Goal: Answer question/provide support

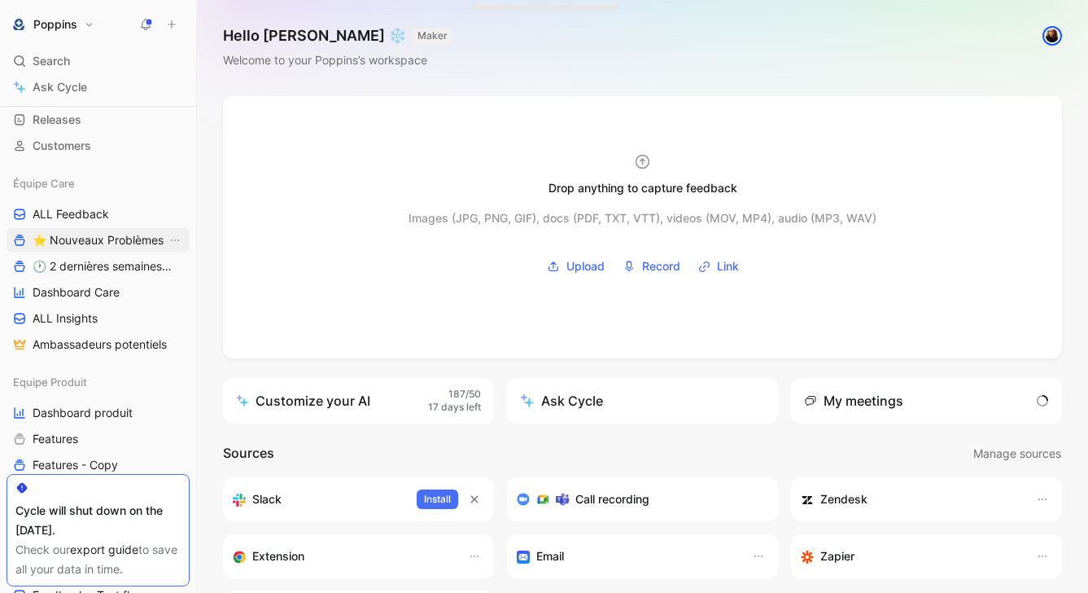
scroll to position [125, 0]
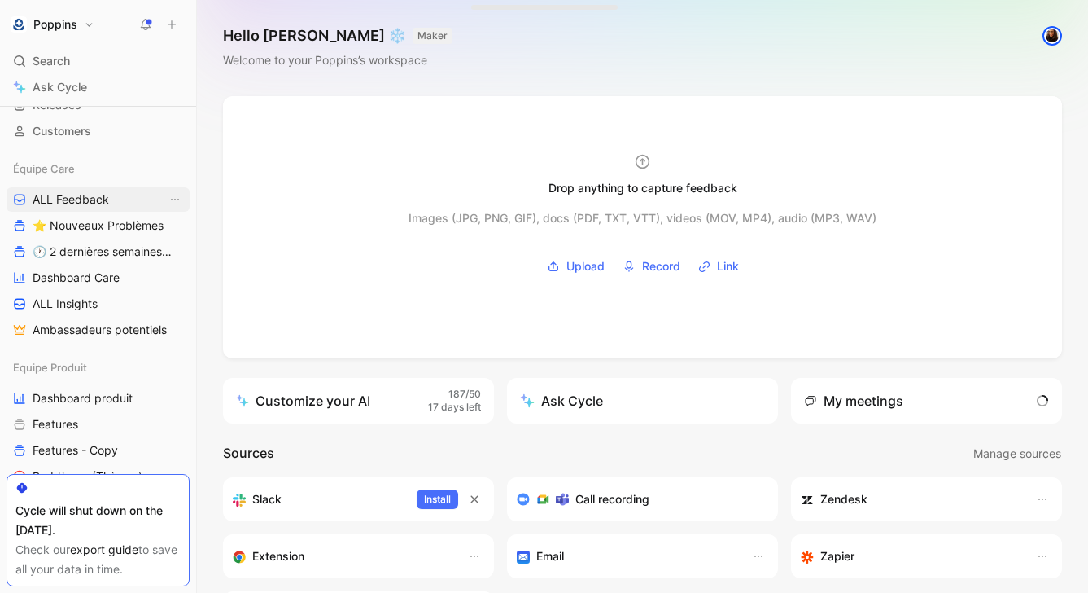
click at [109, 199] on link "ALL Feedback" at bounding box center [98, 199] width 183 height 24
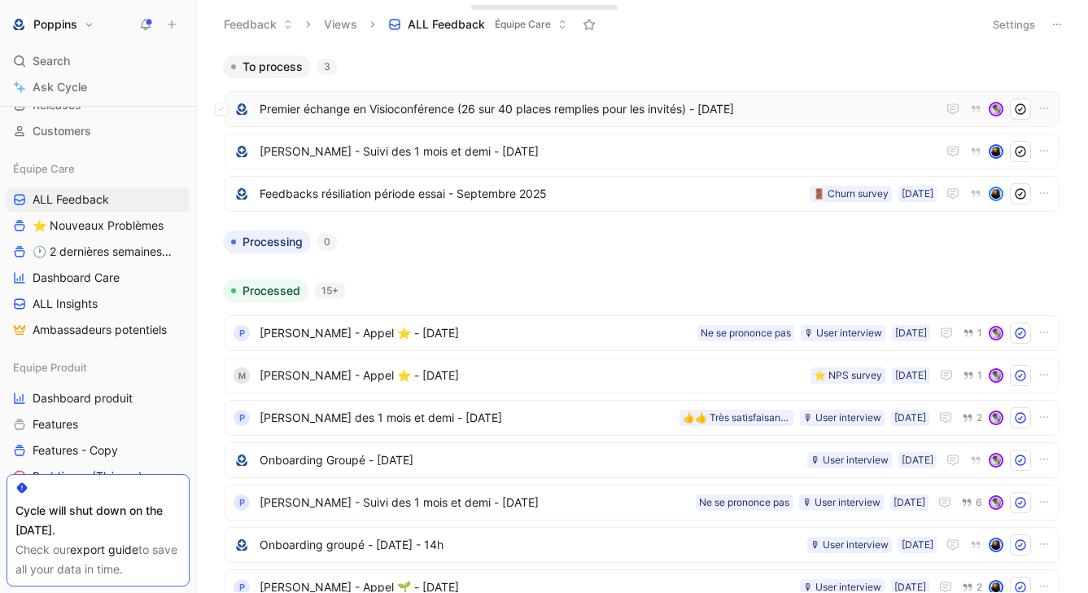
click at [689, 108] on span "Premier échange en Visioconférence (26 sur 40 places remplies pour les invités)…" at bounding box center [598, 109] width 677 height 20
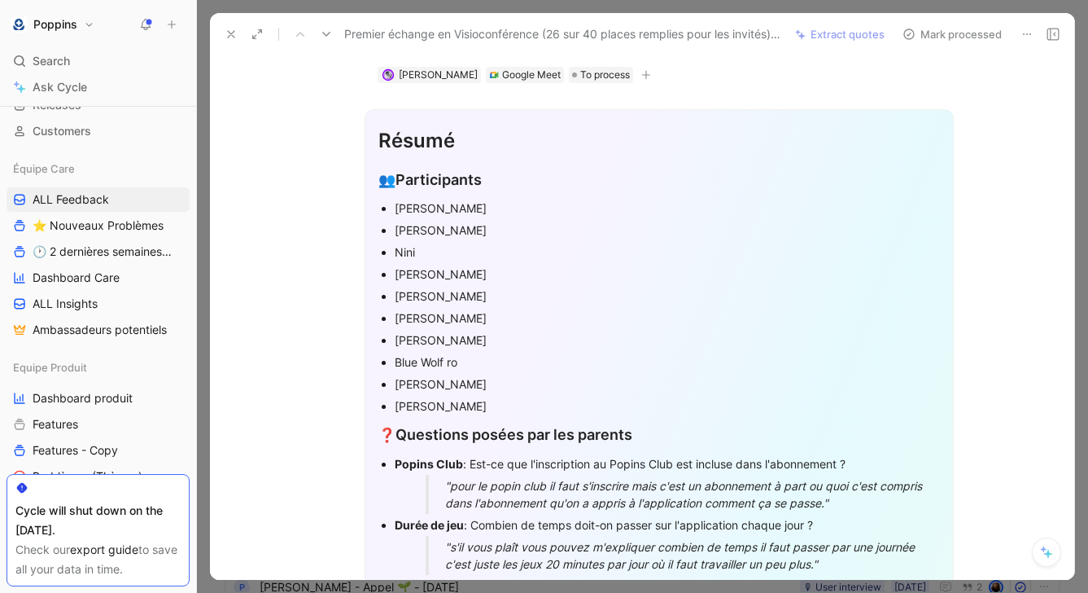
scroll to position [252, 0]
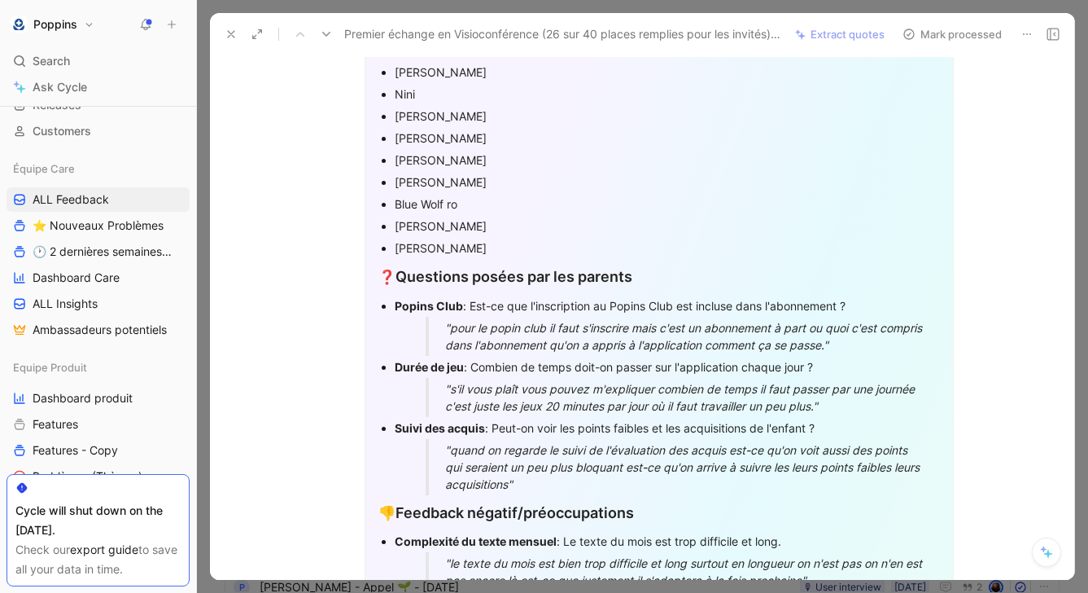
click at [383, 273] on span "❓" at bounding box center [386, 277] width 17 height 16
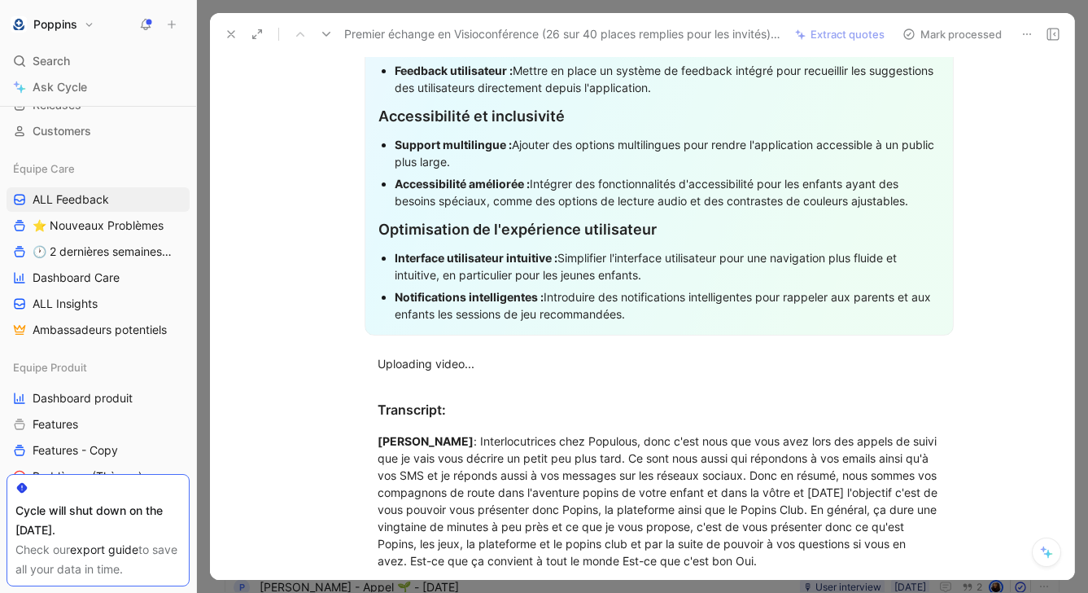
scroll to position [1332, 0]
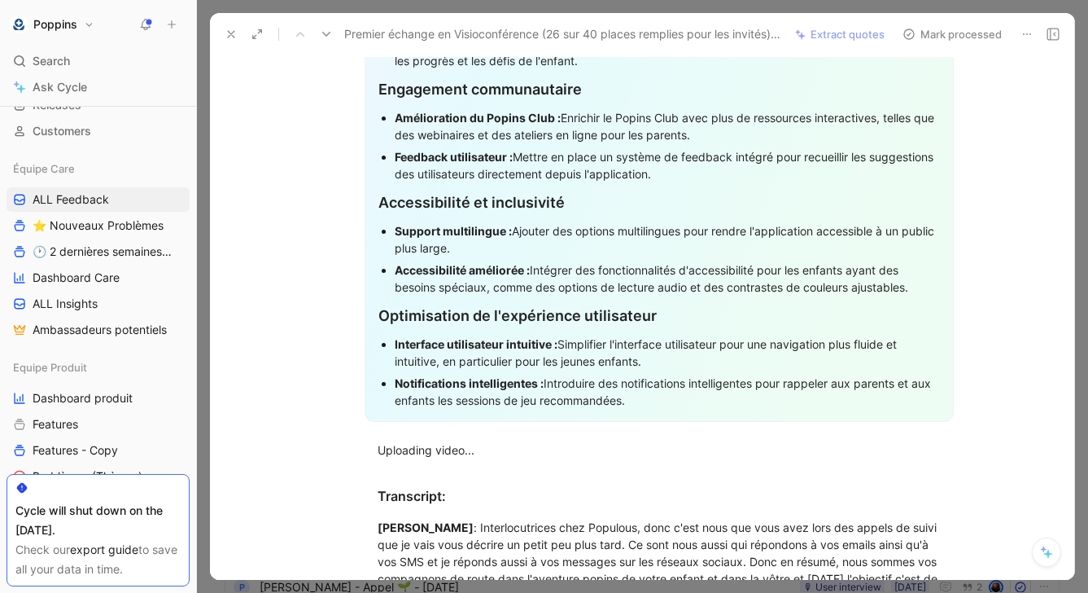
click at [681, 390] on div "Notifications intelligentes : Introduire des notifications intelligentes pour r…" at bounding box center [667, 391] width 545 height 34
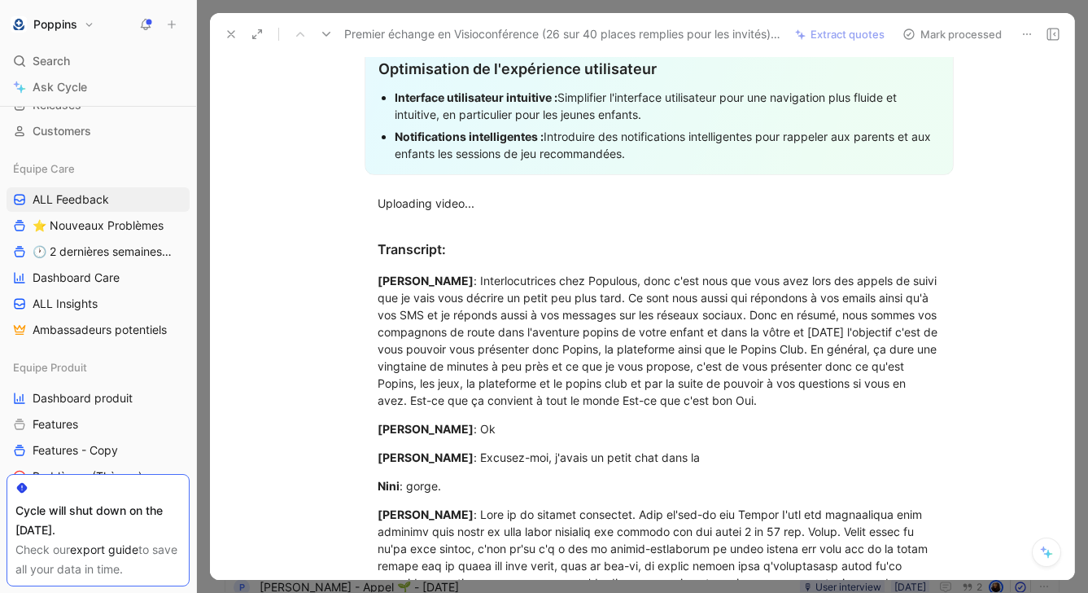
scroll to position [1507, 0]
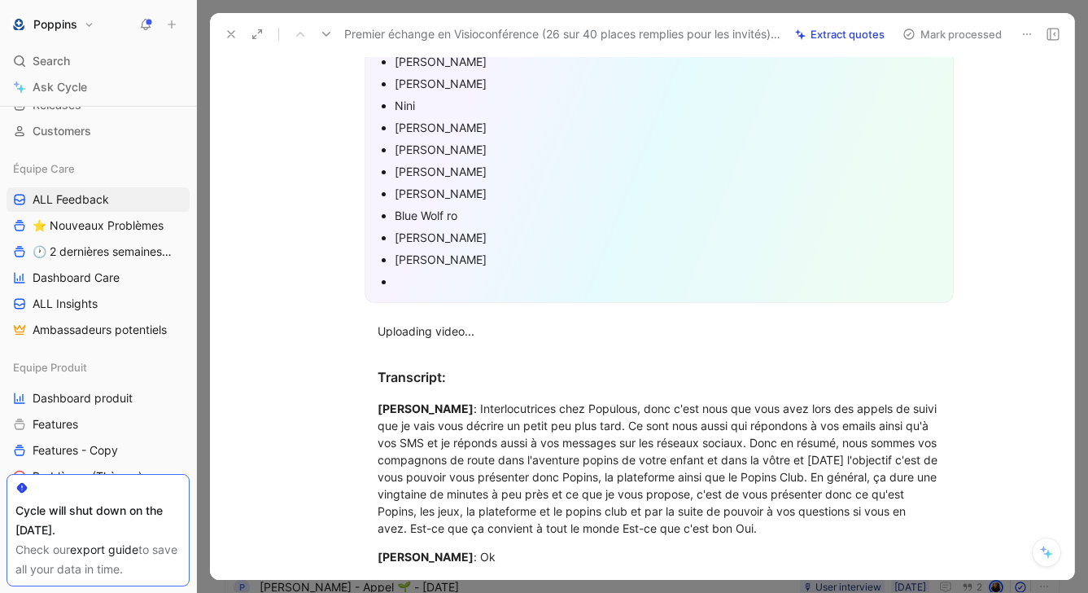
scroll to position [187, 0]
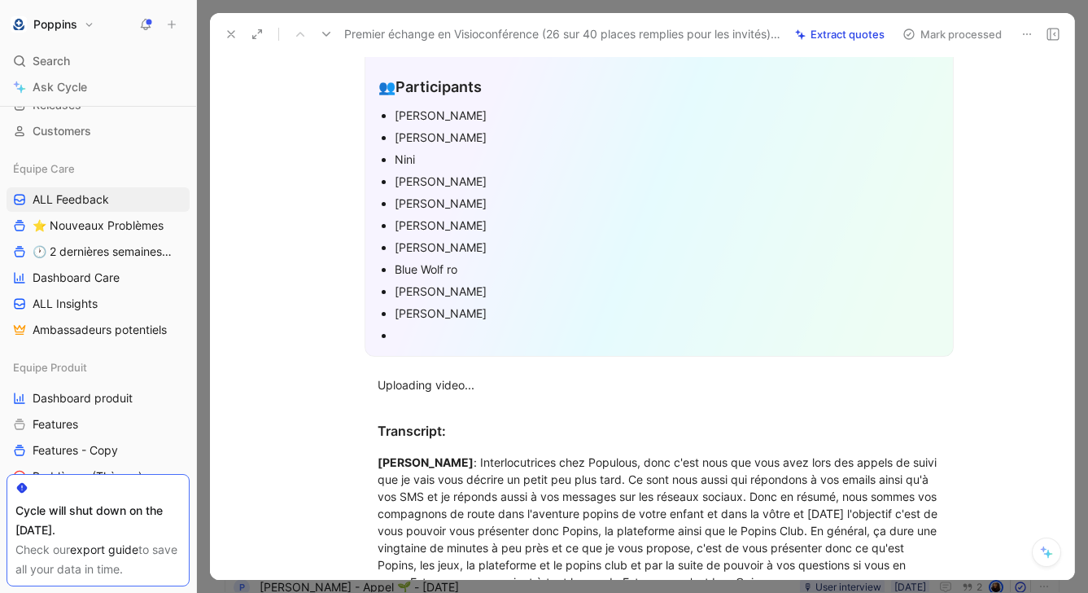
click at [421, 104] on p "[PERSON_NAME]" at bounding box center [667, 115] width 545 height 22
click at [409, 114] on div "[PERSON_NAME]" at bounding box center [667, 115] width 545 height 17
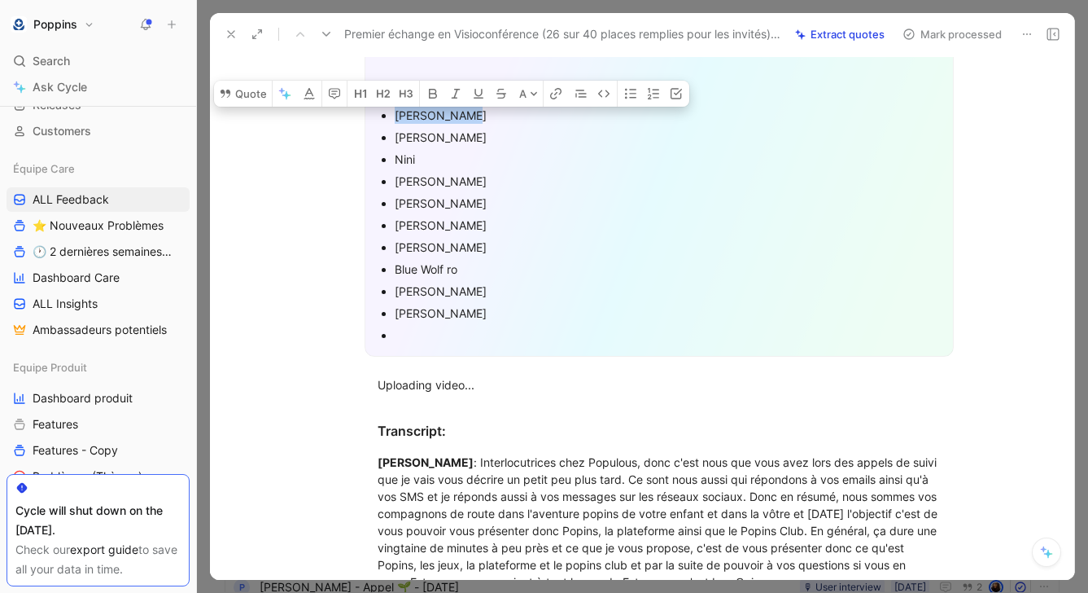
click at [409, 114] on div "[PERSON_NAME]" at bounding box center [667, 115] width 545 height 17
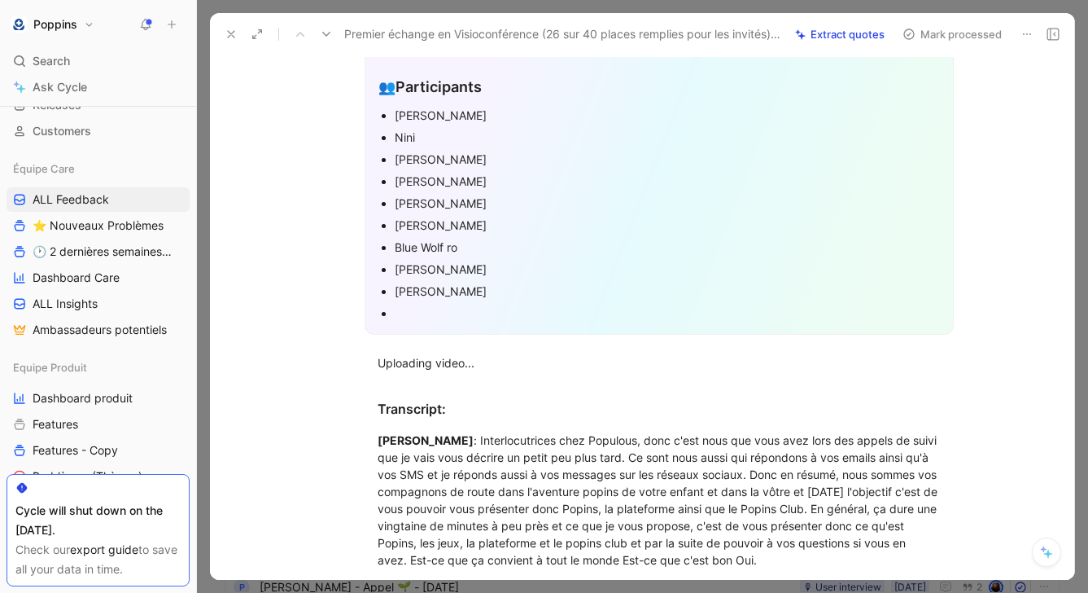
scroll to position [0, 0]
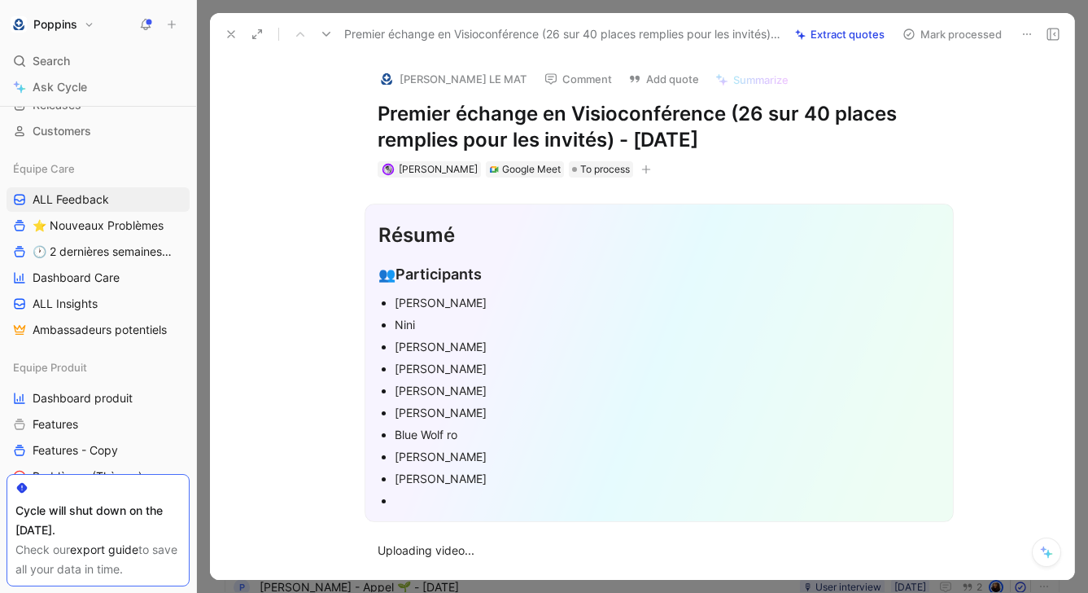
click at [433, 71] on button "[PERSON_NAME] LE MAT" at bounding box center [452, 79] width 163 height 24
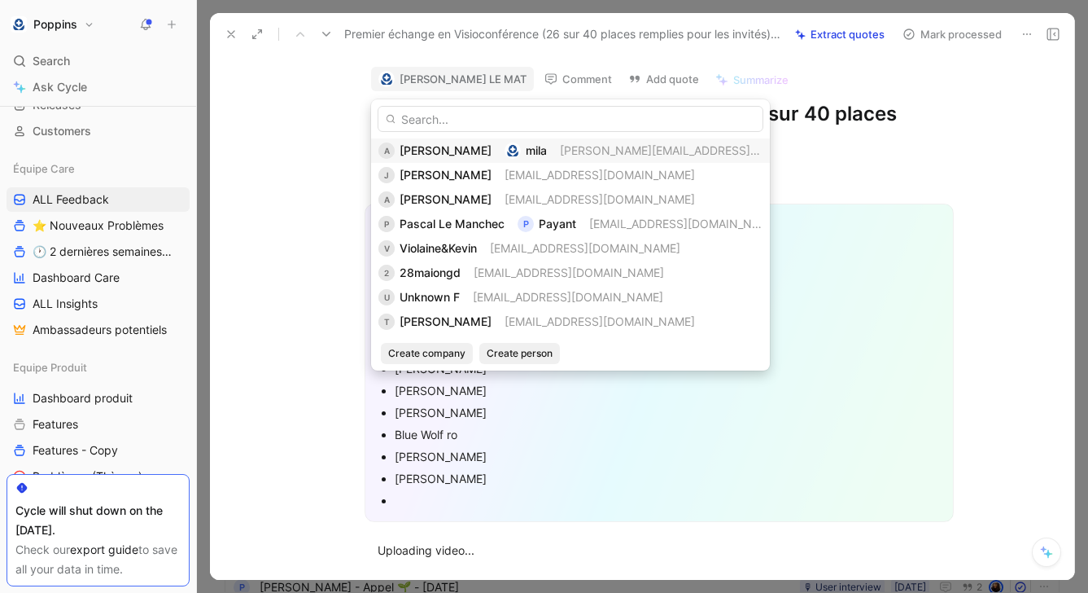
click at [433, 151] on div "A [PERSON_NAME] [PERSON_NAME][EMAIL_ADDRESS][DOMAIN_NAME]" at bounding box center [570, 151] width 384 height 20
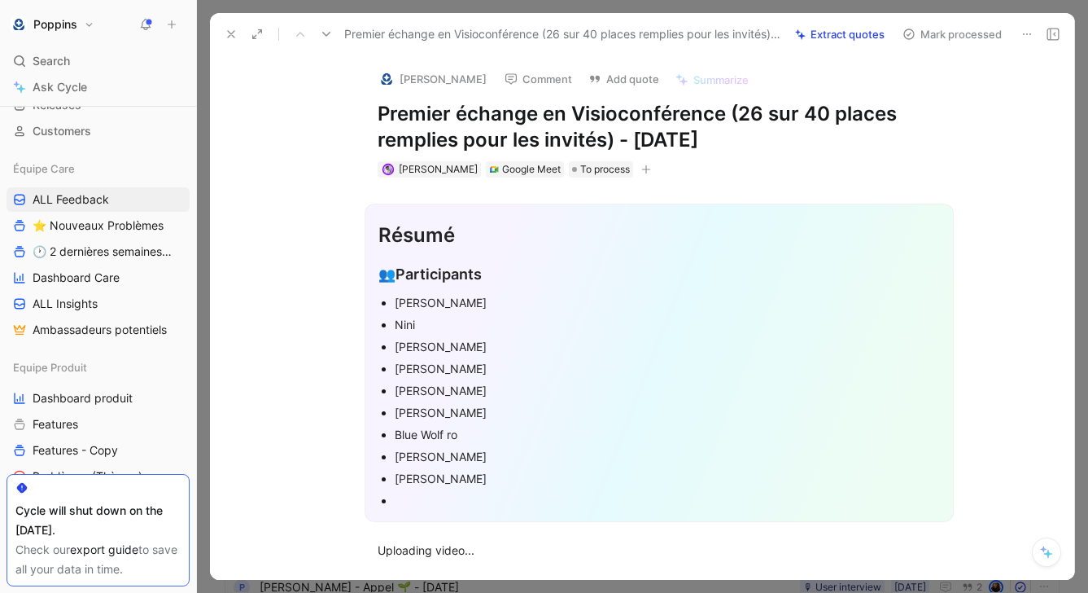
click at [638, 164] on button "button" at bounding box center [646, 169] width 16 height 16
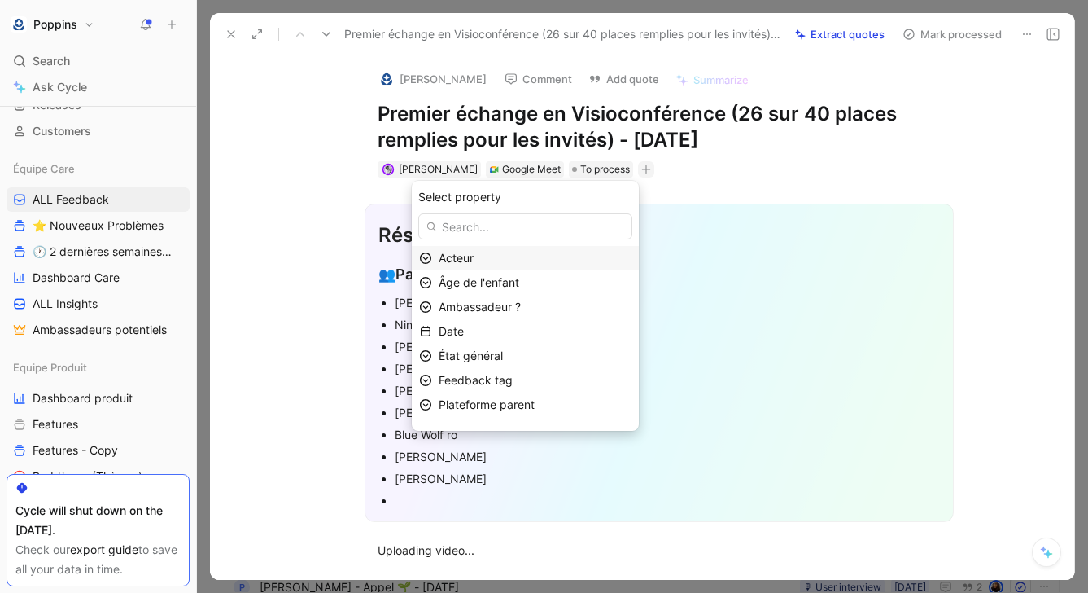
click at [536, 260] on div "Acteur" at bounding box center [535, 258] width 193 height 20
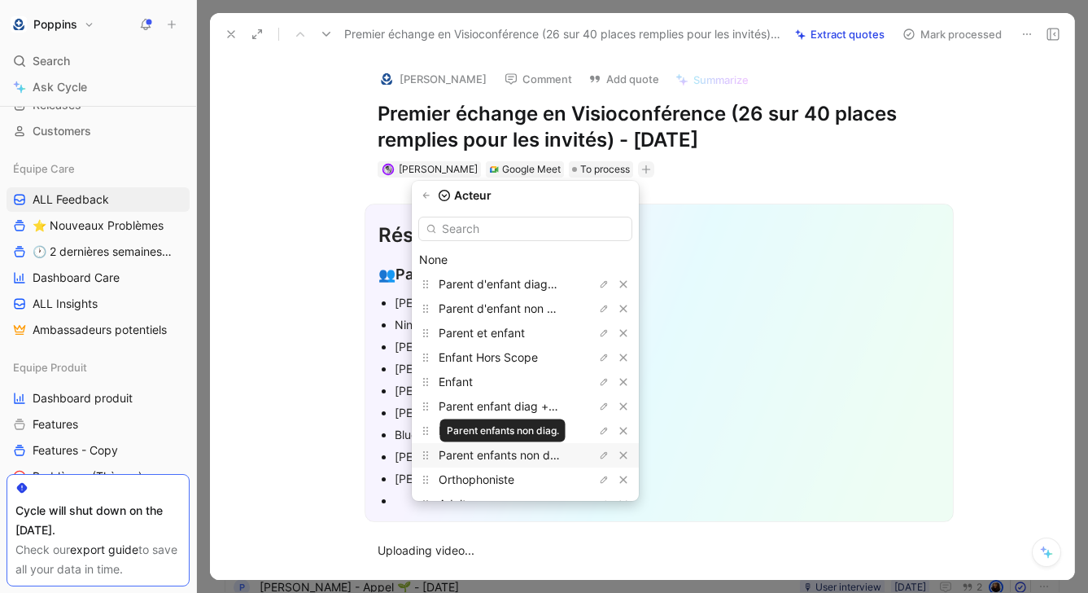
scroll to position [71, 0]
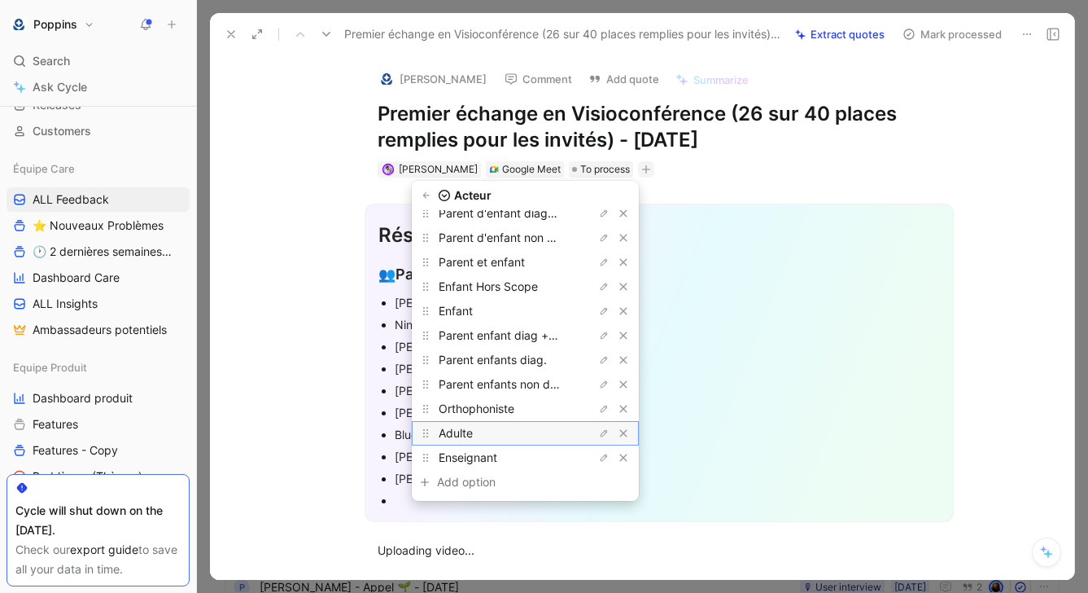
click at [509, 440] on div "Adulte" at bounding box center [500, 433] width 122 height 20
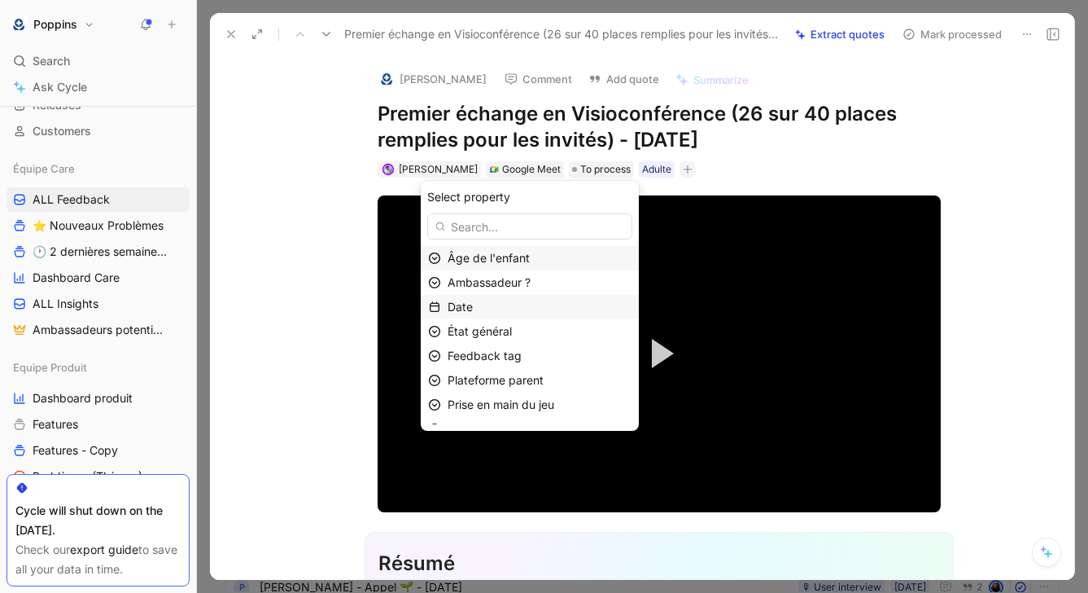
click at [524, 305] on div "Date" at bounding box center [540, 307] width 184 height 20
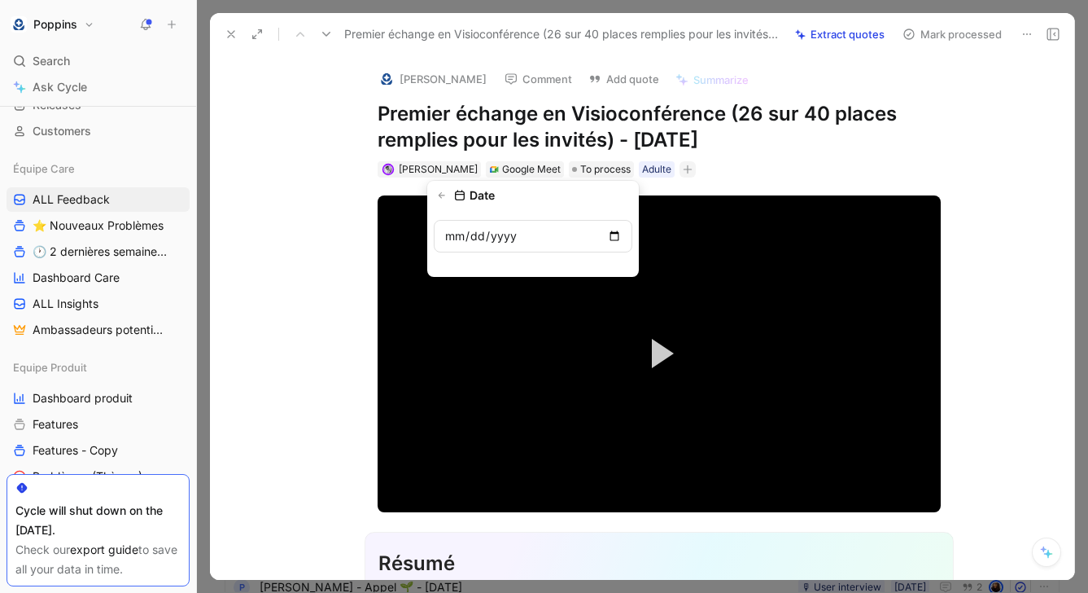
click at [615, 234] on input "date" at bounding box center [533, 236] width 199 height 33
type input "[DATE]"
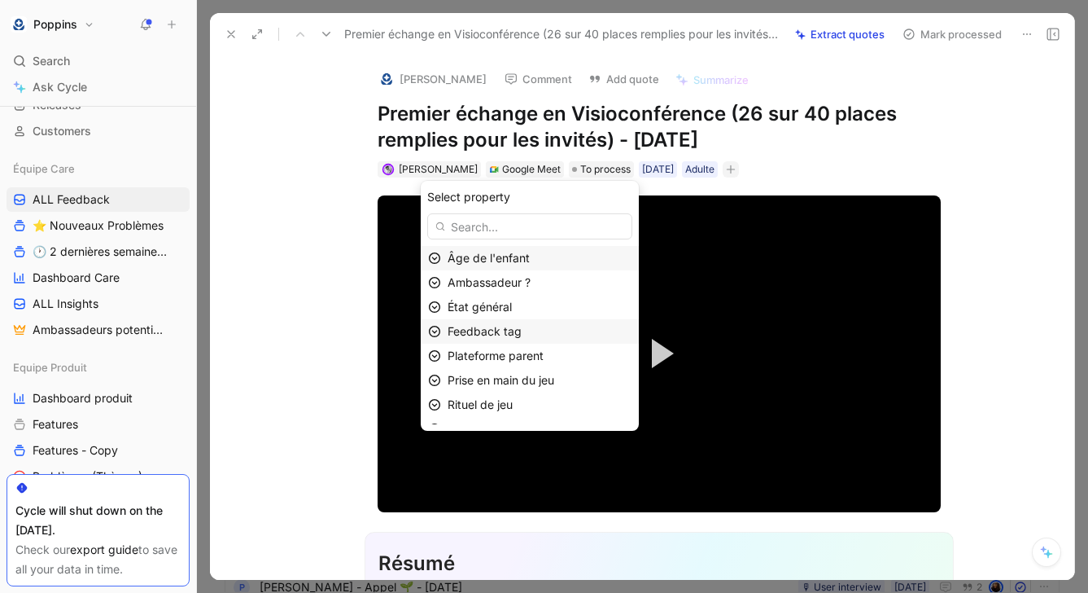
click at [509, 327] on span "Feedback tag" at bounding box center [485, 331] width 74 height 14
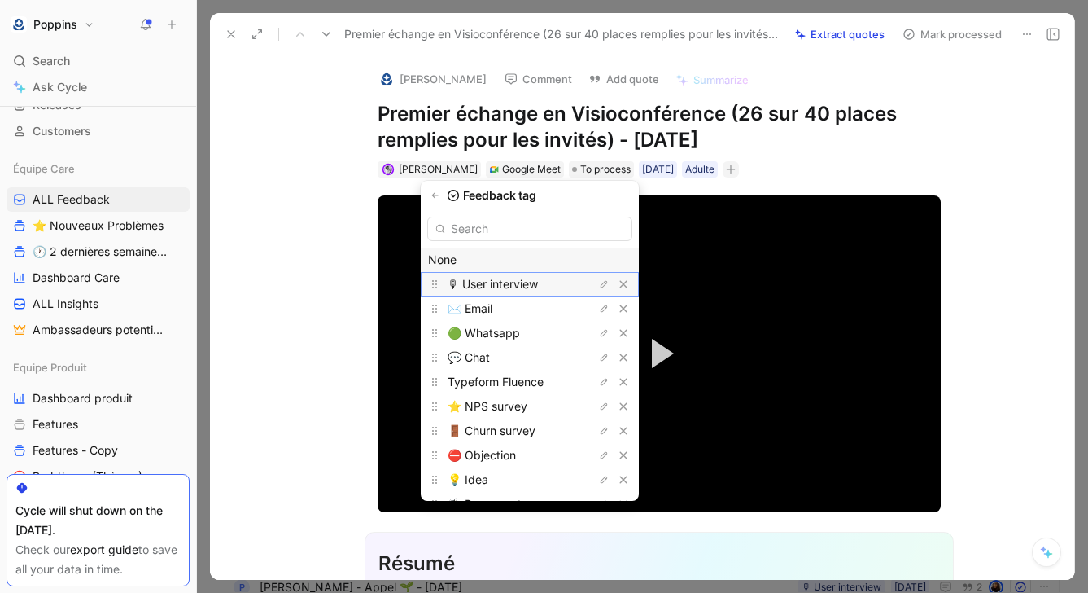
click at [513, 282] on span "🎙 User interview" at bounding box center [493, 284] width 90 height 14
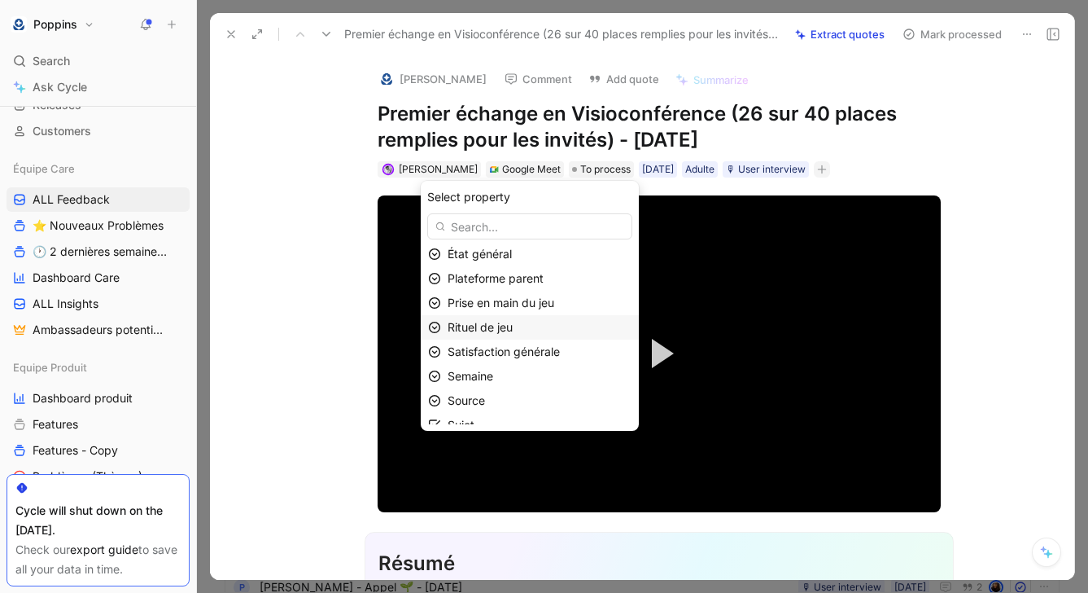
scroll to position [66, 0]
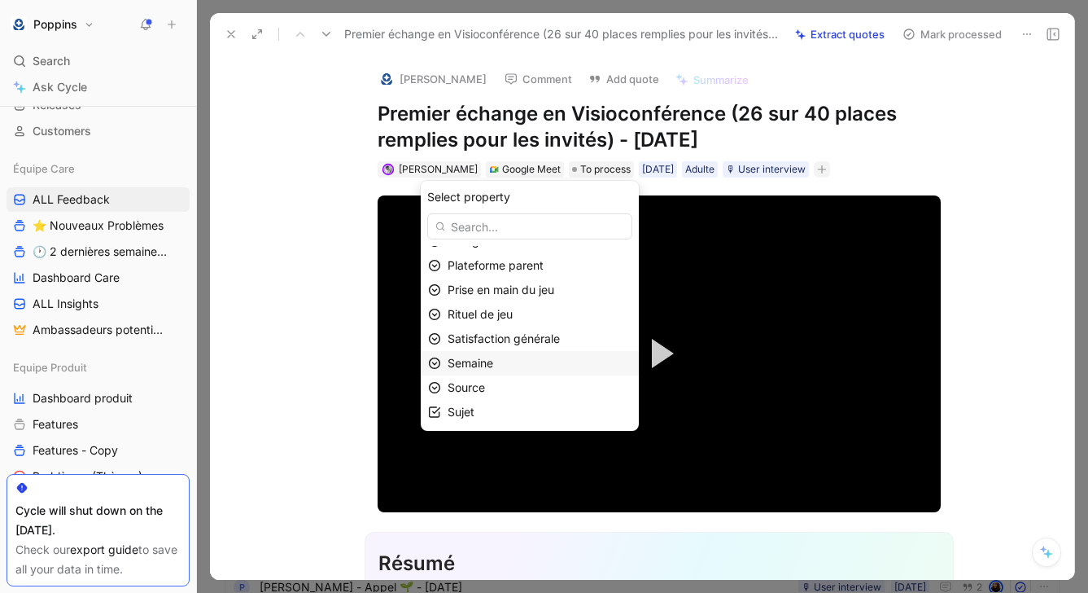
click at [512, 369] on div "Semaine" at bounding box center [540, 363] width 184 height 20
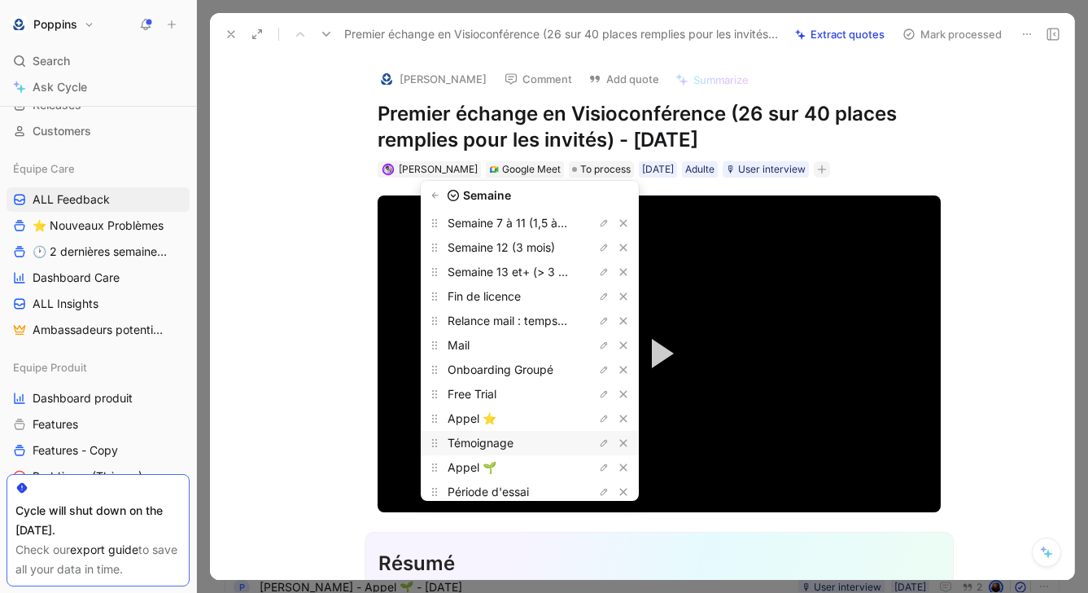
scroll to position [151, 0]
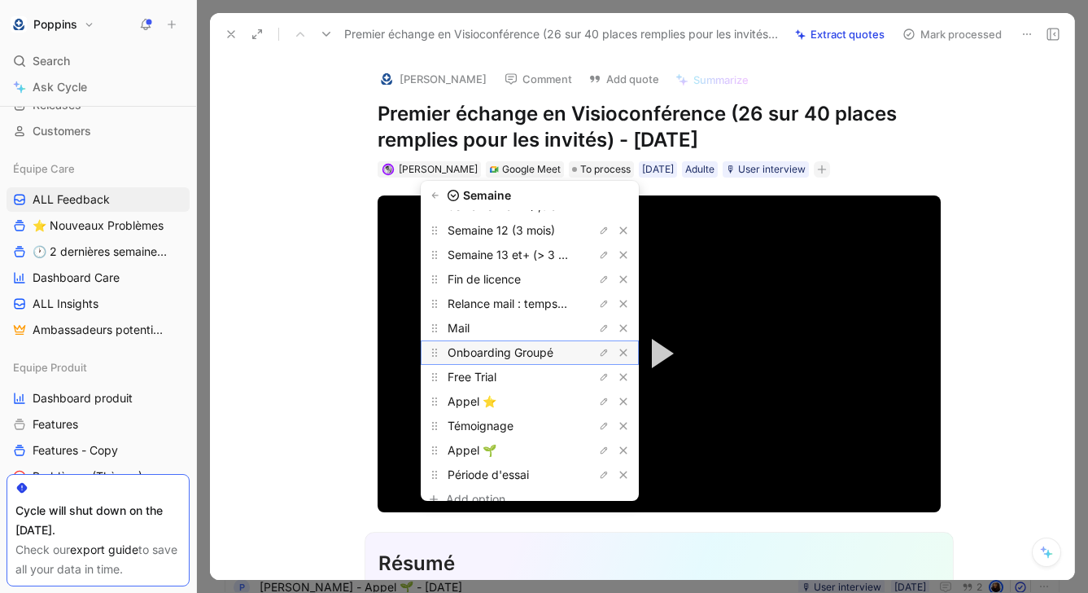
click at [549, 353] on span "Onboarding Groupé" at bounding box center [501, 352] width 106 height 14
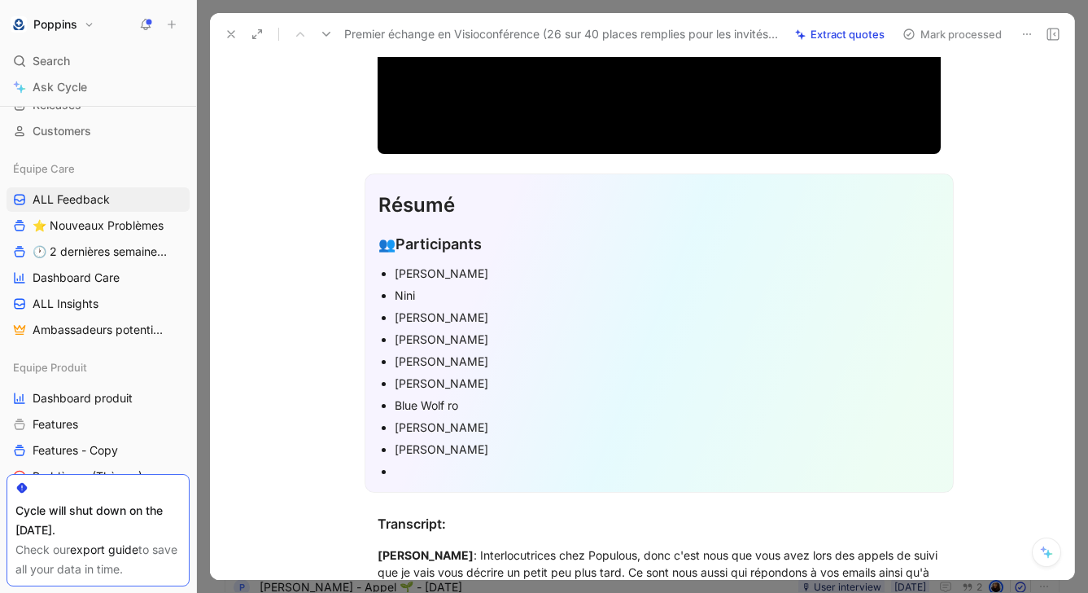
scroll to position [377, 0]
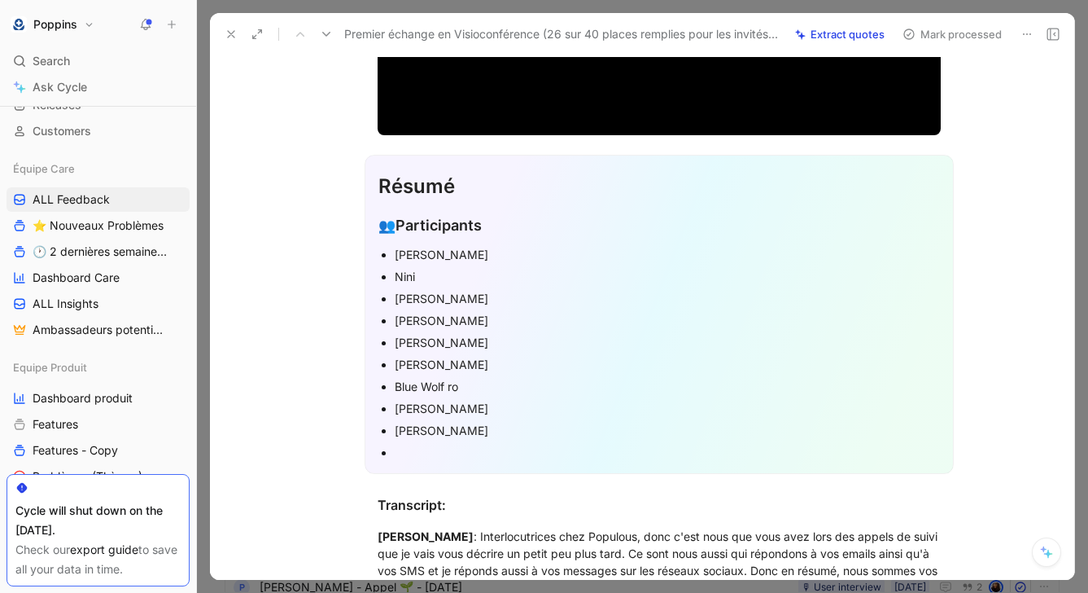
click at [455, 250] on div "[PERSON_NAME]" at bounding box center [667, 254] width 545 height 17
click at [428, 457] on div at bounding box center [667, 452] width 545 height 17
click at [496, 320] on div "[PERSON_NAME]" at bounding box center [667, 320] width 545 height 17
click at [416, 453] on div at bounding box center [667, 452] width 545 height 17
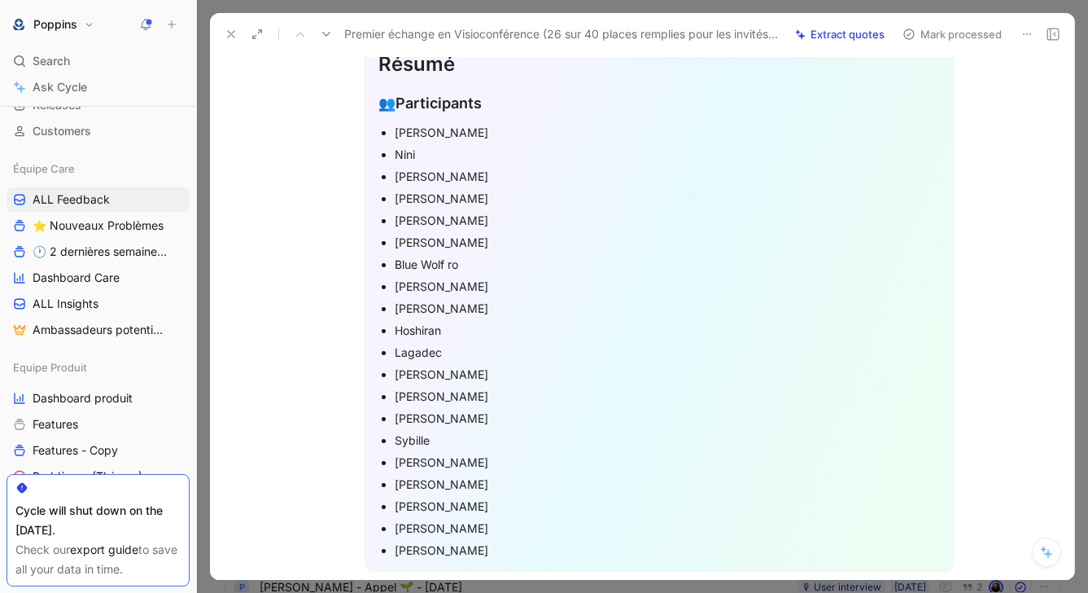
scroll to position [494, 0]
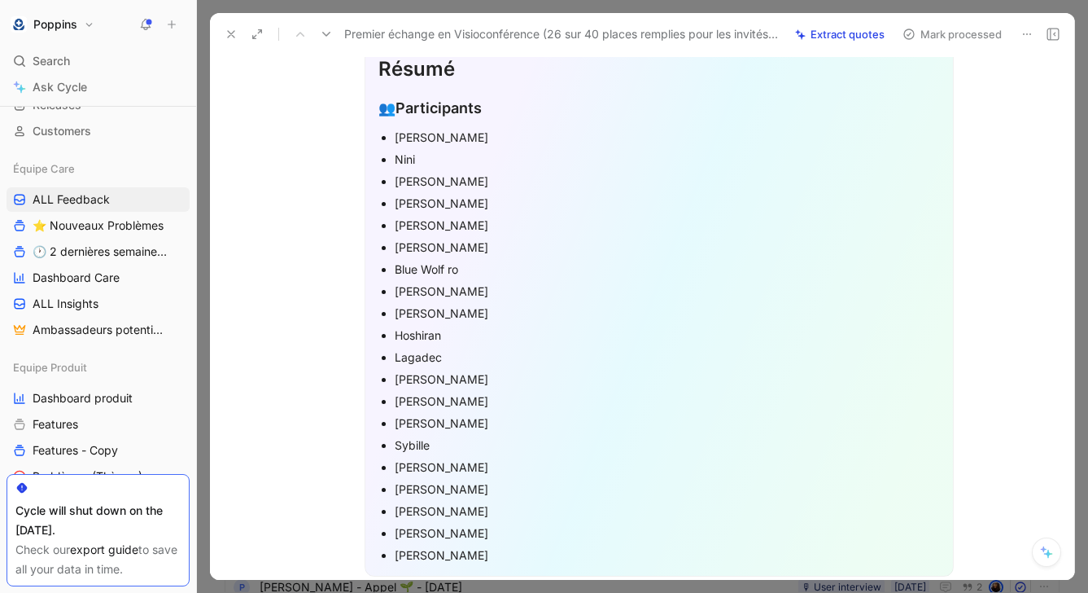
click at [400, 143] on div "[PERSON_NAME]" at bounding box center [667, 137] width 545 height 17
click at [397, 141] on div "[PERSON_NAME]" at bounding box center [667, 137] width 545 height 17
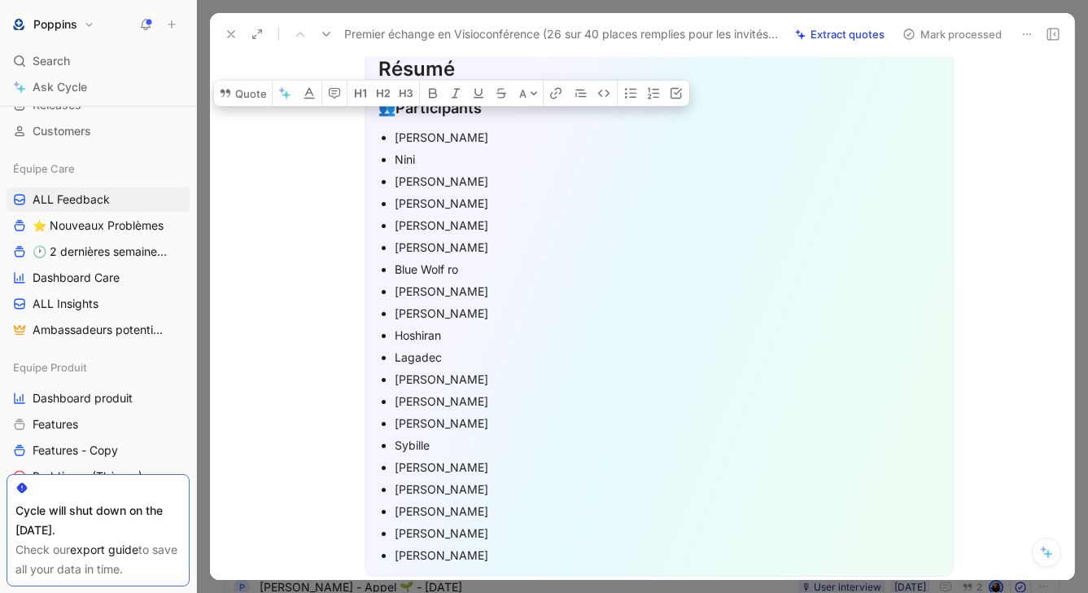
drag, startPoint x: 396, startPoint y: 136, endPoint x: 492, endPoint y: 550, distance: 425.4
click at [492, 550] on ul "[PERSON_NAME] [PERSON_NAME] [PERSON_NAME] [PERSON_NAME] ro [PERSON_NAME] [PERSO…" at bounding box center [659, 345] width 562 height 439
click at [655, 99] on icon "button" at bounding box center [653, 92] width 13 height 13
click at [499, 330] on div "Hoshiran" at bounding box center [667, 334] width 545 height 17
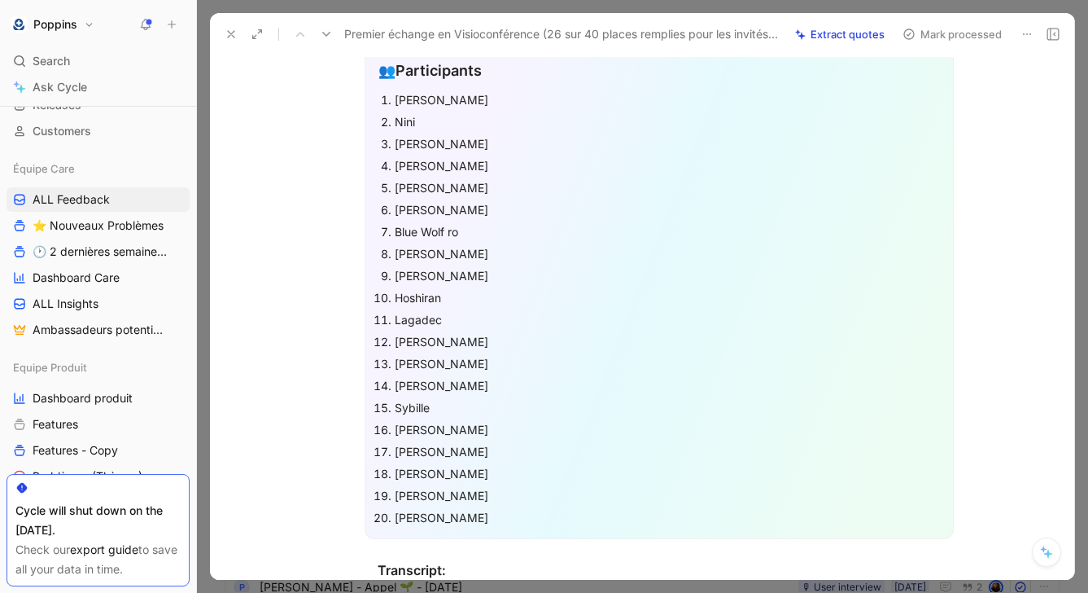
scroll to position [521, 0]
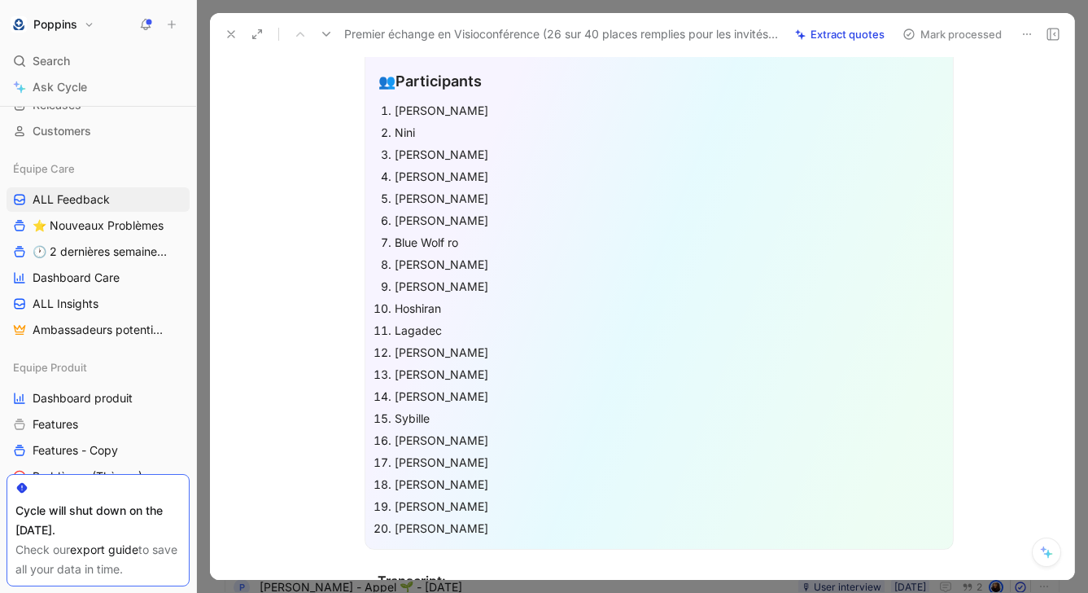
click at [483, 427] on p "Sybille" at bounding box center [667, 418] width 545 height 22
click at [475, 260] on div "[PERSON_NAME]" at bounding box center [667, 264] width 545 height 17
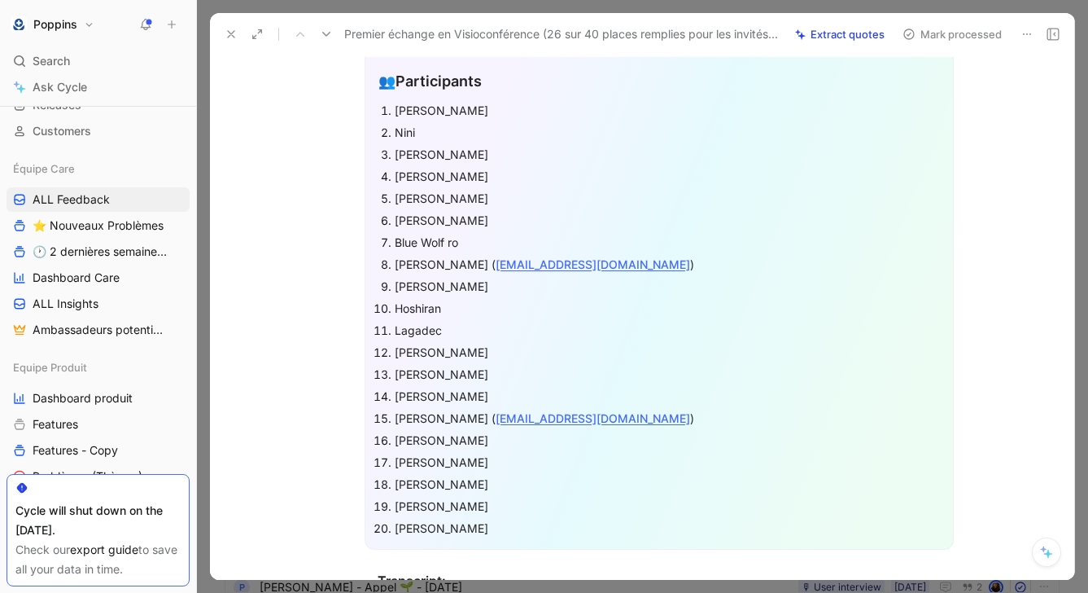
click at [476, 283] on div "[PERSON_NAME]" at bounding box center [667, 286] width 545 height 17
click at [517, 502] on div "[PERSON_NAME]" at bounding box center [667, 505] width 545 height 17
click at [428, 223] on div "[PERSON_NAME]" at bounding box center [667, 220] width 545 height 17
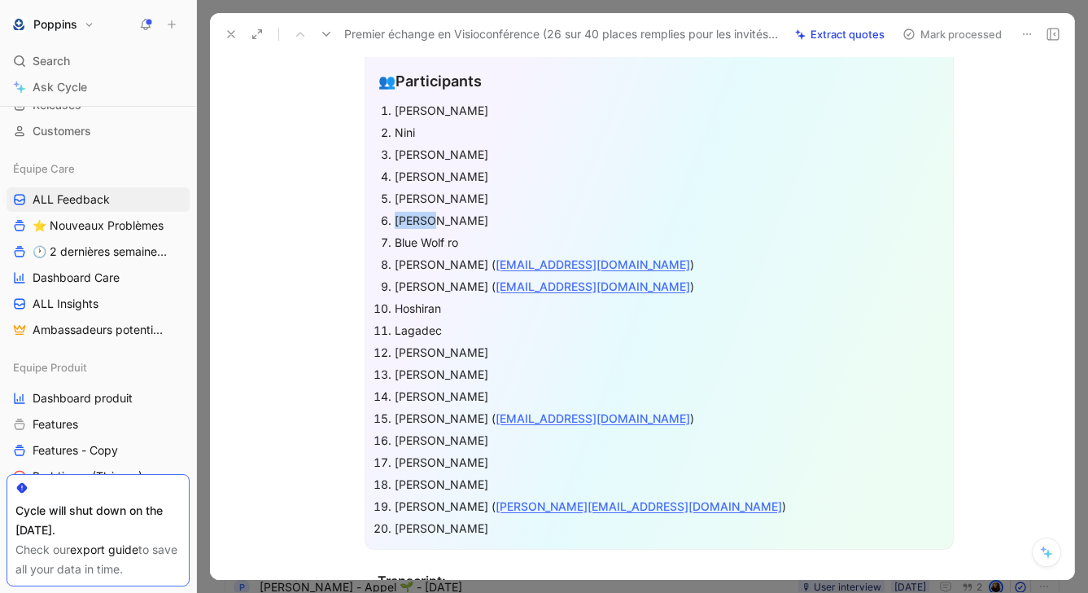
click at [428, 223] on div "[PERSON_NAME]" at bounding box center [667, 220] width 545 height 17
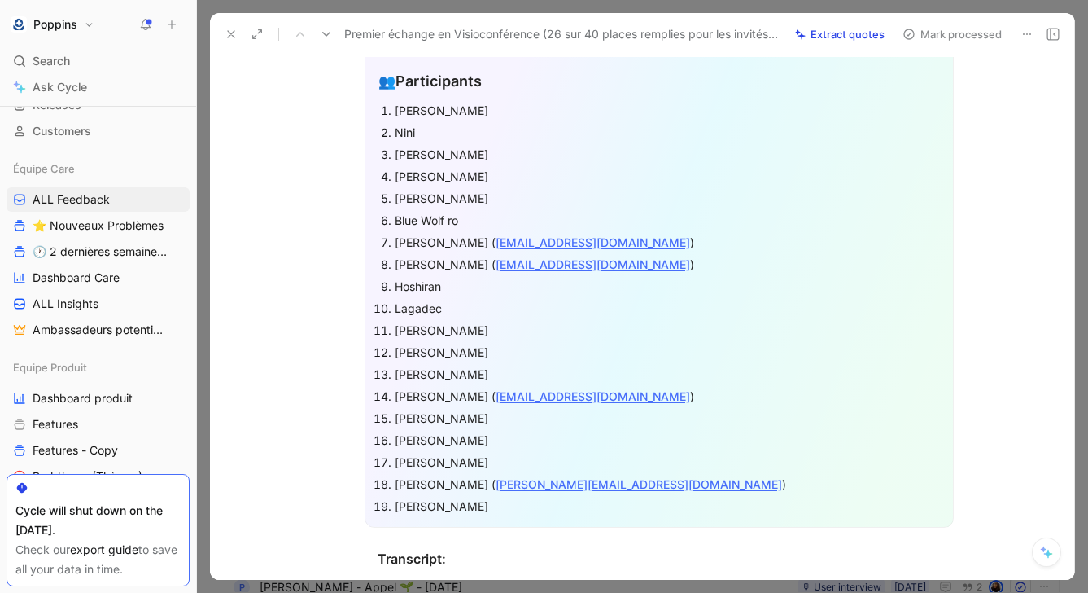
click at [528, 103] on div "[PERSON_NAME]" at bounding box center [667, 110] width 545 height 17
click at [406, 128] on div "Nini" at bounding box center [667, 132] width 545 height 17
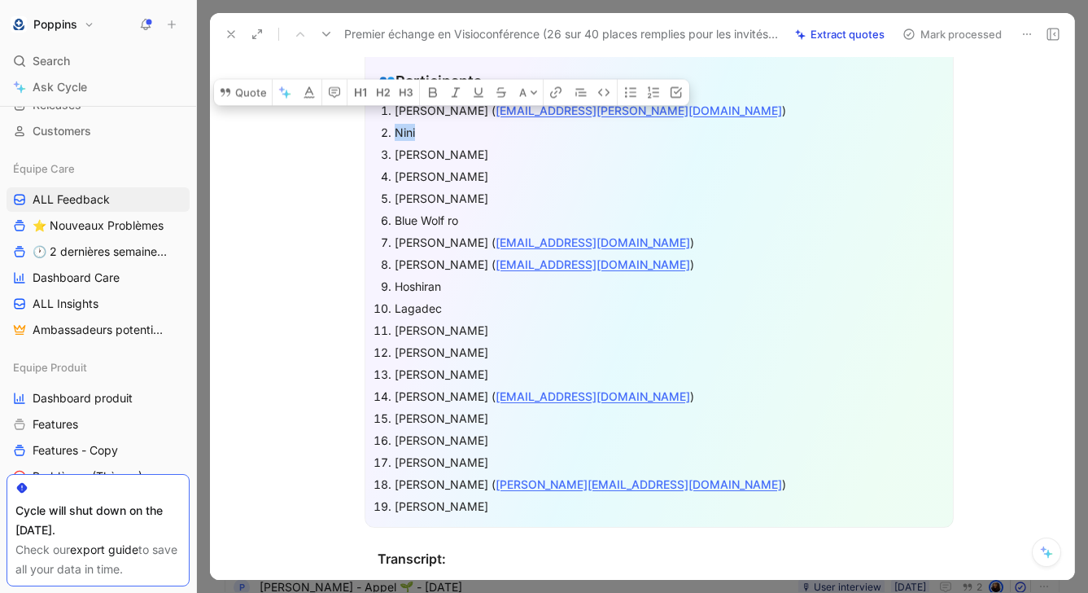
copy div "Nini"
click at [541, 137] on div "Nini" at bounding box center [667, 132] width 545 height 17
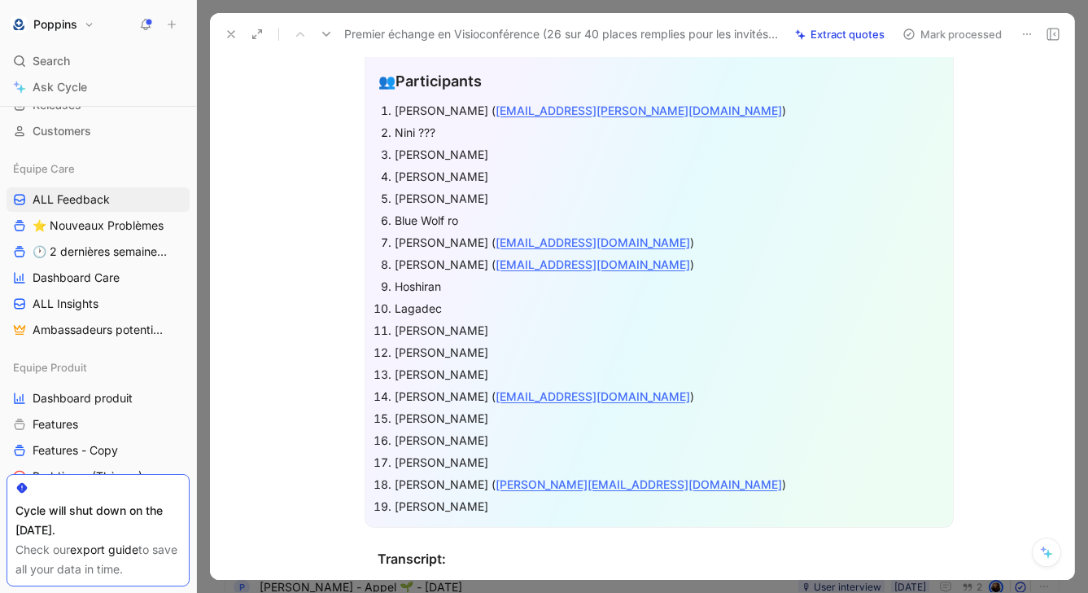
click at [464, 146] on div "[PERSON_NAME]" at bounding box center [667, 154] width 545 height 17
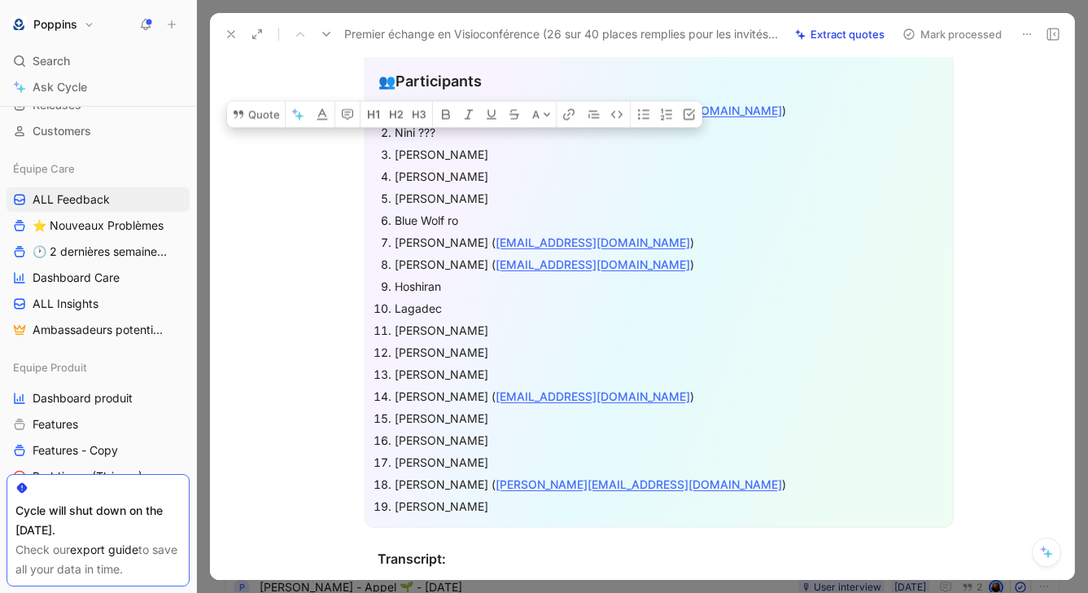
copy div "Ginestet"
click at [510, 160] on div "[PERSON_NAME]" at bounding box center [667, 154] width 545 height 17
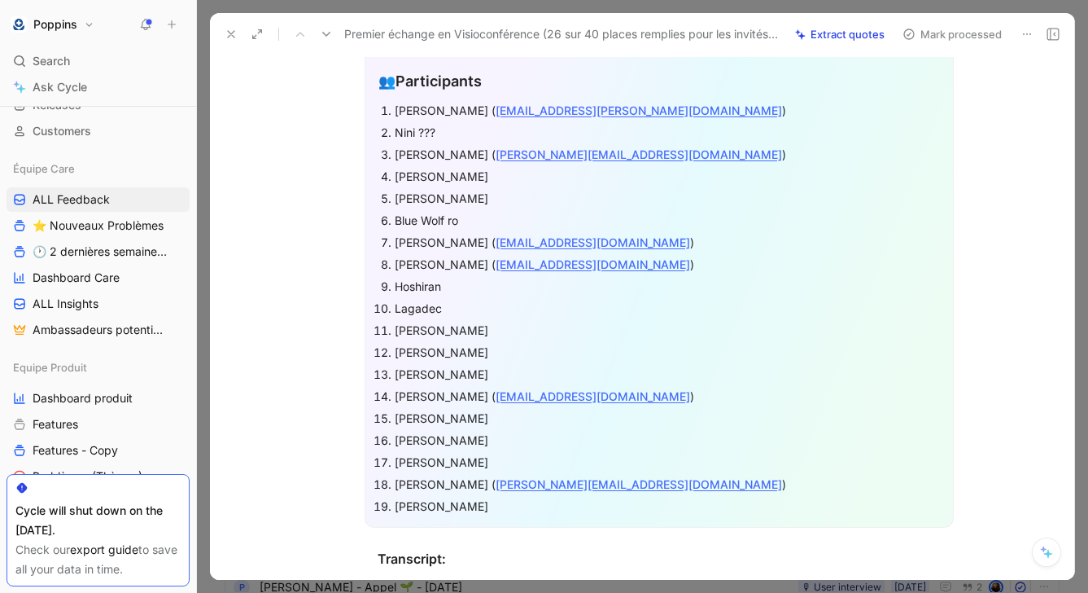
click at [462, 176] on div "[PERSON_NAME]" at bounding box center [667, 176] width 545 height 17
copy div "Demeurant"
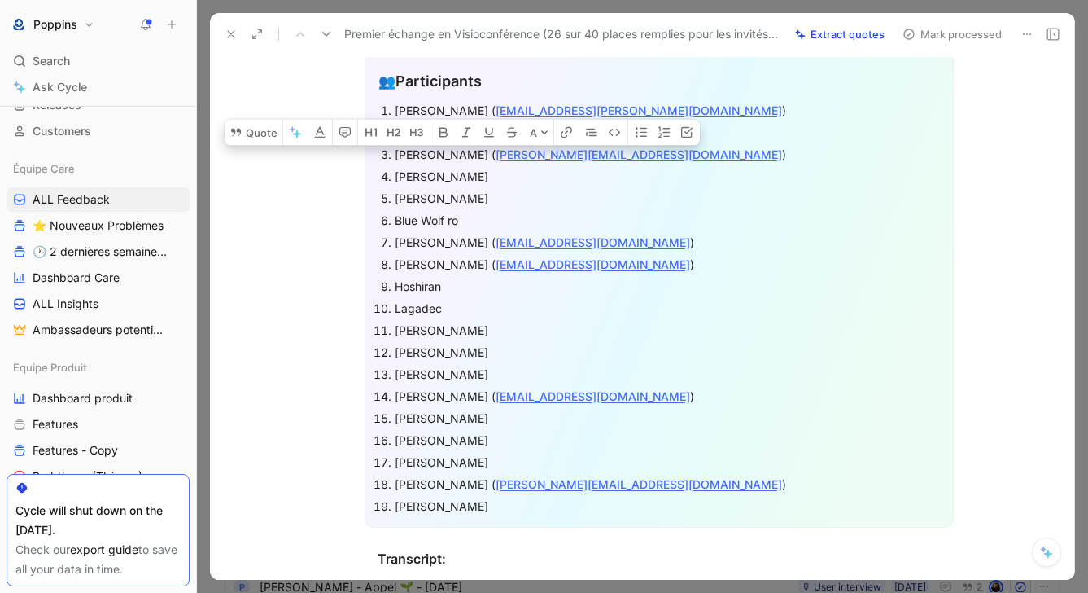
click at [533, 176] on div "[PERSON_NAME]" at bounding box center [667, 176] width 545 height 17
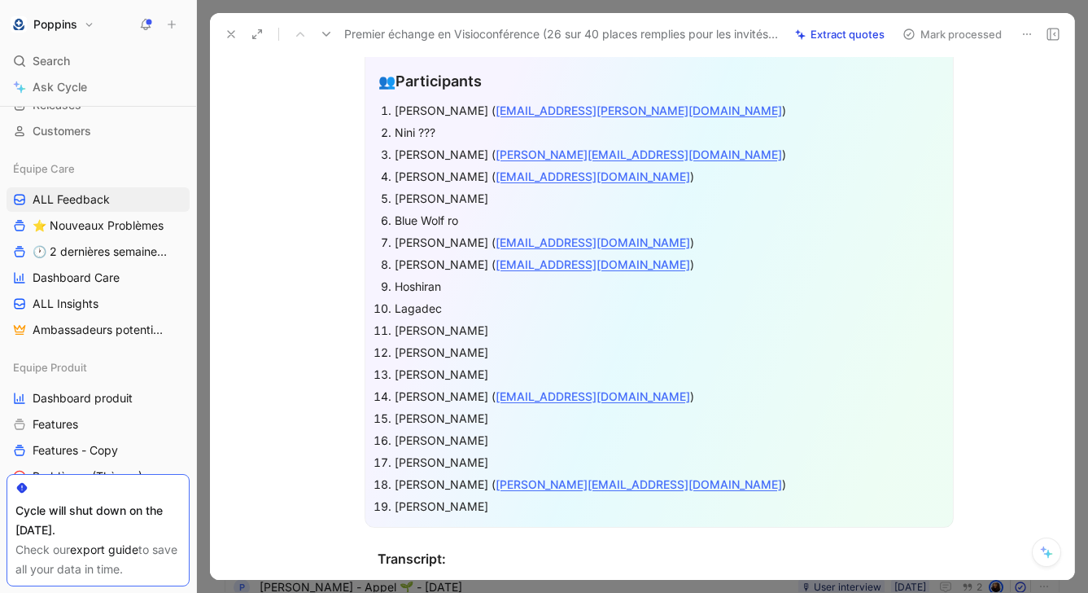
click at [417, 197] on div "[PERSON_NAME]" at bounding box center [667, 198] width 545 height 17
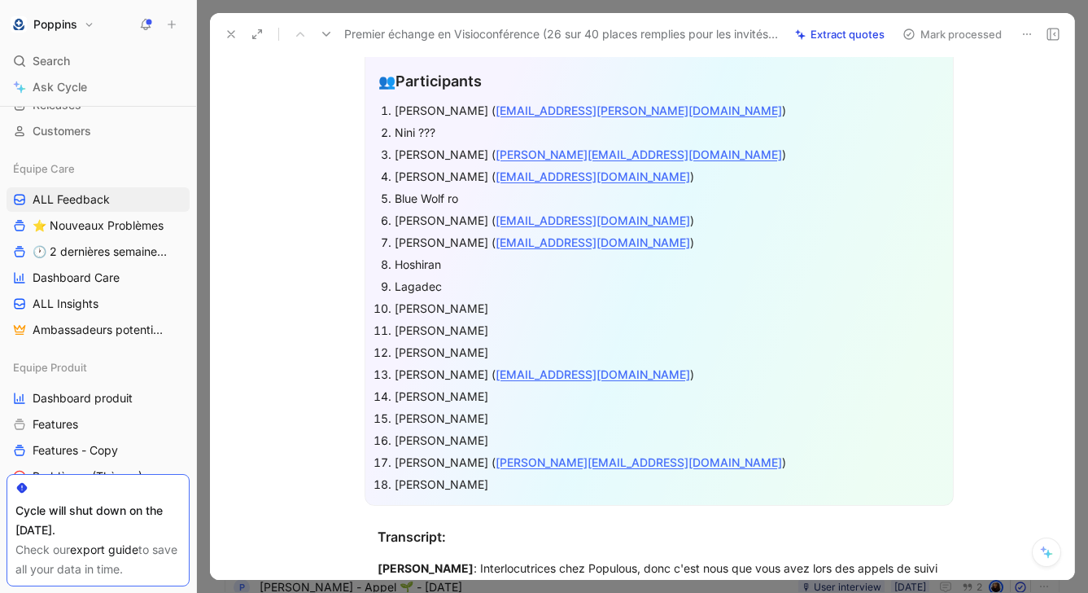
click at [462, 477] on div "[PERSON_NAME]" at bounding box center [667, 483] width 545 height 17
copy div "Chambon"
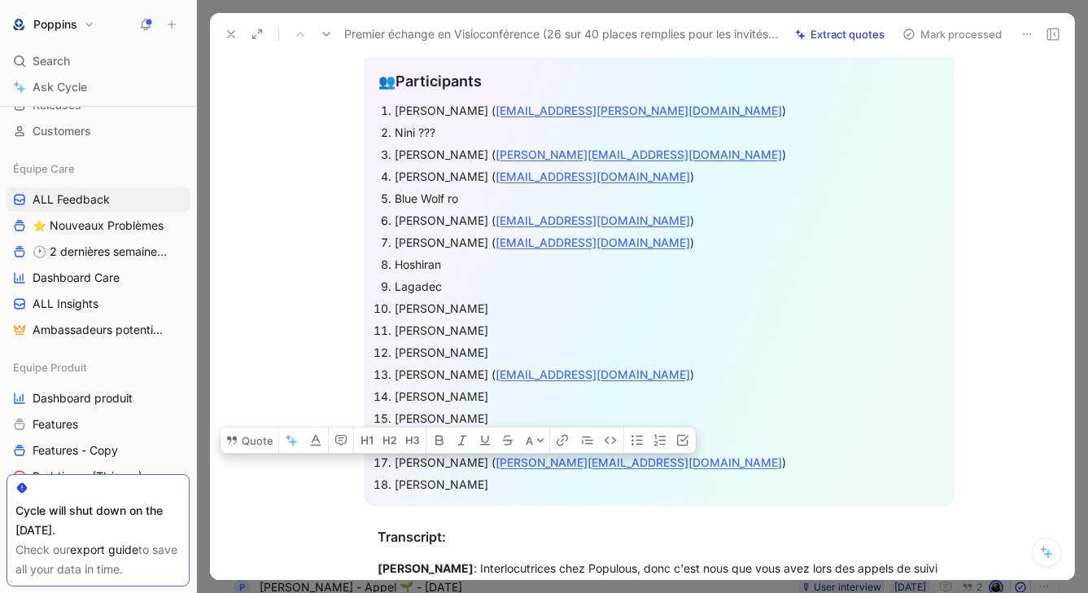
click at [511, 484] on div "[PERSON_NAME]" at bounding box center [667, 483] width 545 height 17
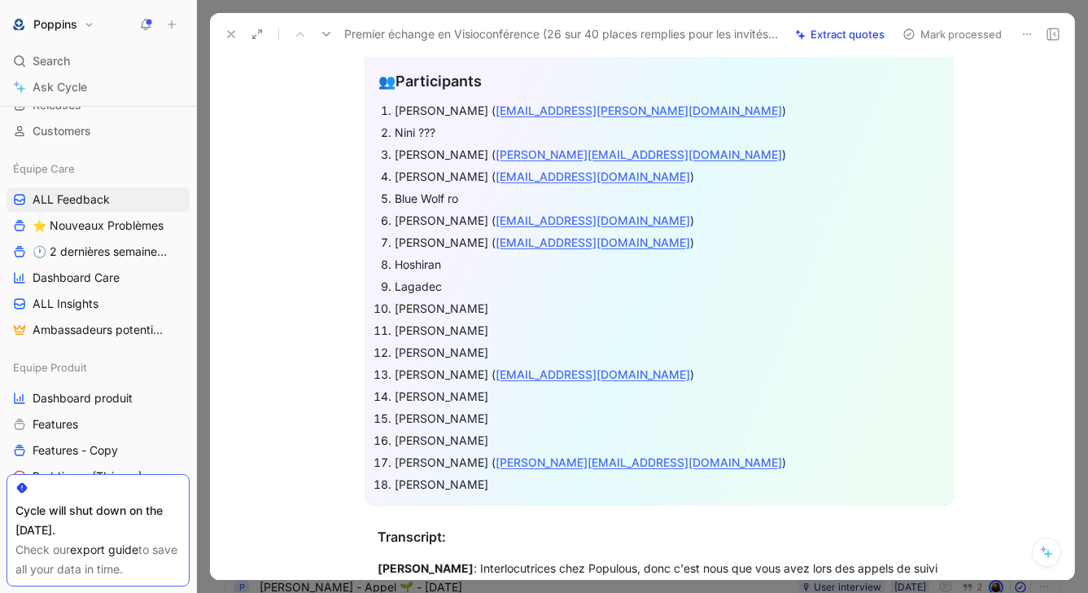
click at [503, 490] on div "[PERSON_NAME]" at bounding box center [667, 483] width 545 height 17
click at [430, 190] on div "Blue Wolf ro" at bounding box center [667, 198] width 545 height 17
click at [400, 195] on div "Blue Wolf ro" at bounding box center [667, 198] width 545 height 17
copy div "Blue"
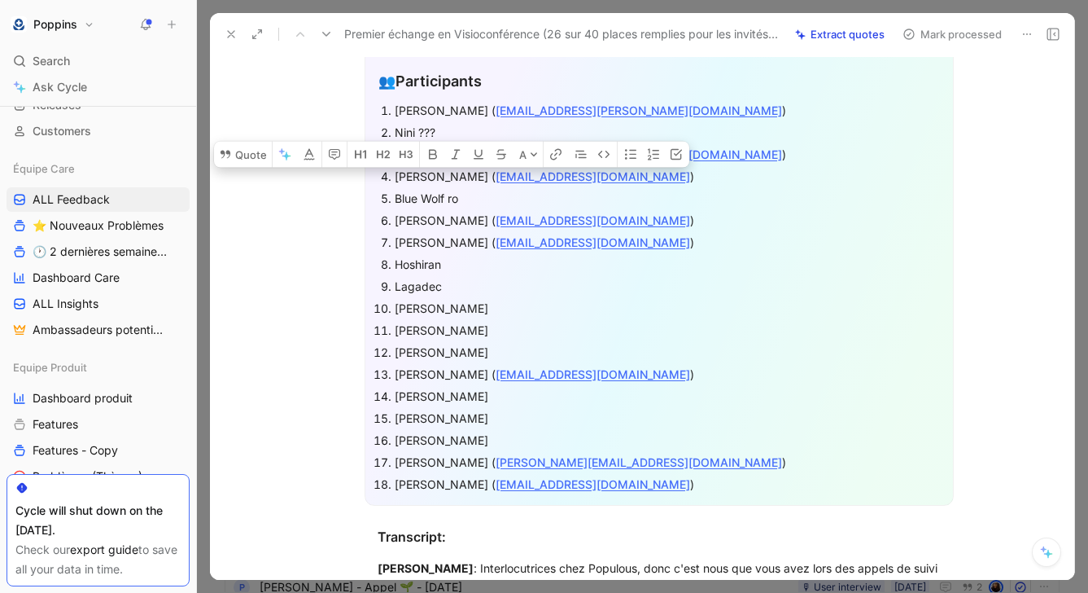
click at [498, 203] on div "Blue Wolf ro" at bounding box center [667, 198] width 545 height 17
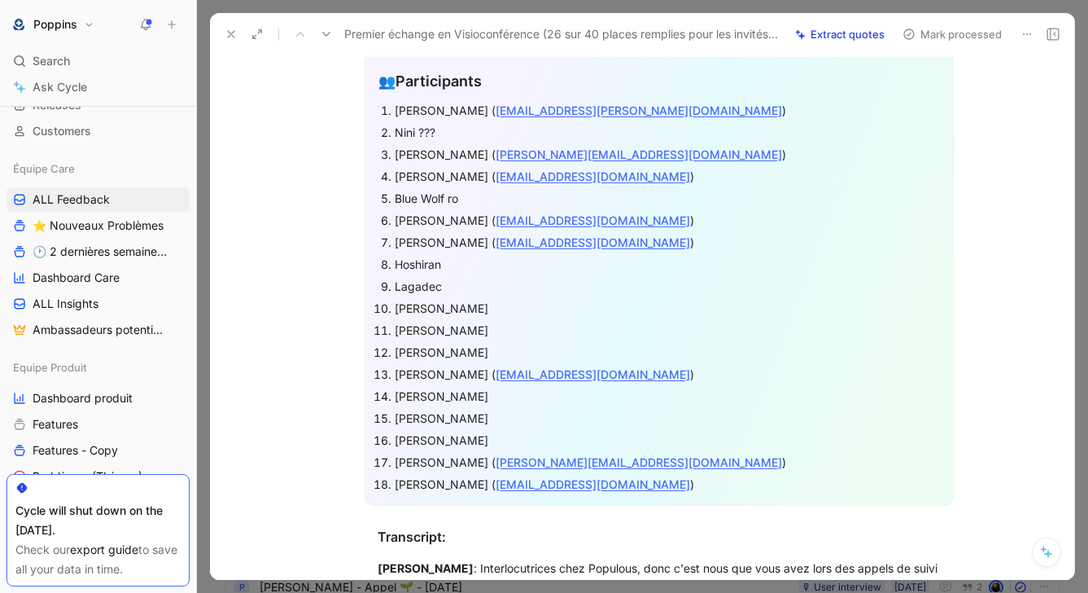
click at [488, 190] on div "Blue Wolf ro" at bounding box center [667, 198] width 545 height 17
click at [462, 266] on div "Hoshiran" at bounding box center [667, 264] width 545 height 17
click at [409, 259] on div "Hoshiran" at bounding box center [667, 264] width 545 height 17
copy div "Hoshiran"
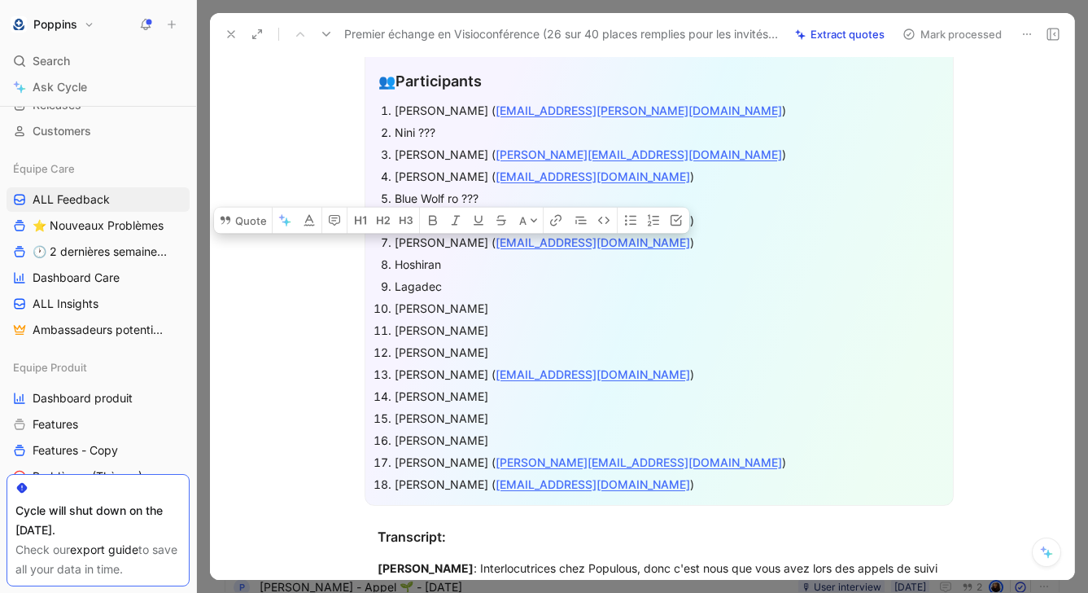
click at [502, 282] on div "Lagadec" at bounding box center [667, 286] width 545 height 17
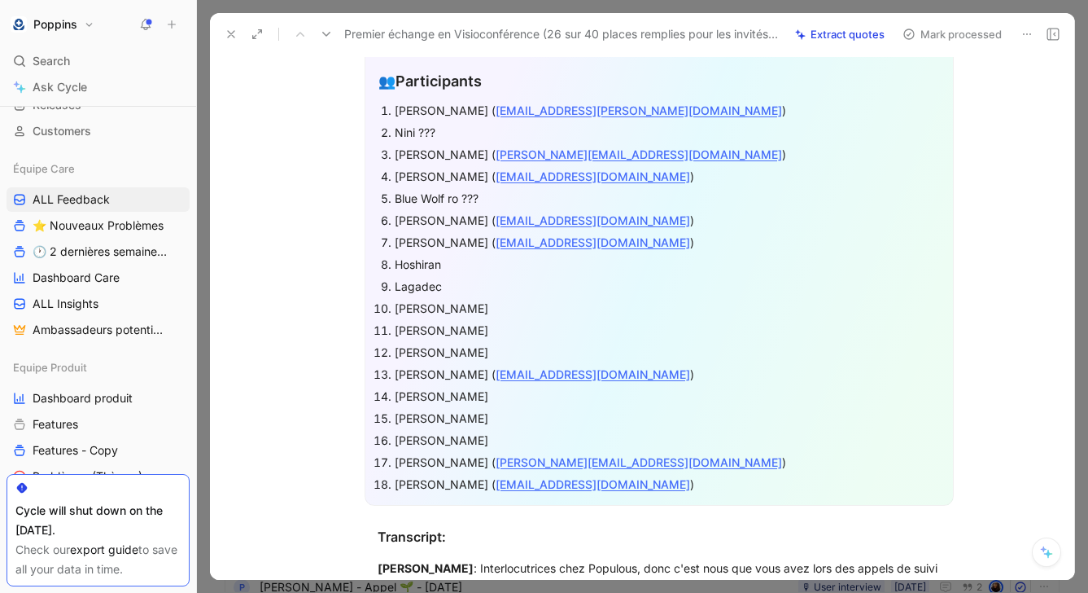
click at [497, 265] on div "Hoshiran" at bounding box center [667, 264] width 545 height 17
click at [416, 278] on div "Lagadec" at bounding box center [667, 286] width 545 height 17
copy div "Lagadec"
click at [501, 283] on div "Lagadec" at bounding box center [667, 286] width 545 height 17
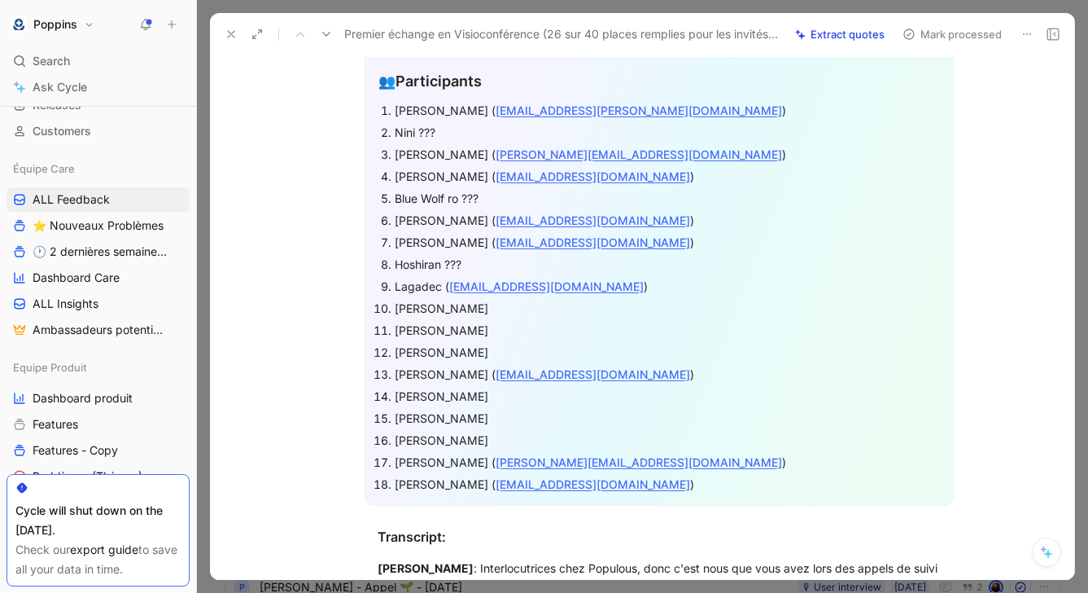
click at [409, 310] on div "[PERSON_NAME]" at bounding box center [667, 308] width 545 height 17
copy div "[PERSON_NAME]"
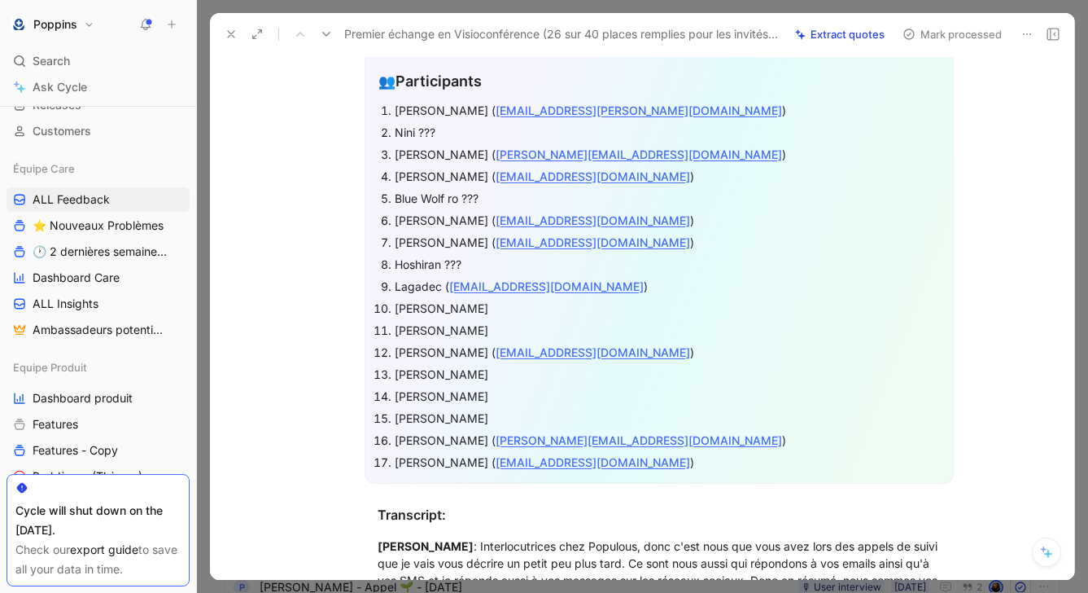
click at [449, 306] on div "[PERSON_NAME]" at bounding box center [667, 308] width 545 height 17
copy div "STOMP"
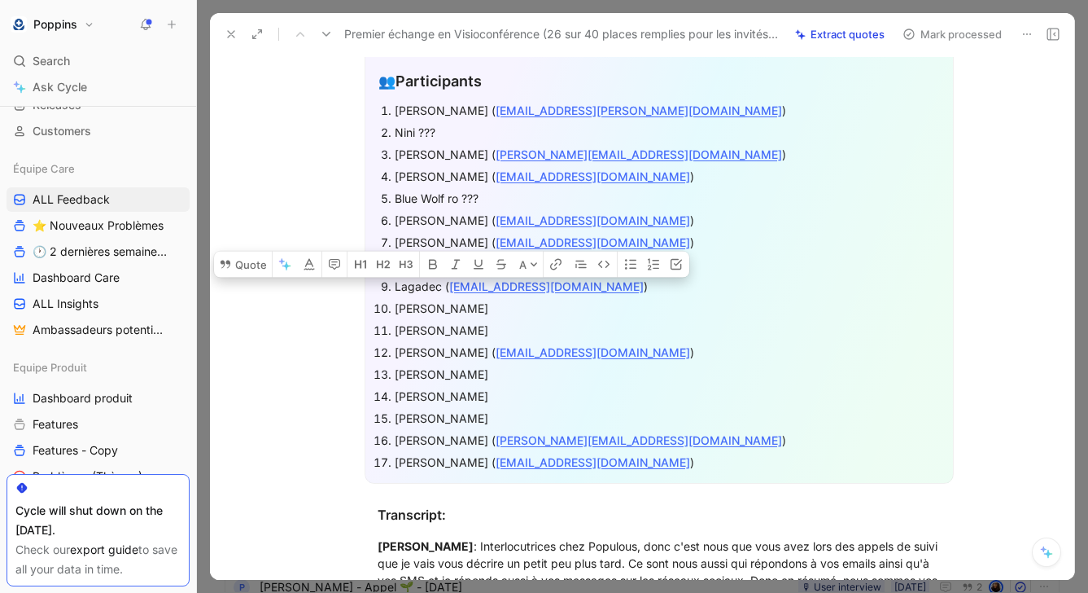
click at [478, 304] on div "[PERSON_NAME]" at bounding box center [667, 308] width 545 height 17
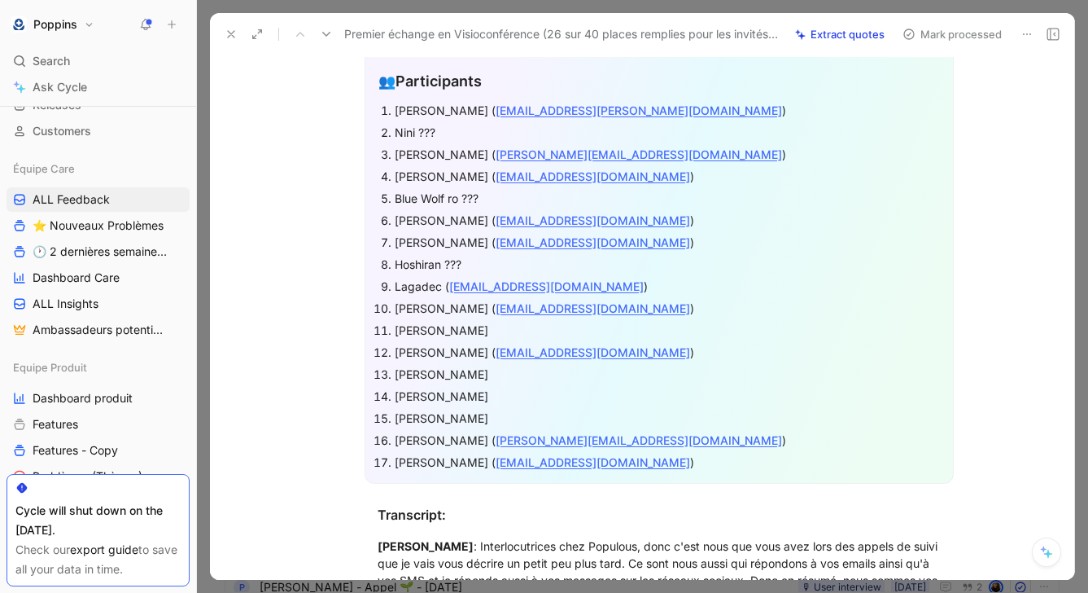
click at [400, 332] on div "[PERSON_NAME]" at bounding box center [667, 329] width 545 height 17
copy div "[PERSON_NAME]"
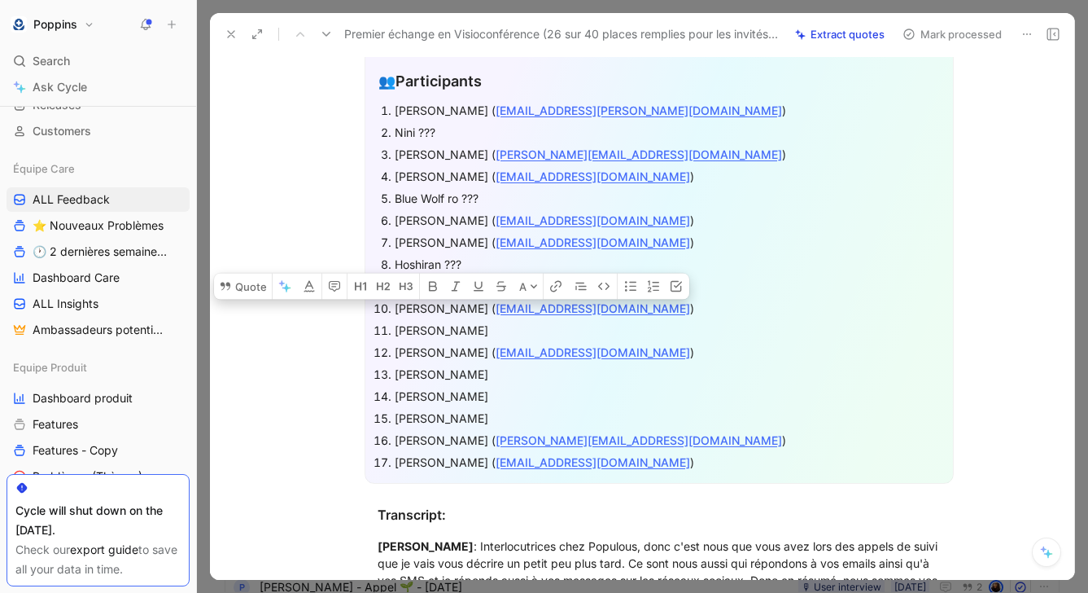
click at [525, 336] on div "[PERSON_NAME]" at bounding box center [667, 329] width 545 height 17
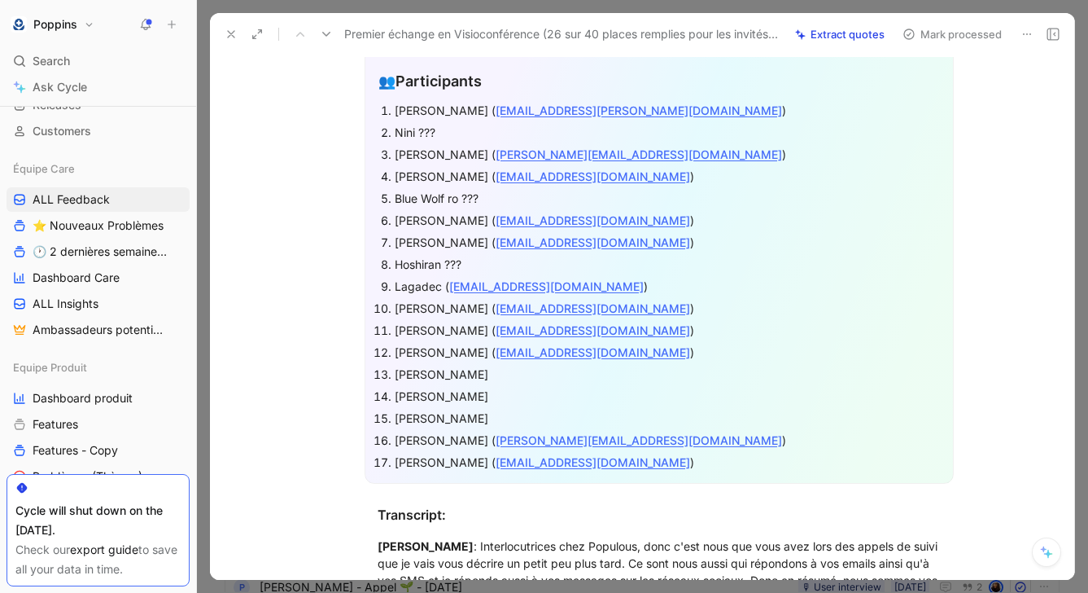
click at [406, 372] on div "[PERSON_NAME]" at bounding box center [667, 373] width 545 height 17
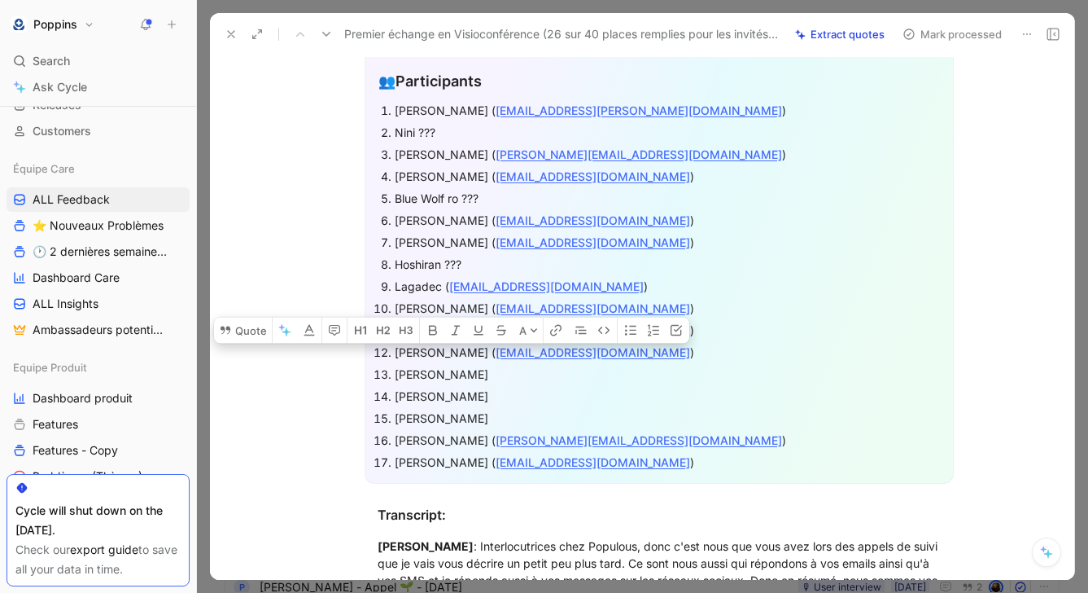
click at [478, 370] on div "[PERSON_NAME]" at bounding box center [667, 373] width 545 height 17
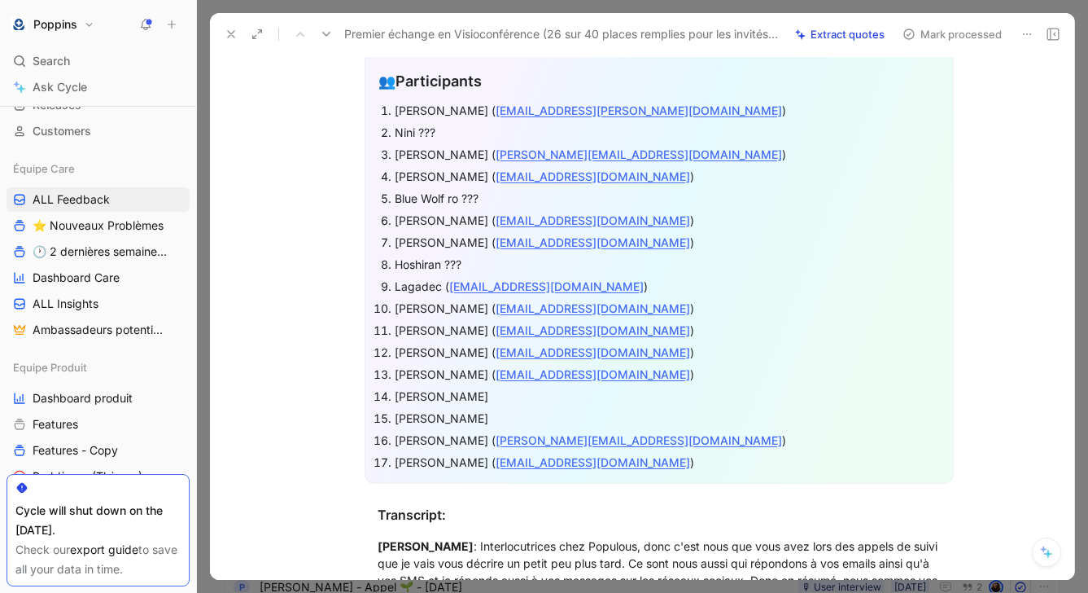
click at [463, 388] on div "[PERSON_NAME]" at bounding box center [667, 395] width 545 height 17
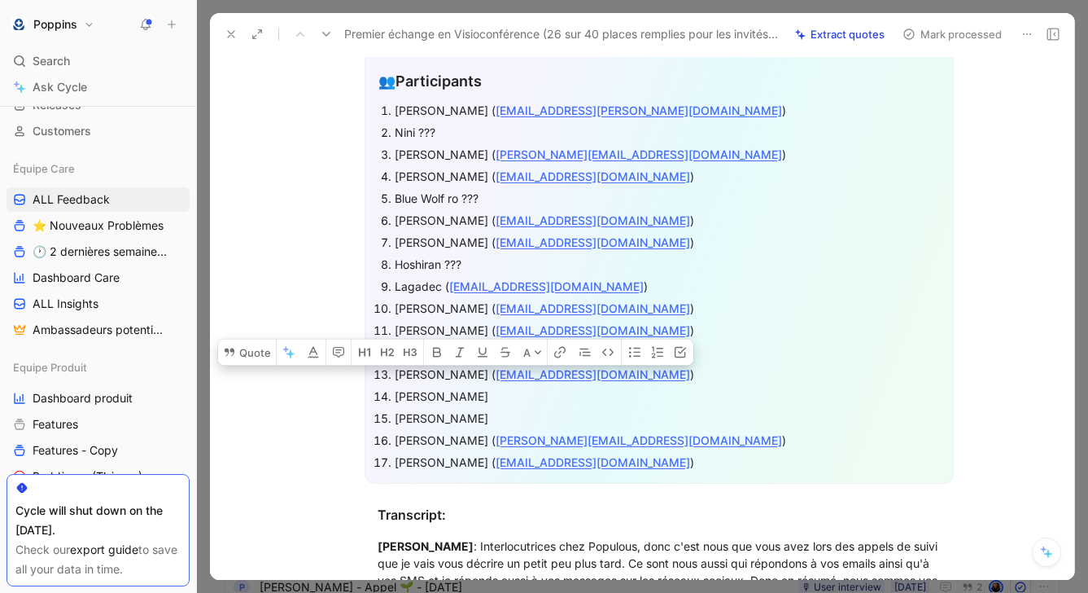
click at [505, 390] on div "[PERSON_NAME]" at bounding box center [667, 395] width 545 height 17
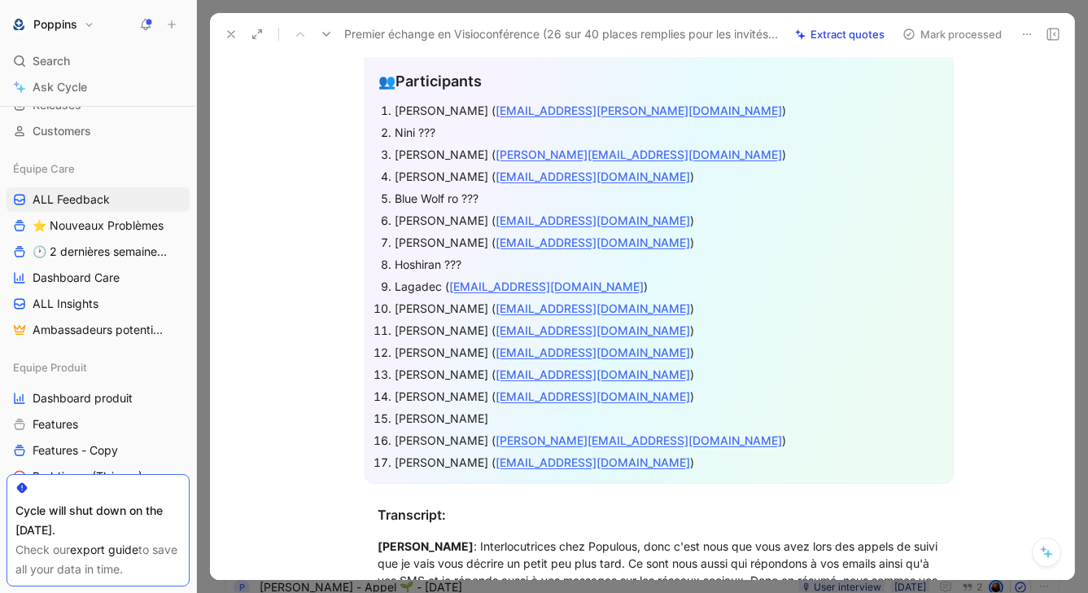
click at [477, 413] on div "[PERSON_NAME]" at bounding box center [667, 417] width 545 height 17
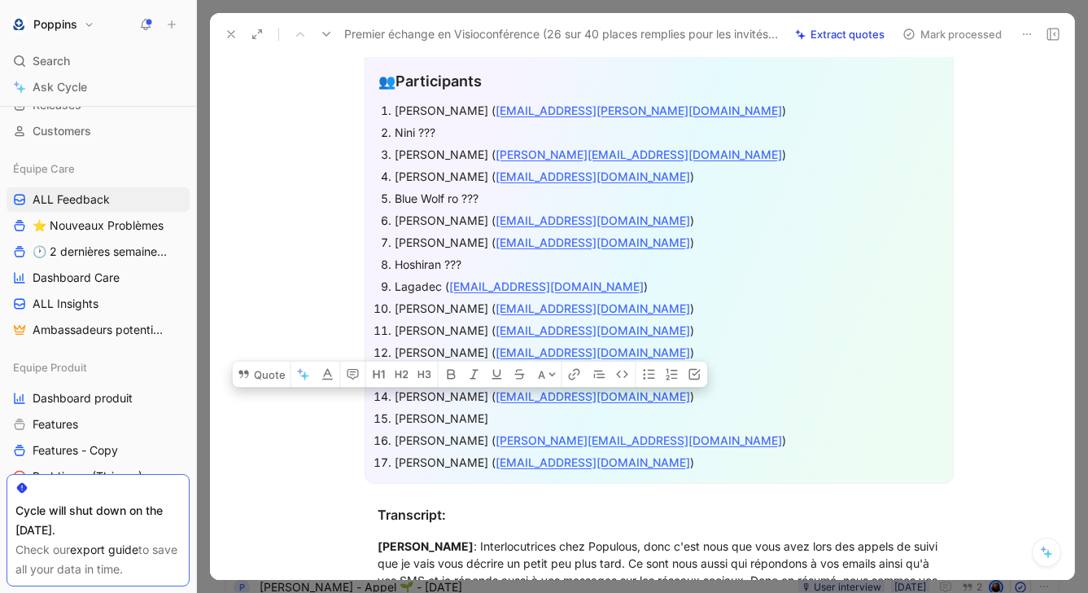
click at [435, 416] on div "[PERSON_NAME]" at bounding box center [667, 417] width 545 height 17
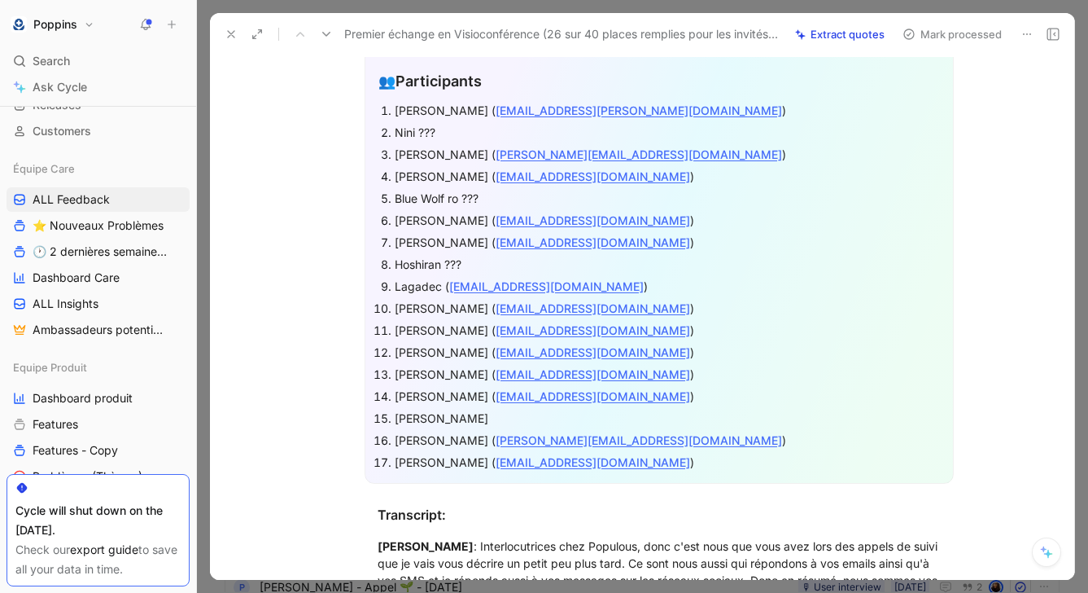
click at [435, 416] on div "[PERSON_NAME]" at bounding box center [667, 417] width 545 height 17
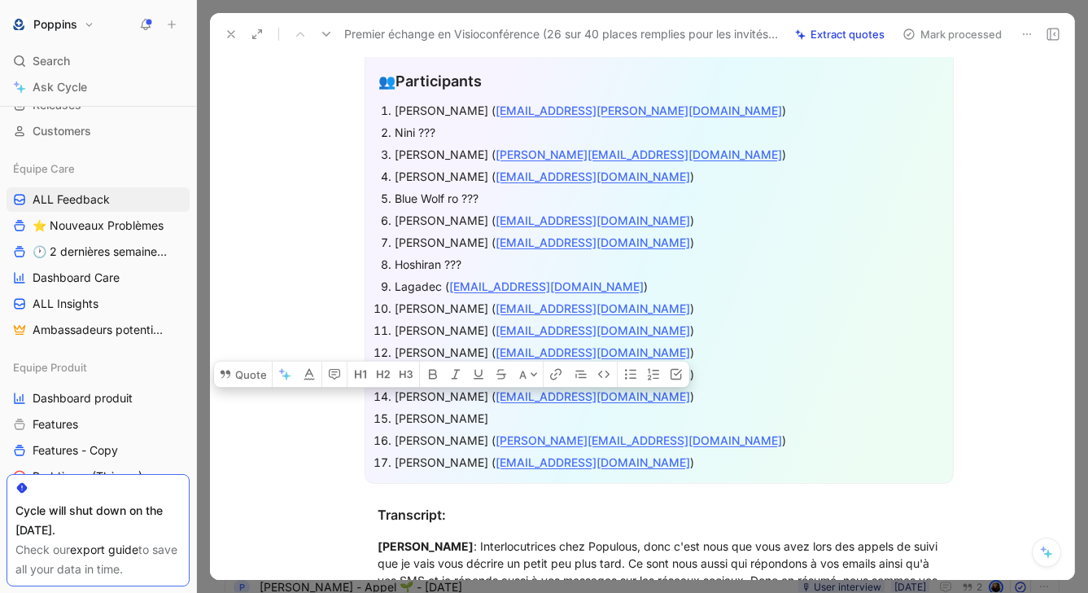
click at [482, 416] on div "[PERSON_NAME]" at bounding box center [667, 417] width 545 height 17
click at [562, 416] on div "[PERSON_NAME]" at bounding box center [667, 417] width 545 height 17
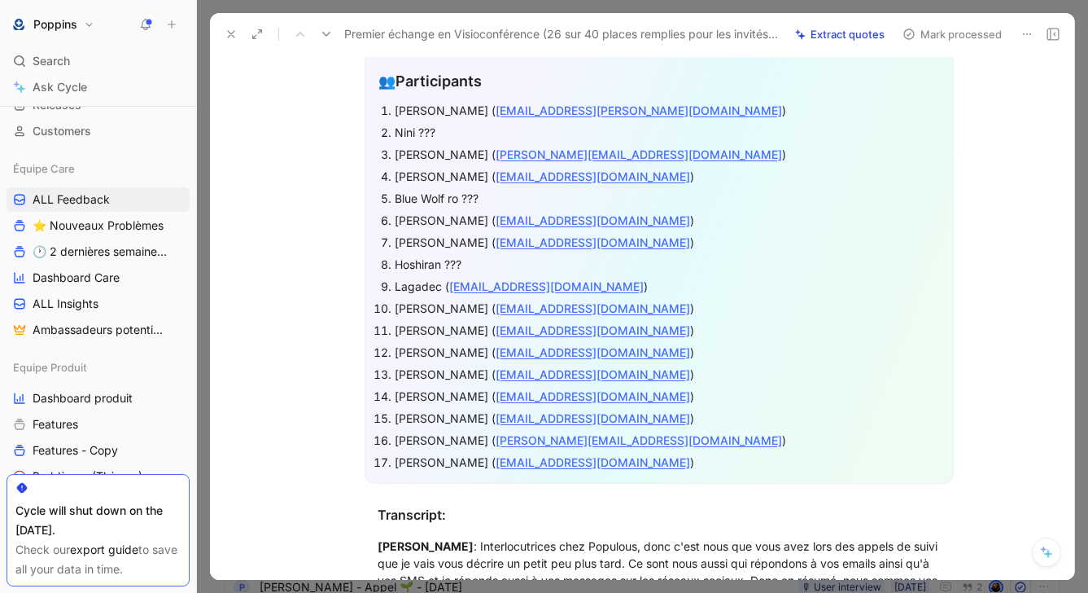
click at [733, 392] on div "[PERSON_NAME] ( [EMAIL_ADDRESS][DOMAIN_NAME] )" at bounding box center [667, 395] width 545 height 17
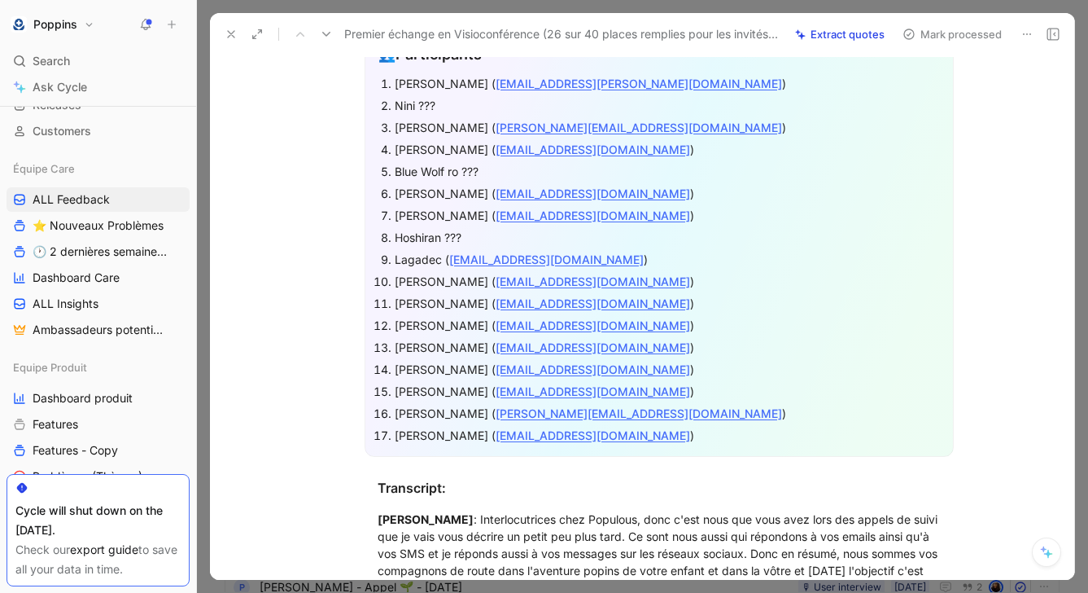
scroll to position [555, 0]
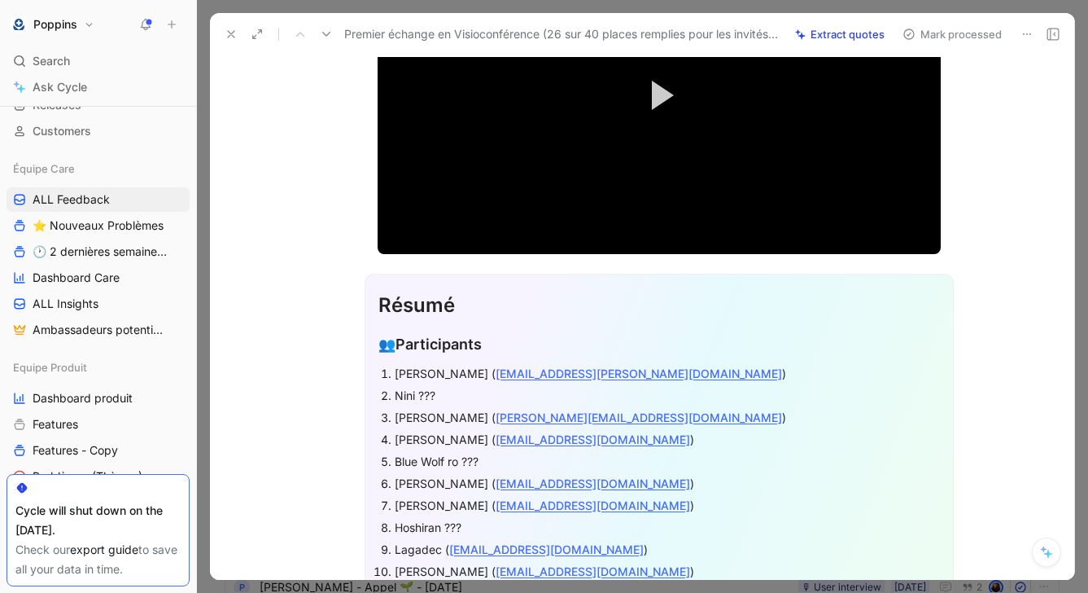
click at [664, 77] on button "Play Video" at bounding box center [659, 95] width 73 height 73
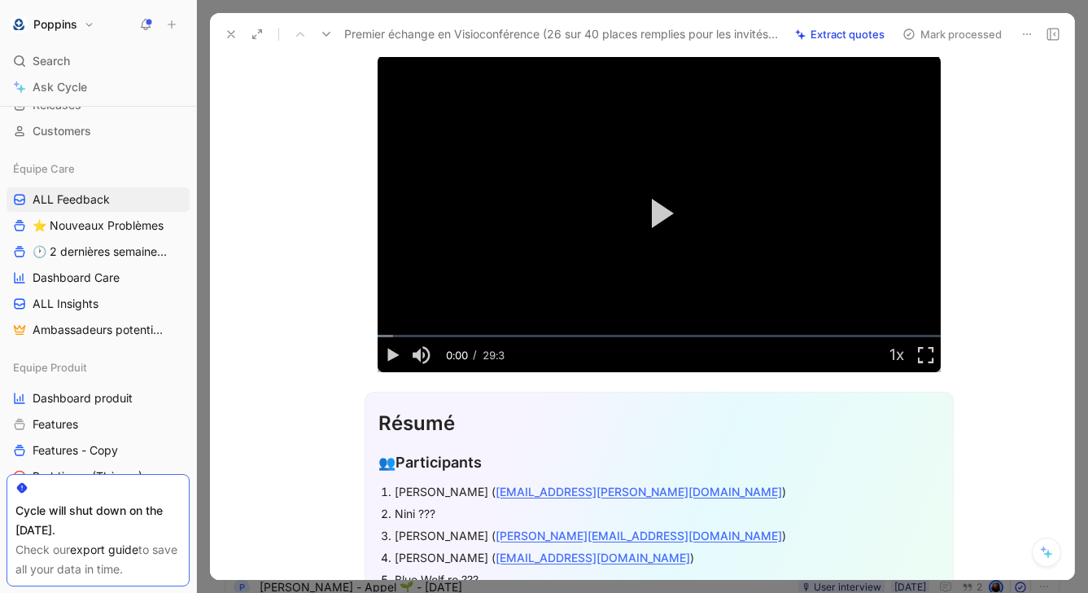
click at [1030, 40] on button at bounding box center [1027, 34] width 23 height 23
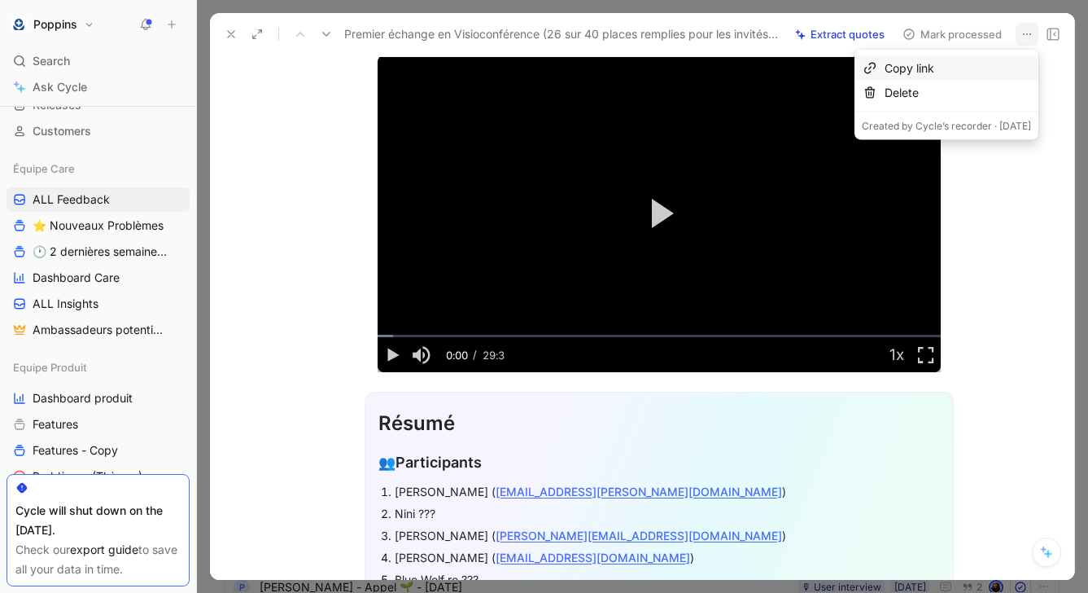
click at [999, 68] on div "Copy link" at bounding box center [958, 69] width 146 height 20
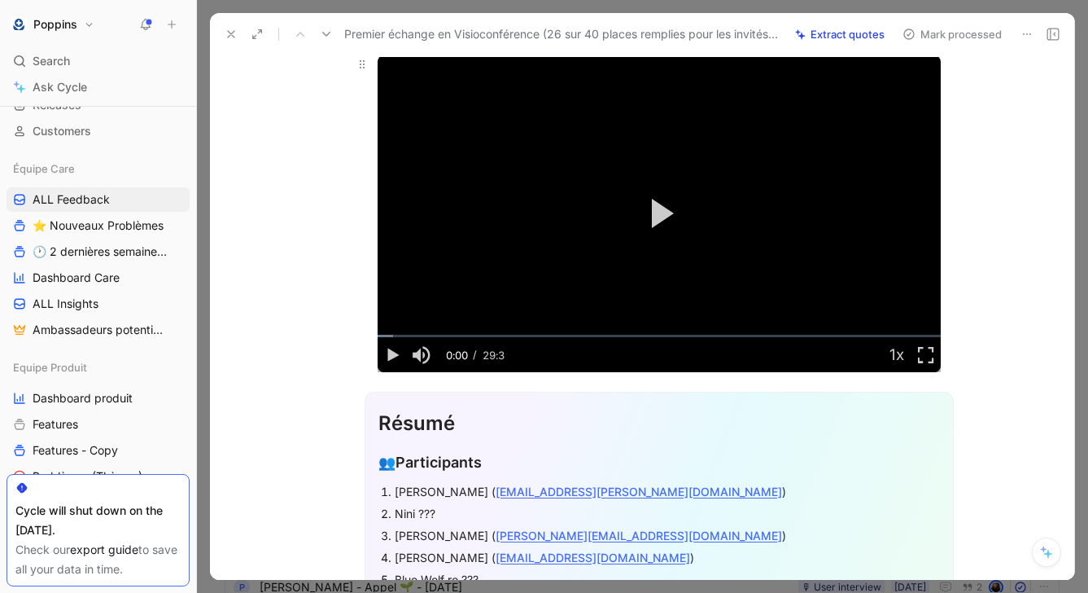
scroll to position [101, 0]
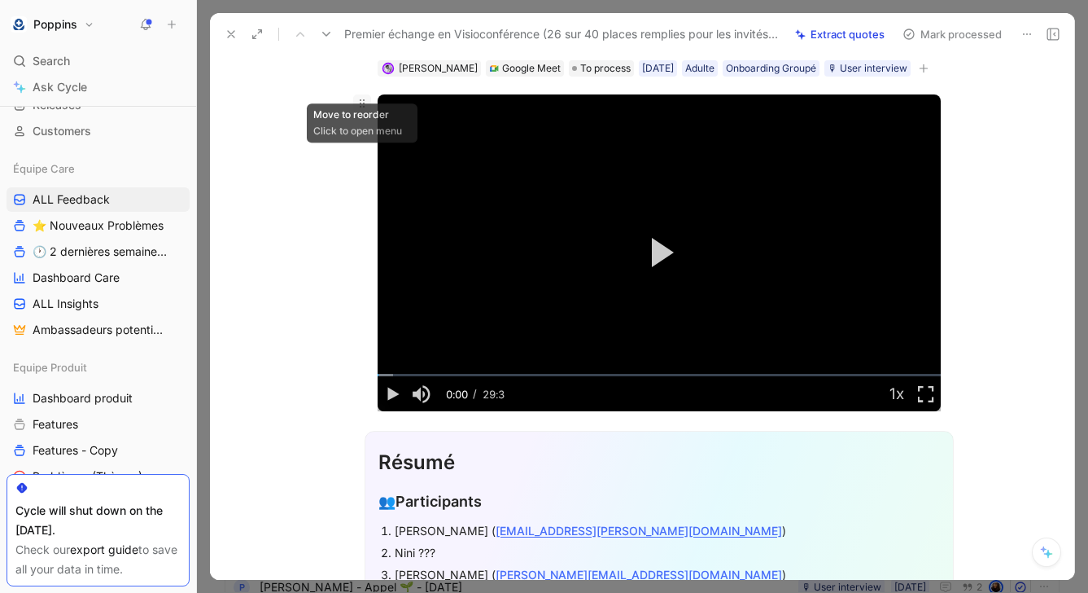
click at [362, 102] on icon at bounding box center [362, 103] width 13 height 13
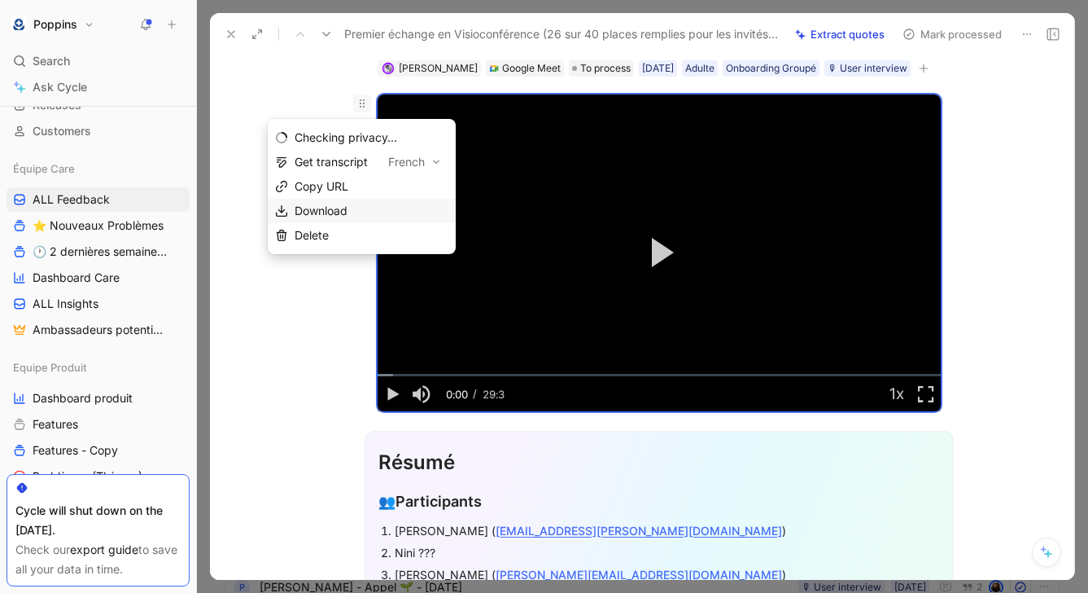
click at [327, 208] on span "Download" at bounding box center [321, 210] width 53 height 14
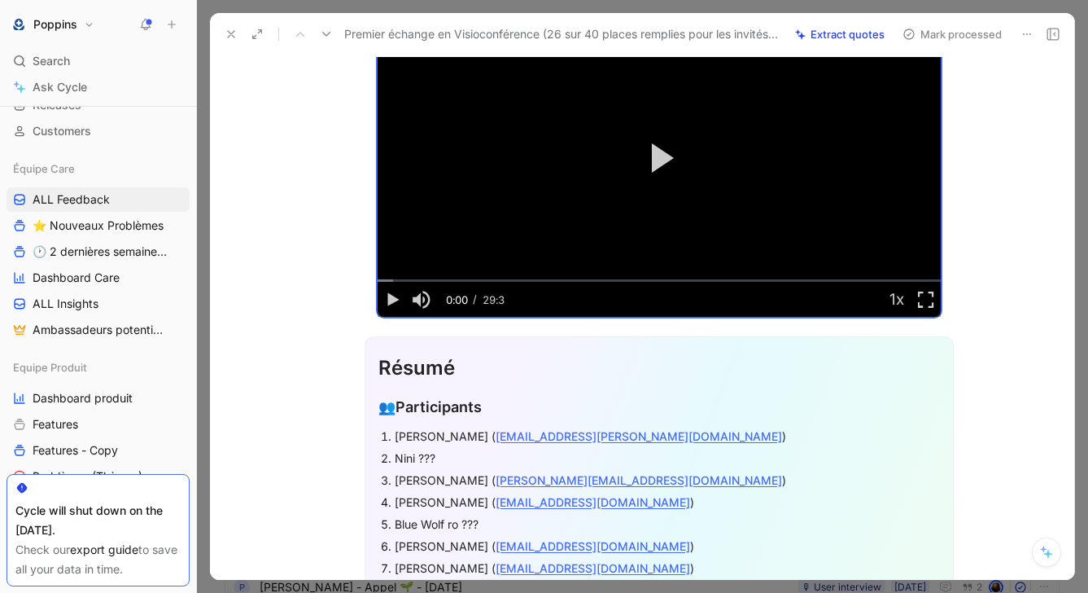
scroll to position [181, 0]
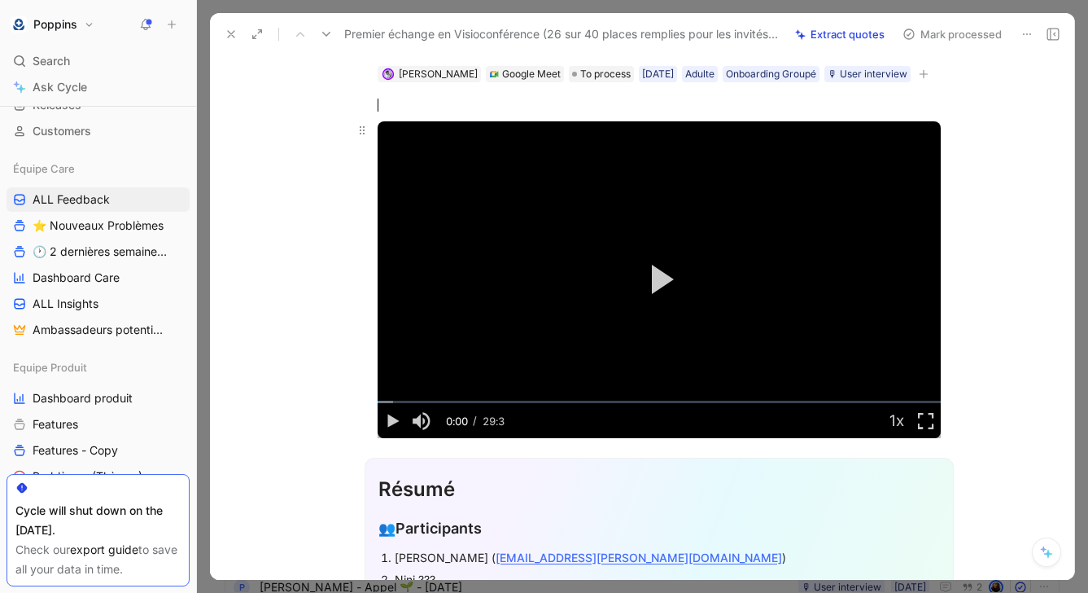
scroll to position [72, 0]
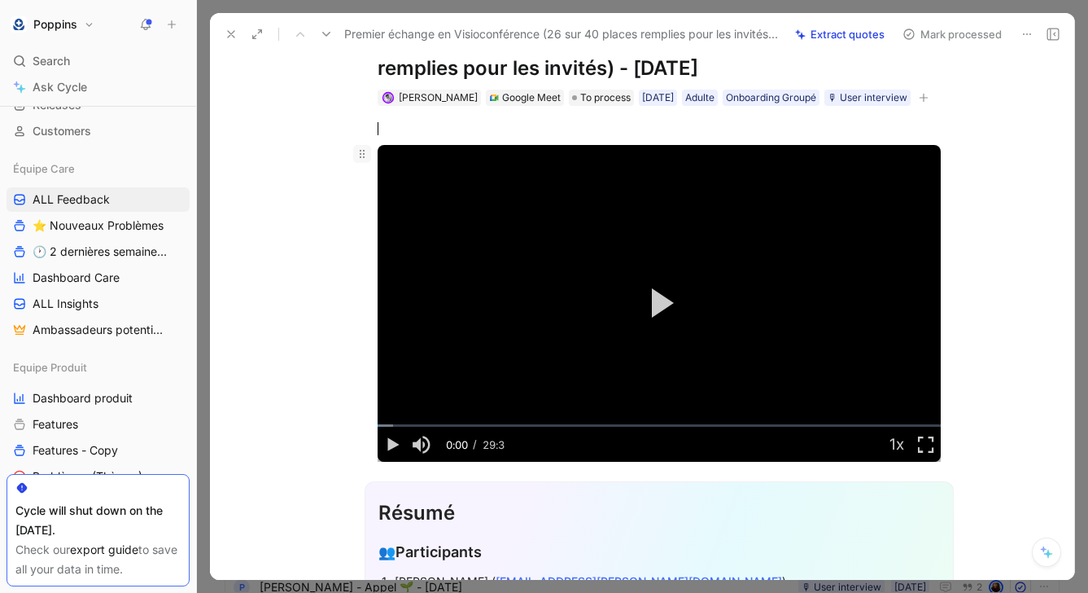
click at [361, 157] on icon at bounding box center [362, 153] width 13 height 13
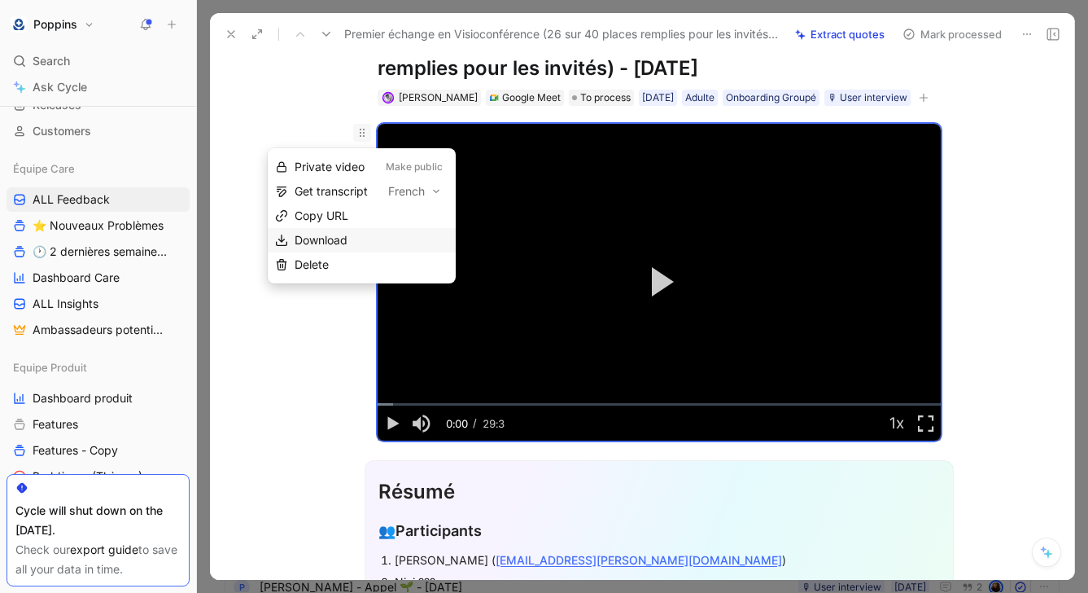
click at [334, 248] on div "Download" at bounding box center [372, 240] width 154 height 20
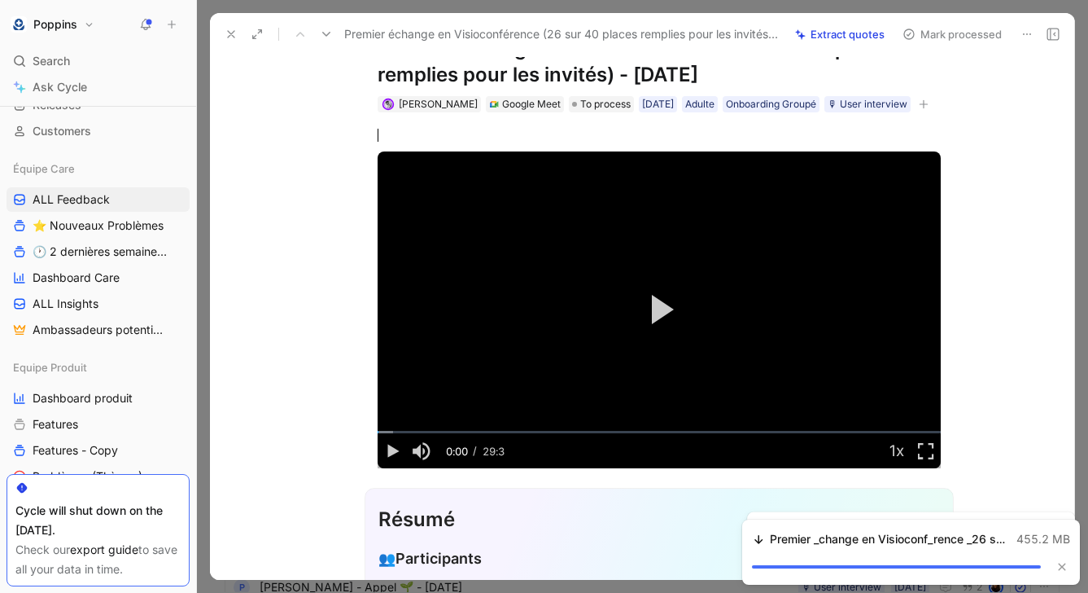
scroll to position [0, 0]
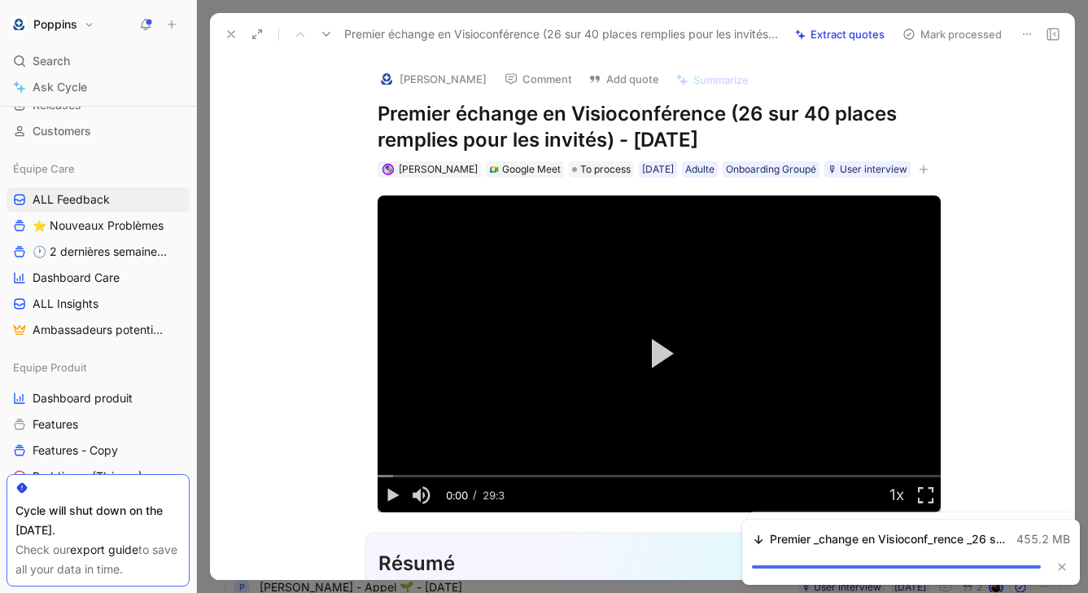
click at [493, 123] on h1 "Premier échange en Visioconférence (26 sur 40 places remplies pour les invités)…" at bounding box center [659, 127] width 563 height 52
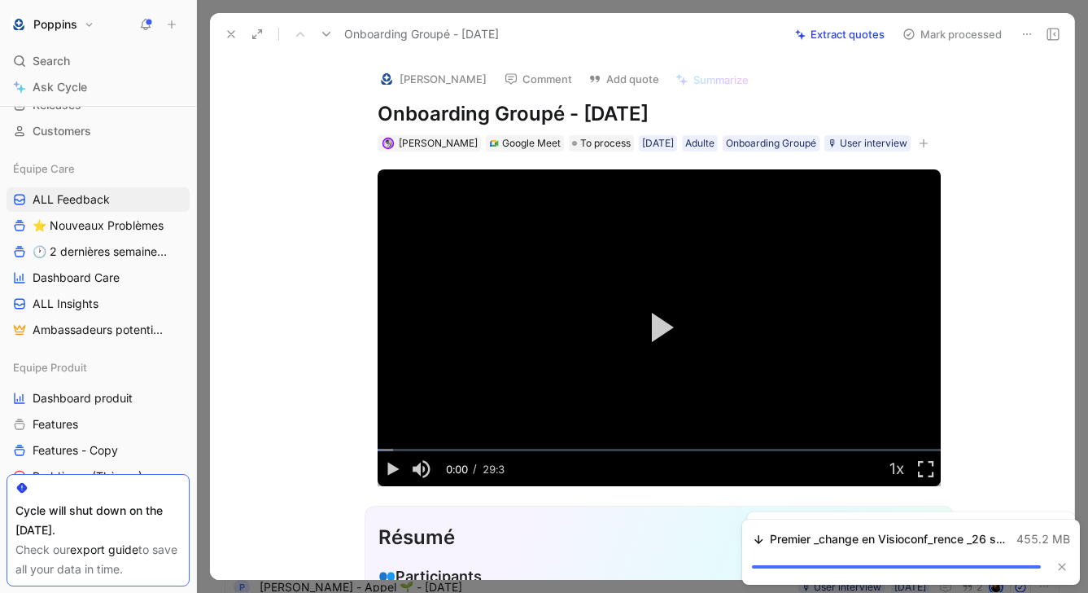
click at [990, 97] on div "[PERSON_NAME] Comment Add quote Summarize Onboarding Groupé - [DATE] [PERSON_NA…" at bounding box center [642, 317] width 864 height 524
click at [580, 146] on span "To process" at bounding box center [605, 143] width 50 height 16
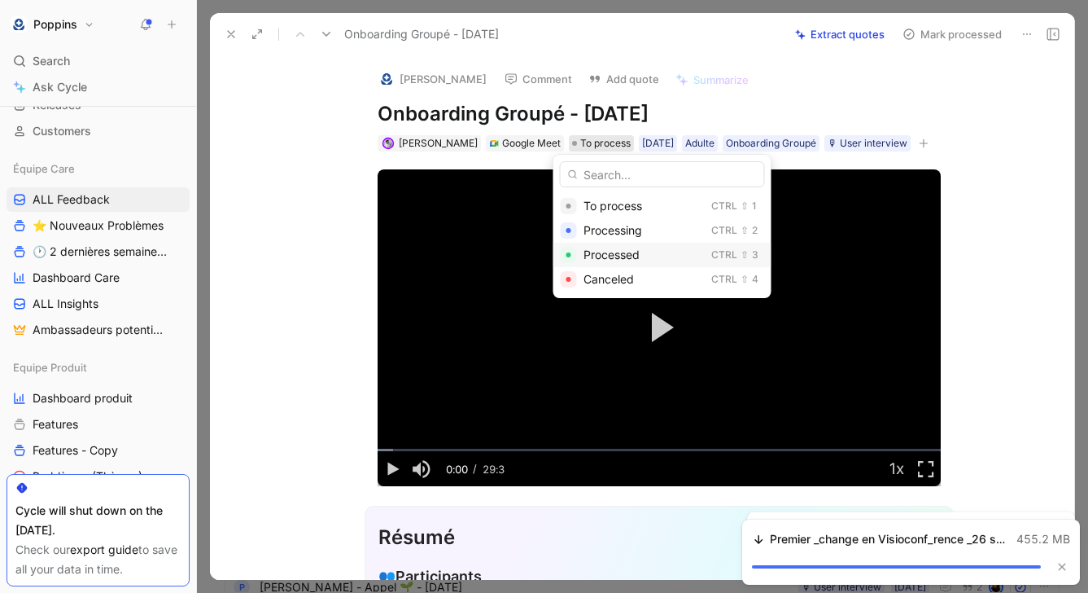
click at [585, 248] on span "Processed" at bounding box center [612, 254] width 56 height 14
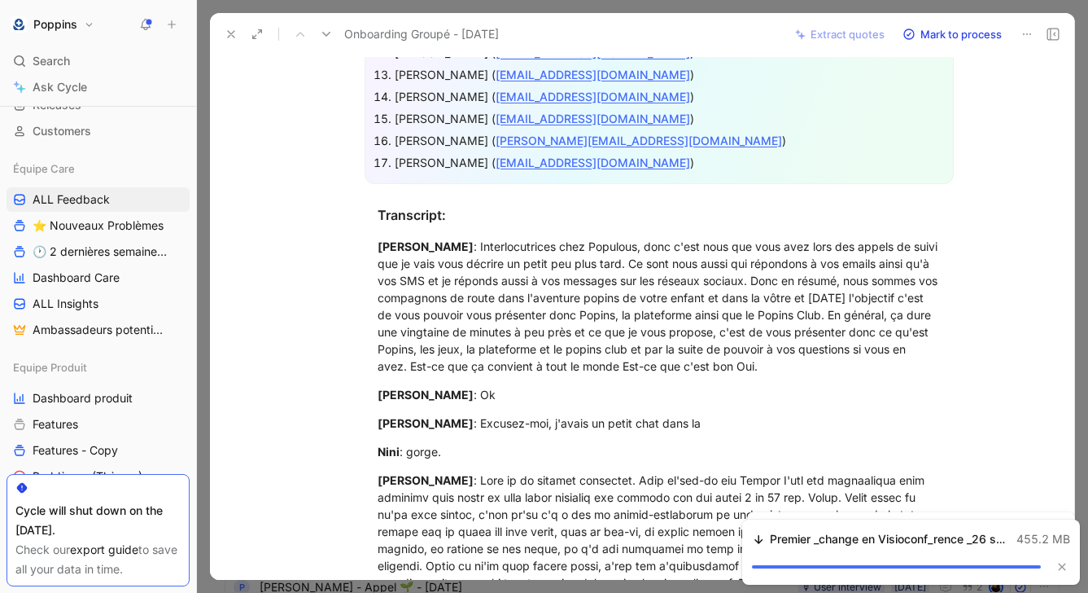
scroll to position [868, 0]
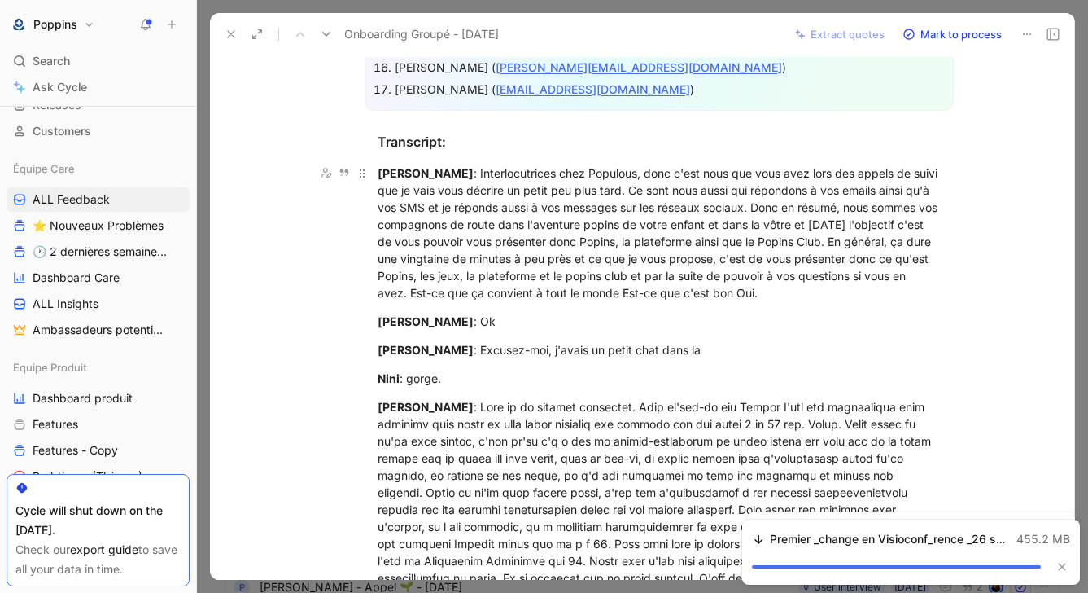
click at [378, 167] on mark "[PERSON_NAME]" at bounding box center [426, 173] width 96 height 14
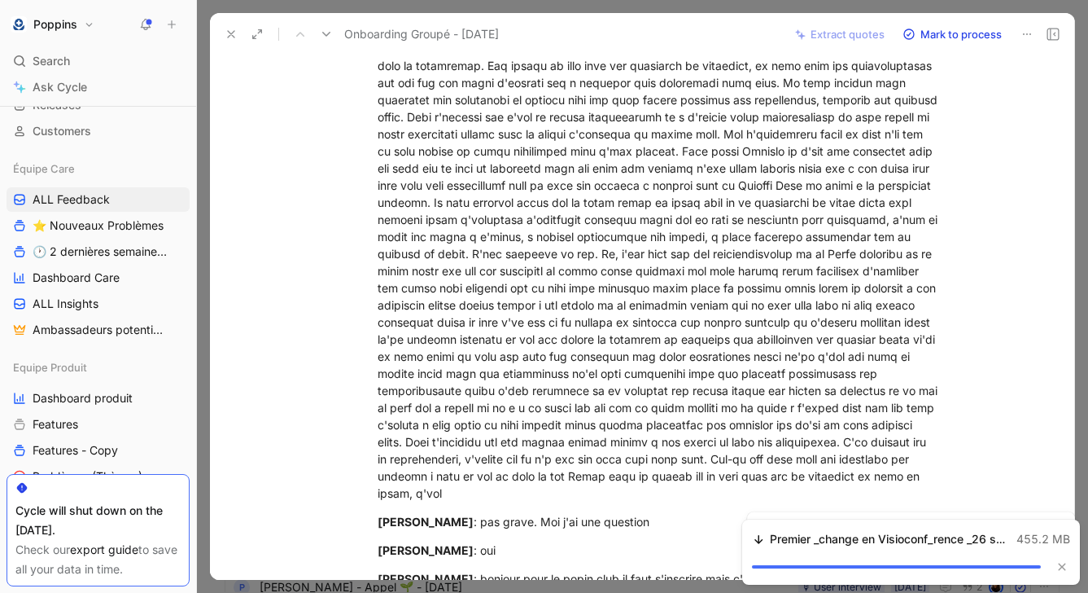
scroll to position [3736, 0]
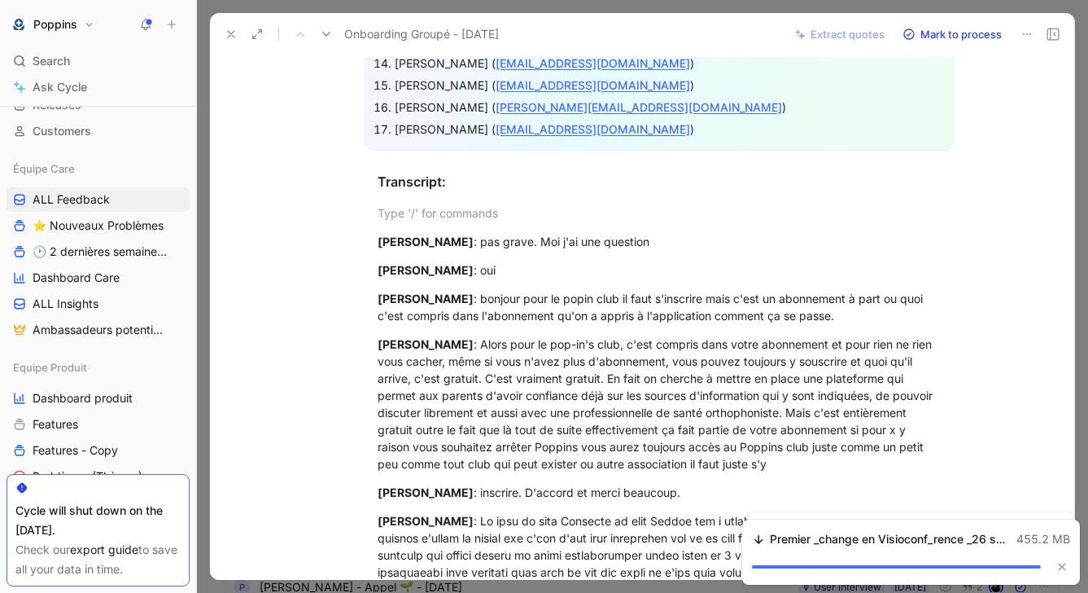
scroll to position [713, 0]
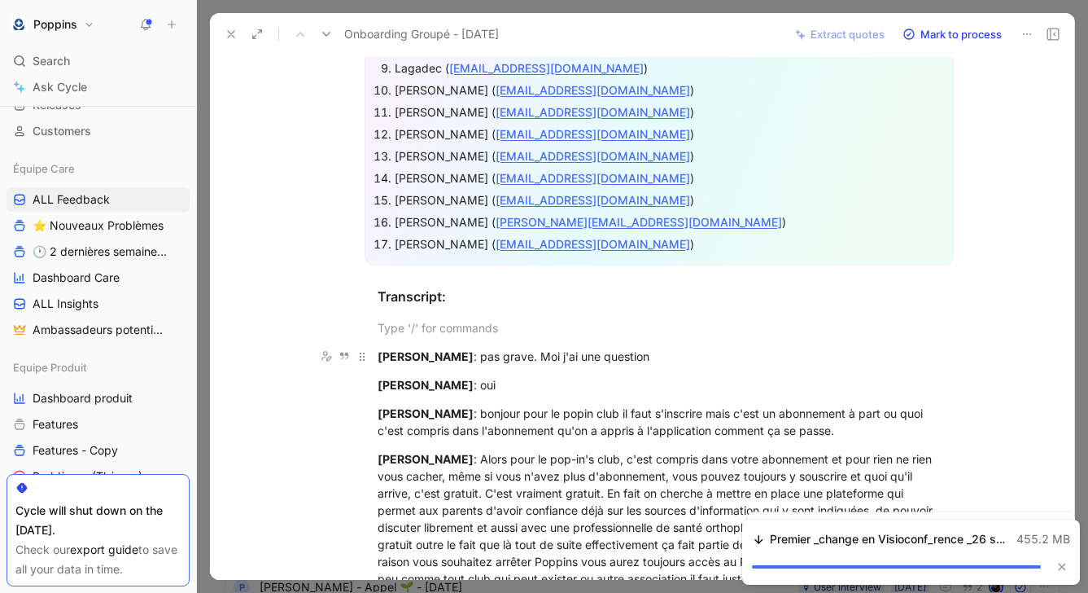
click at [540, 352] on div "[PERSON_NAME] : pas grave. Moi j'ai une question" at bounding box center [659, 356] width 563 height 17
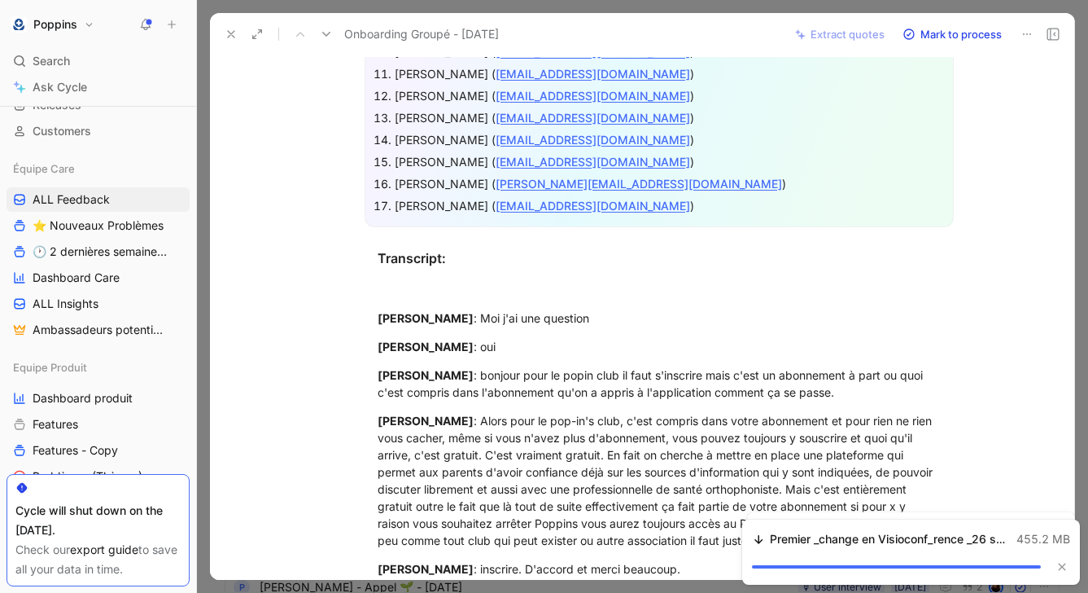
scroll to position [755, 0]
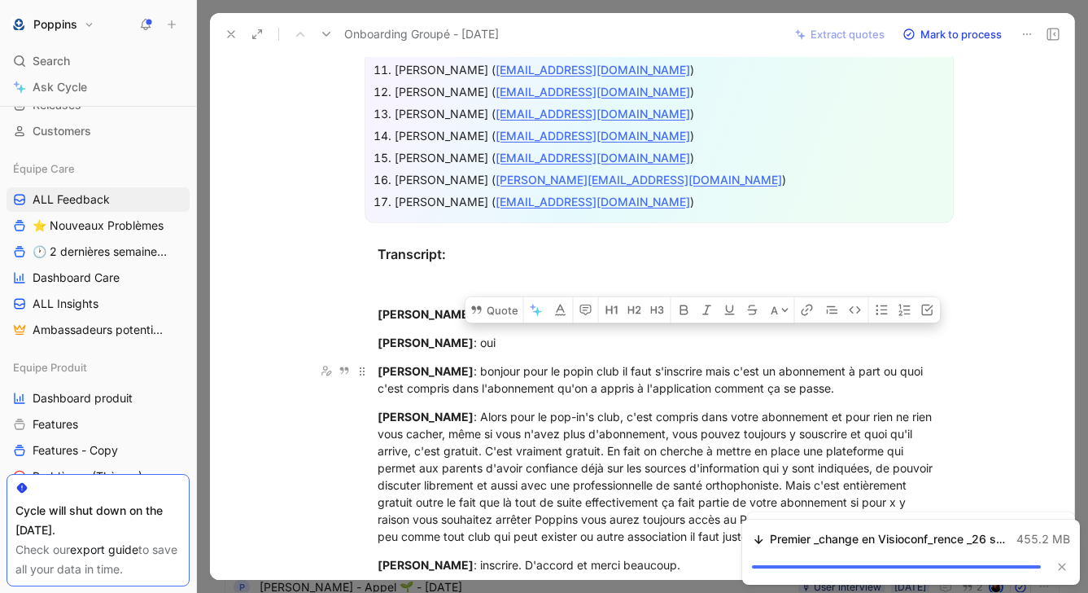
drag, startPoint x: 567, startPoint y: 368, endPoint x: 839, endPoint y: 388, distance: 272.6
click at [839, 388] on div "[PERSON_NAME] : bonjour pour le popin club il faut s'inscrire mais c'est un abo…" at bounding box center [659, 379] width 563 height 34
click at [483, 322] on button "Quote" at bounding box center [495, 309] width 58 height 26
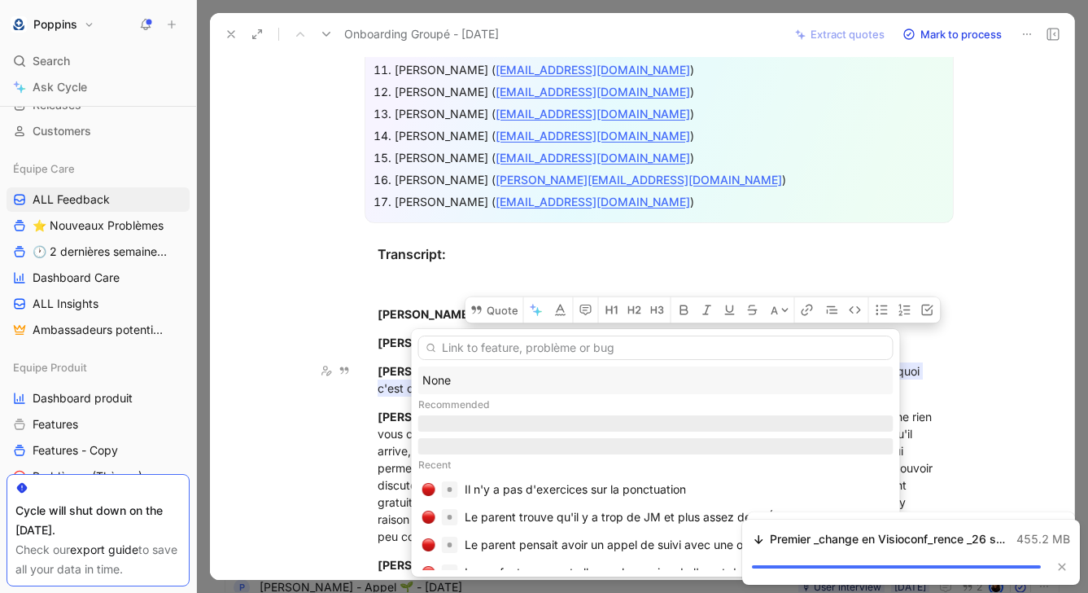
click at [474, 379] on div "None" at bounding box center [655, 380] width 467 height 20
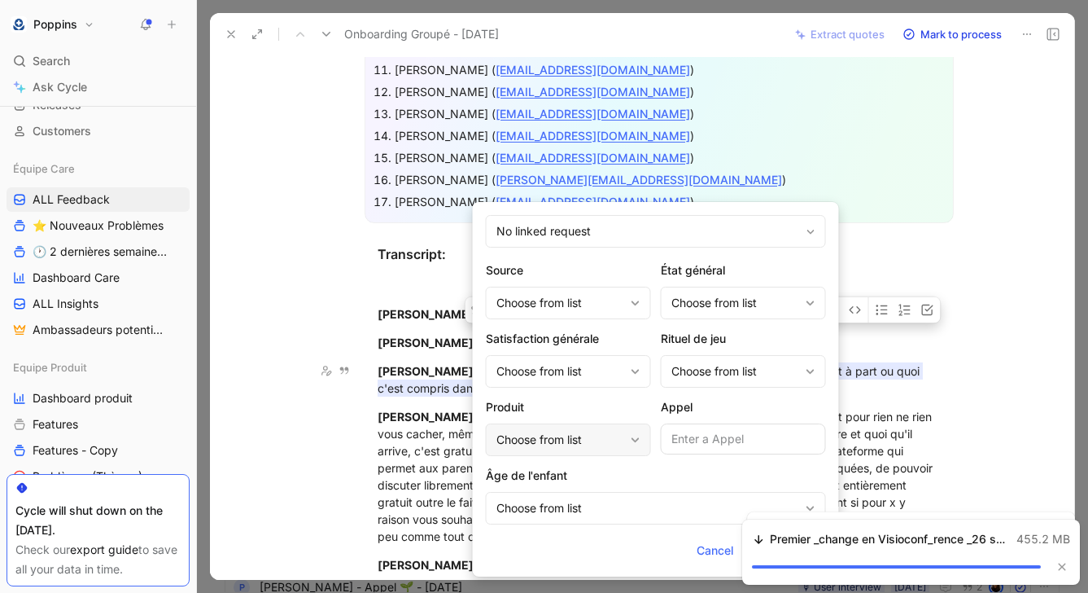
click at [590, 435] on div "Choose from list" at bounding box center [560, 440] width 128 height 20
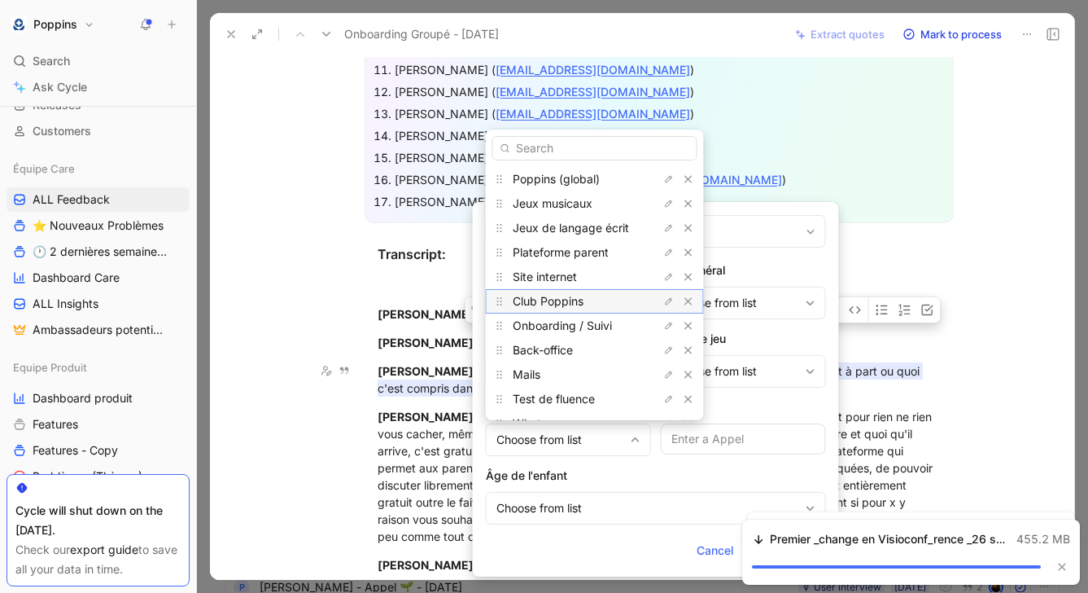
click at [590, 299] on div "Club Poppins" at bounding box center [574, 301] width 122 height 20
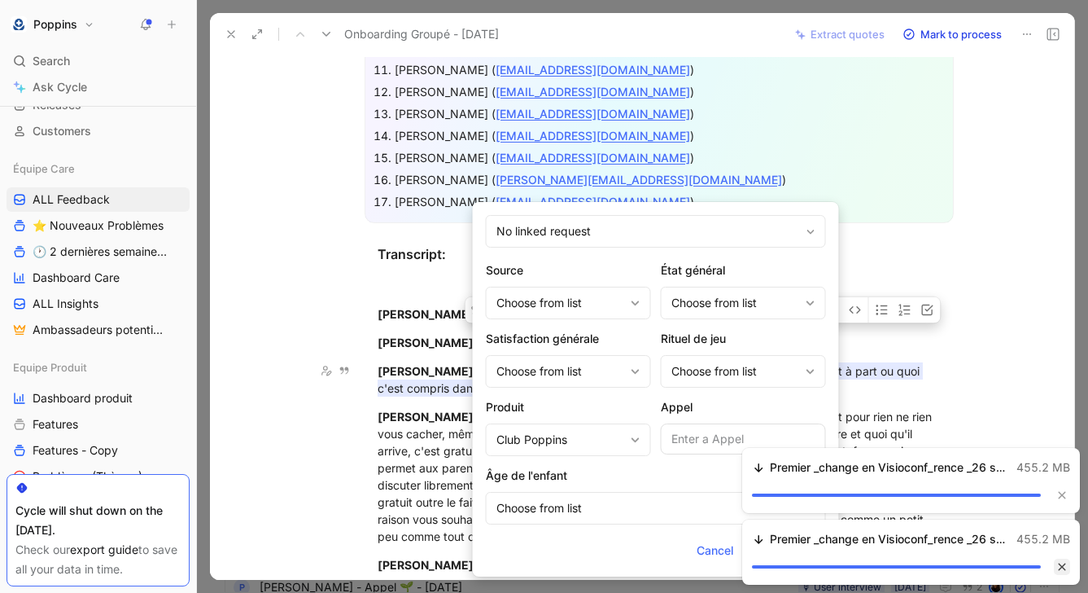
click at [1055, 561] on button "button" at bounding box center [1062, 566] width 16 height 16
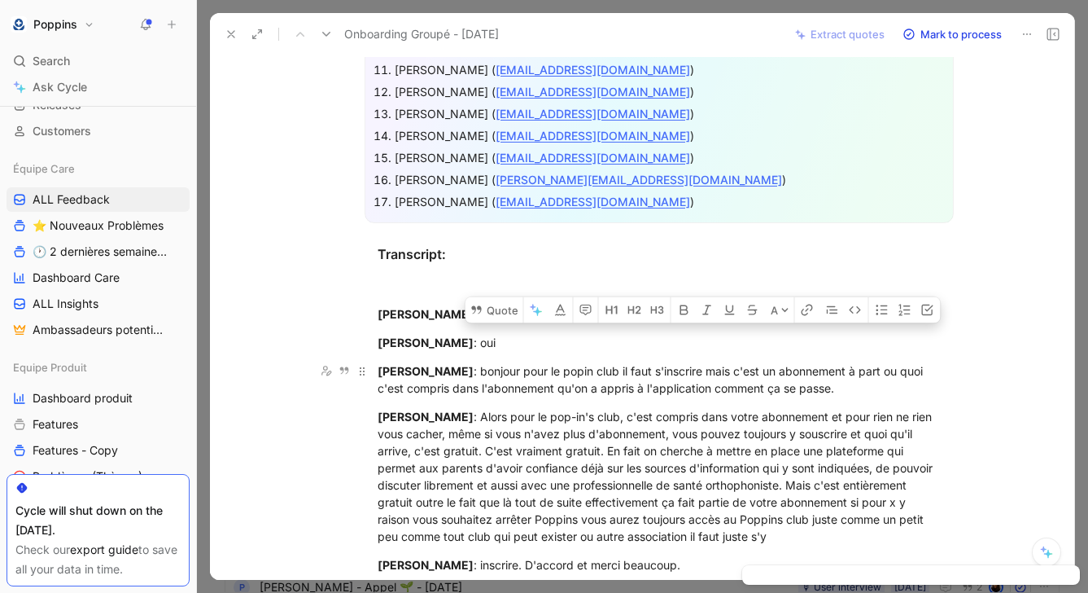
click at [527, 374] on div "[PERSON_NAME] : bonjour pour le popin club il faut s'inscrire mais c'est un abo…" at bounding box center [659, 379] width 563 height 34
drag, startPoint x: 527, startPoint y: 369, endPoint x: 843, endPoint y: 388, distance: 317.2
click at [843, 388] on div "[PERSON_NAME] : bonjour pour le popin club il faut s'inscrire mais c'est un abo…" at bounding box center [659, 379] width 563 height 34
click at [476, 322] on button "Quote" at bounding box center [474, 309] width 58 height 26
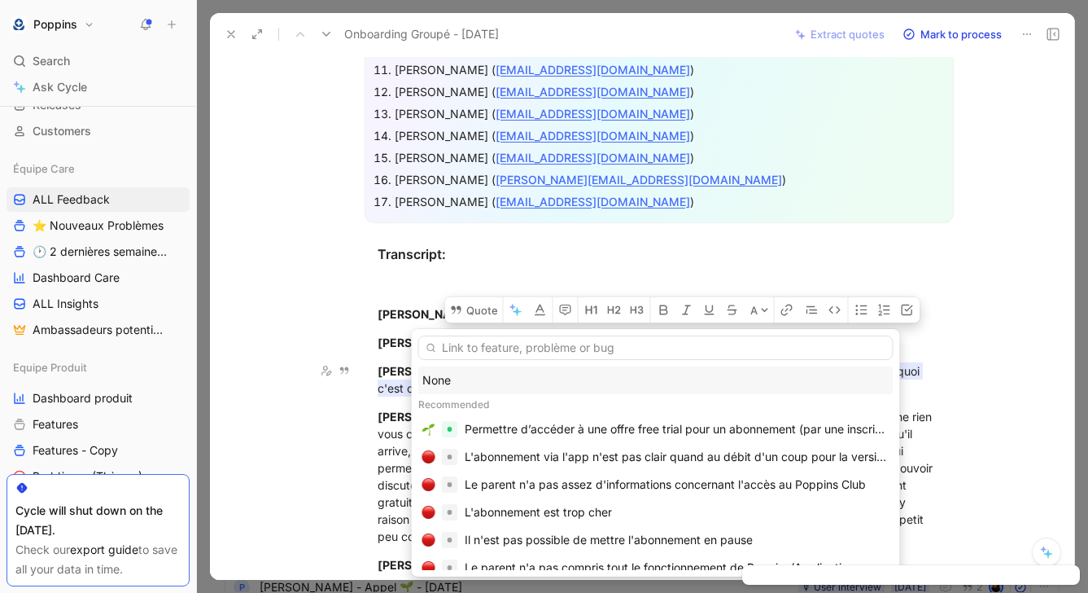
click at [489, 374] on div "None" at bounding box center [655, 380] width 467 height 20
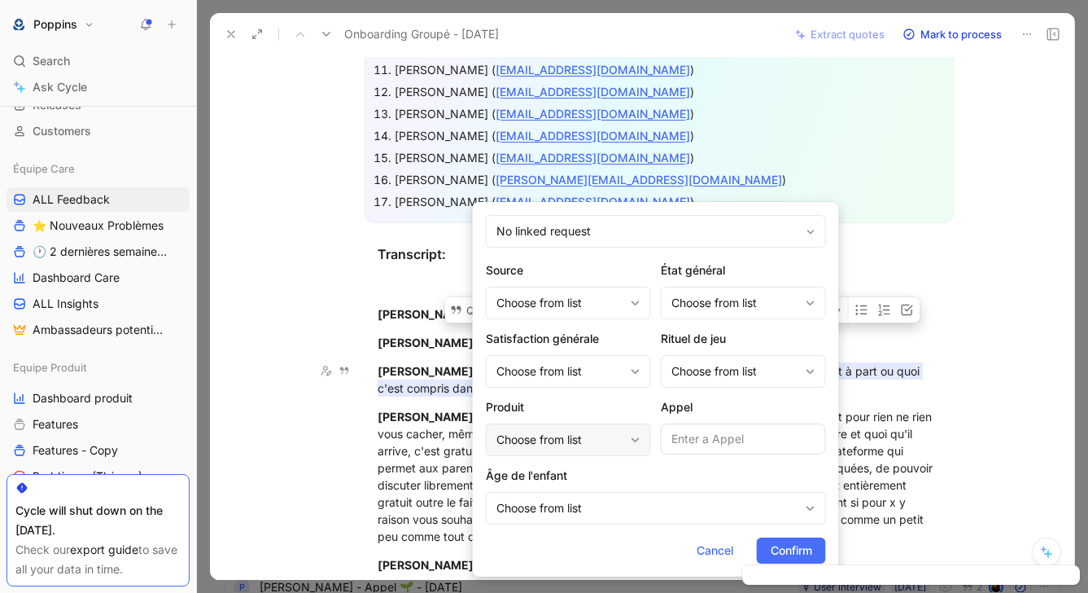
click at [539, 448] on div "Choose from list" at bounding box center [560, 440] width 128 height 20
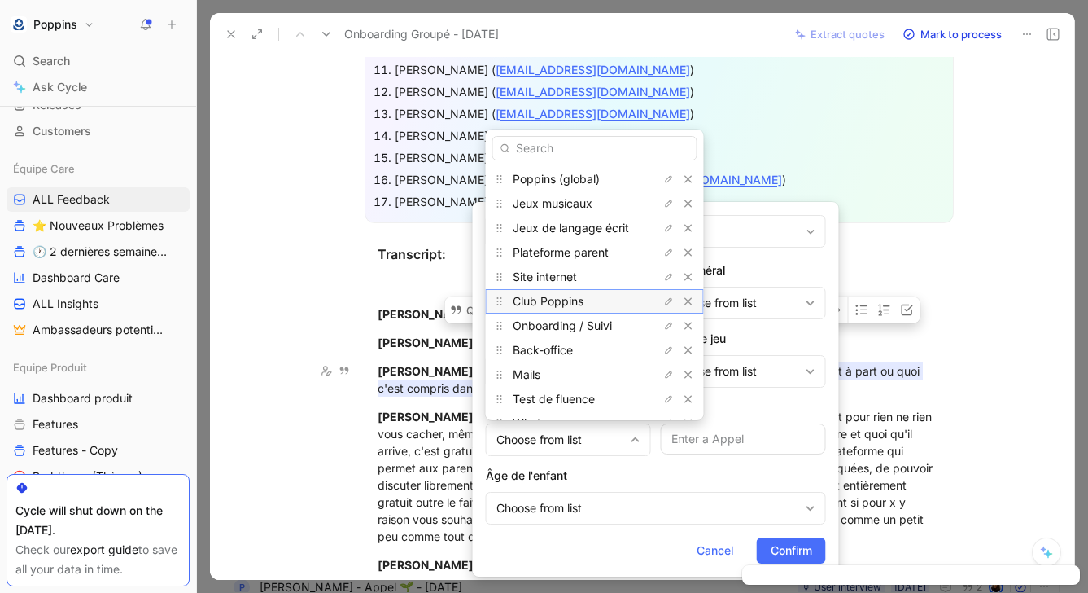
click at [579, 293] on div "Club Poppins" at bounding box center [574, 301] width 122 height 20
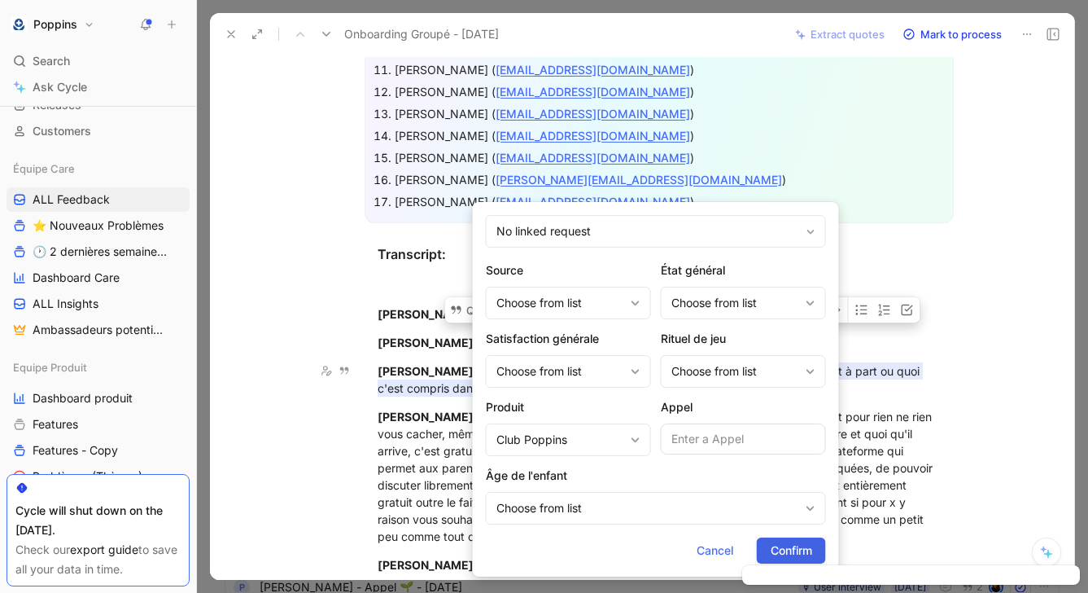
click at [783, 541] on span "Confirm" at bounding box center [792, 550] width 42 height 20
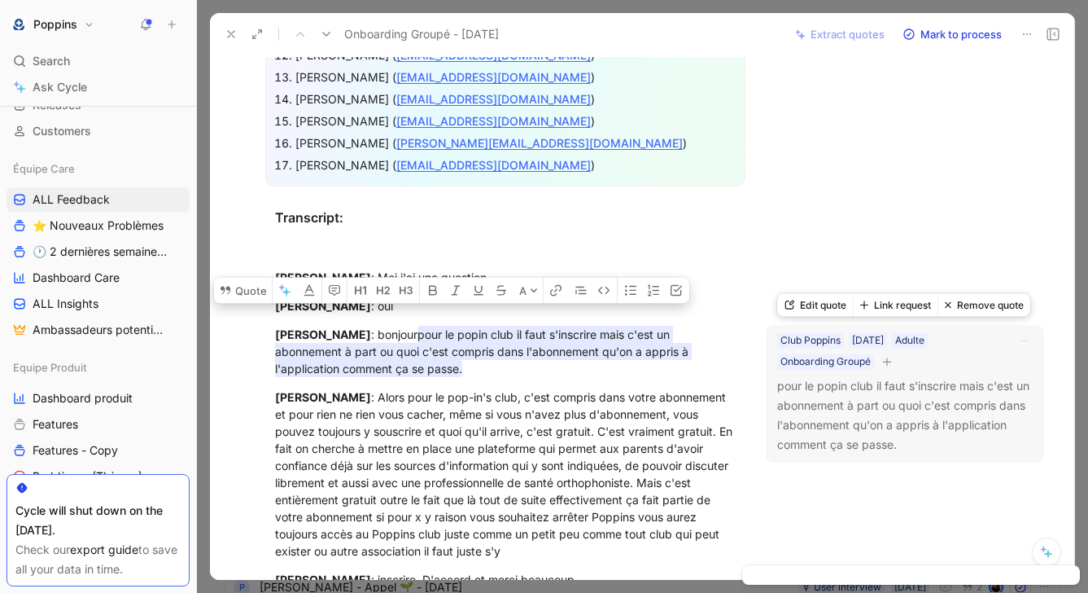
click at [887, 362] on icon "button" at bounding box center [886, 361] width 1 height 9
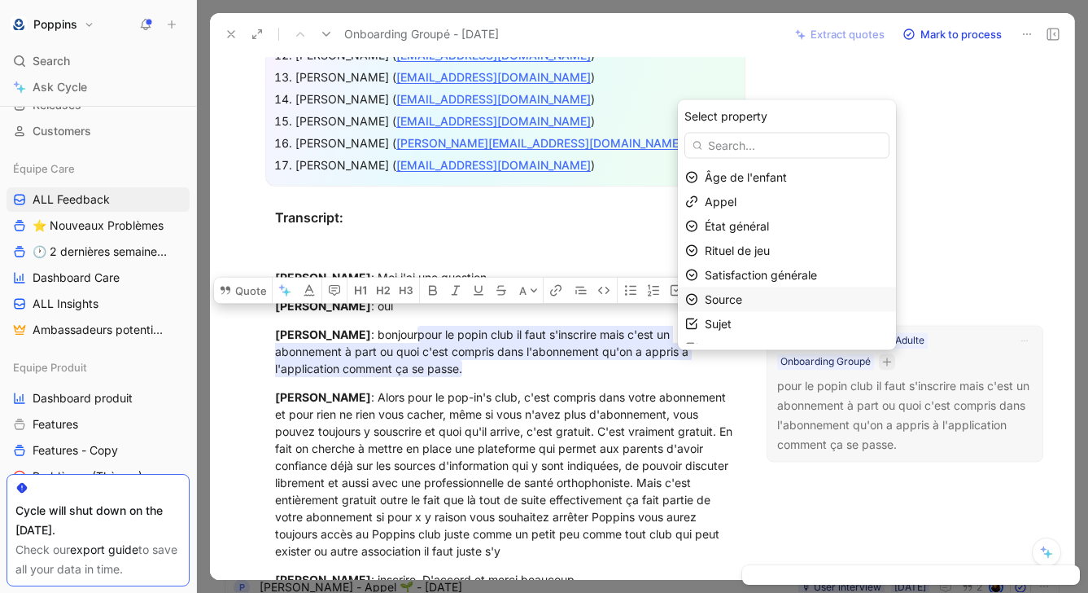
scroll to position [17, 0]
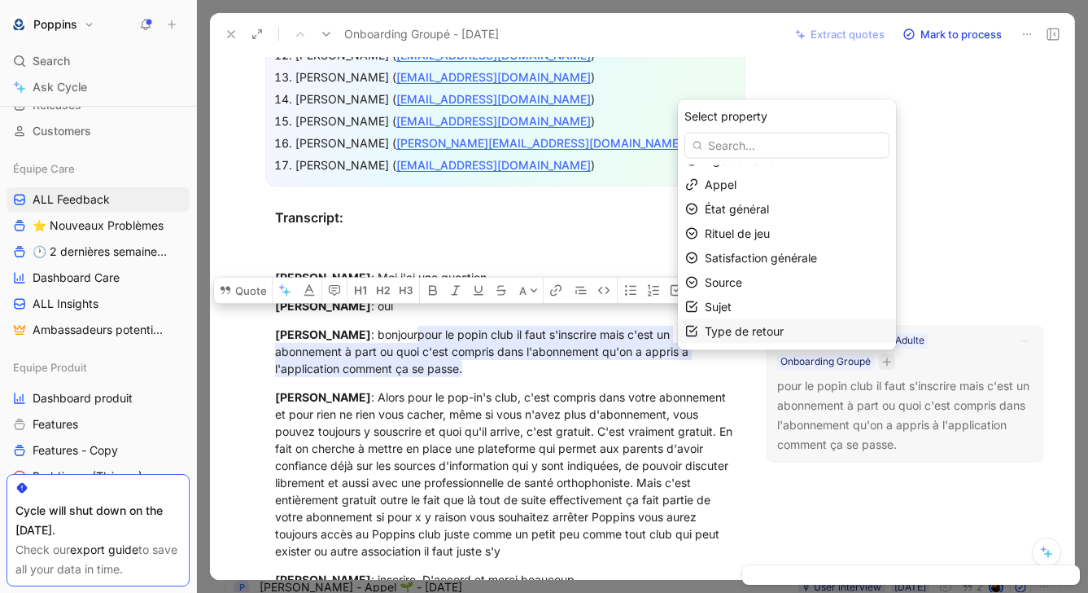
click at [747, 335] on span "Type de retour" at bounding box center [744, 330] width 79 height 14
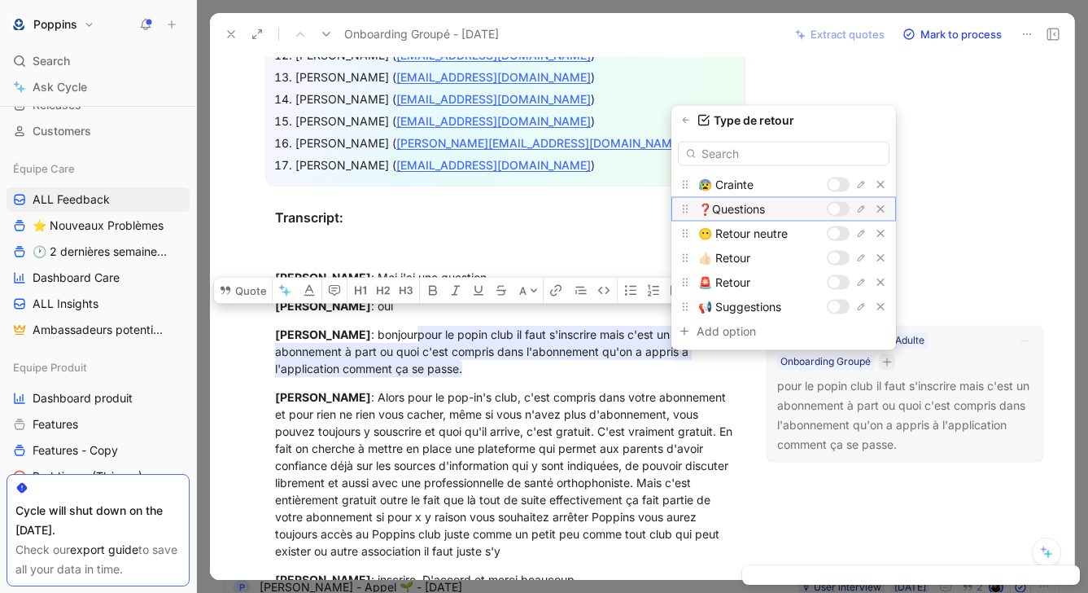
click at [832, 204] on div at bounding box center [834, 208] width 11 height 11
click at [687, 117] on icon "button" at bounding box center [686, 121] width 10 height 10
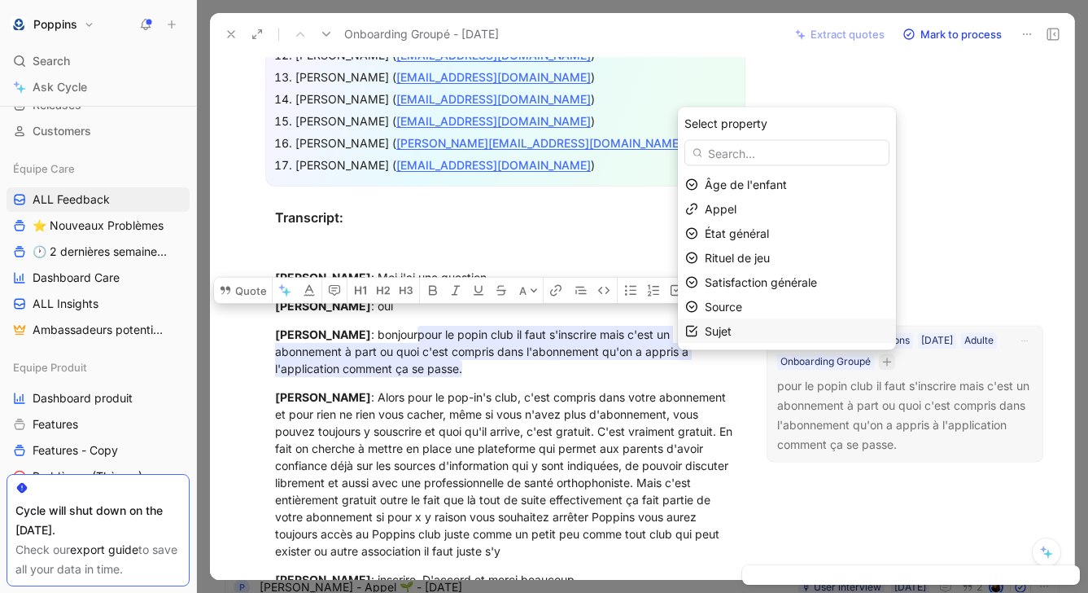
click at [762, 336] on div "Sujet" at bounding box center [797, 331] width 184 height 20
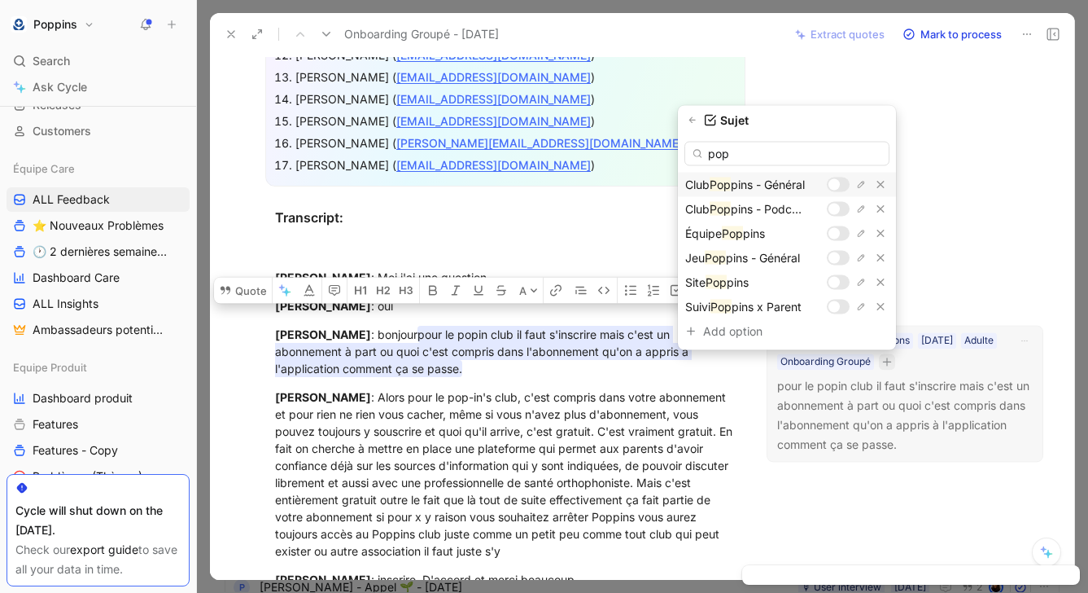
type input "pop"
click at [836, 185] on div at bounding box center [834, 184] width 11 height 11
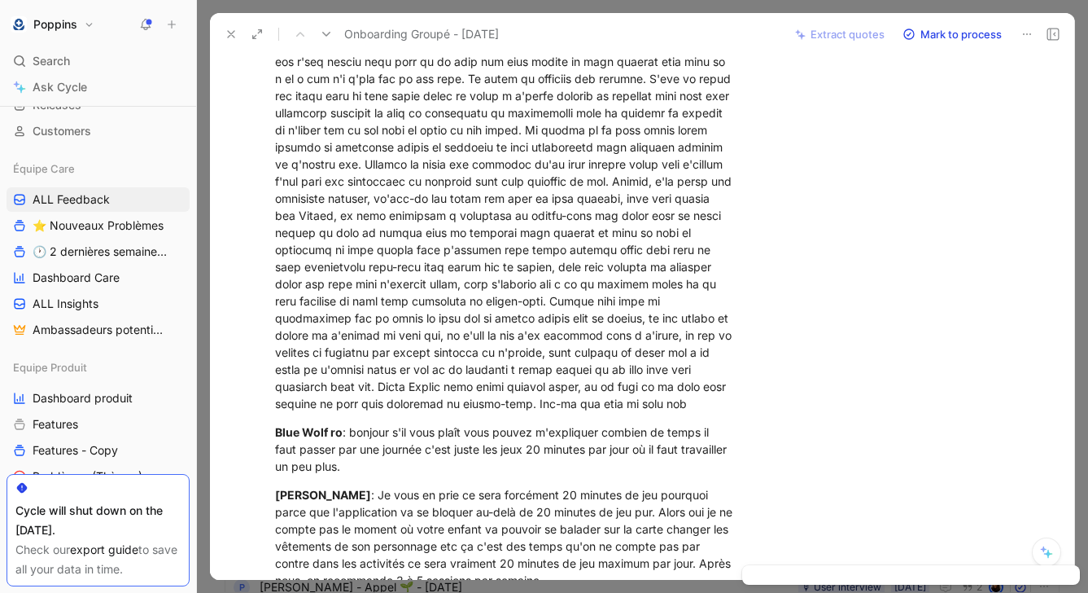
scroll to position [1594, 0]
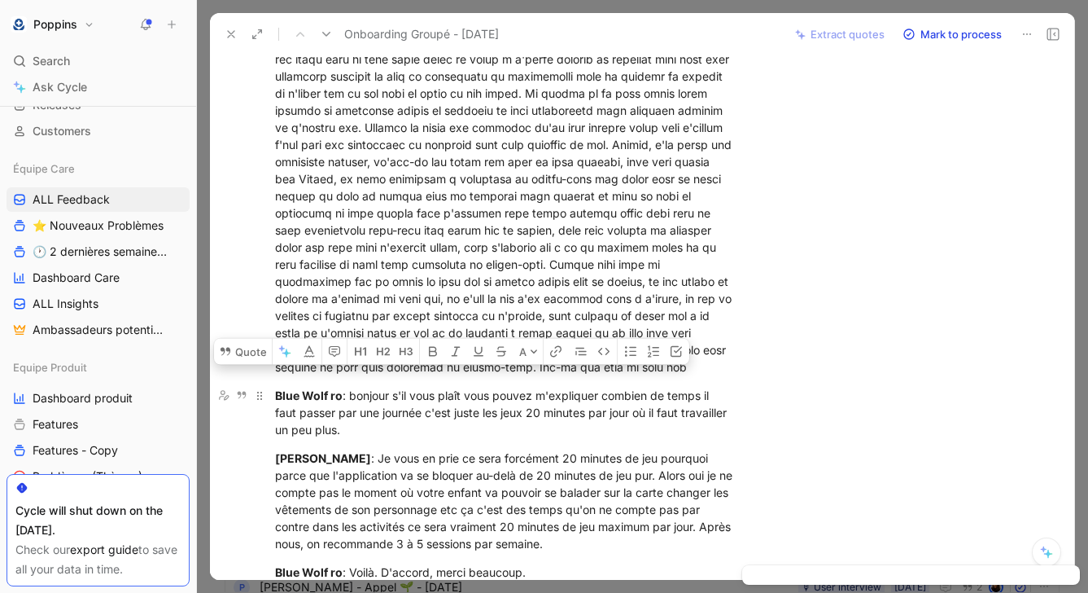
drag, startPoint x: 351, startPoint y: 395, endPoint x: 443, endPoint y: 424, distance: 96.5
click at [444, 425] on div "Blue Wolf ro : bonjour s'il vous plaît vous pouvez m'expliquer combien de temps…" at bounding box center [505, 412] width 461 height 51
click at [361, 471] on div "[PERSON_NAME] : Je vous en prie ce sera forcément 20 minutes de jeu pourquoi pa…" at bounding box center [505, 500] width 461 height 103
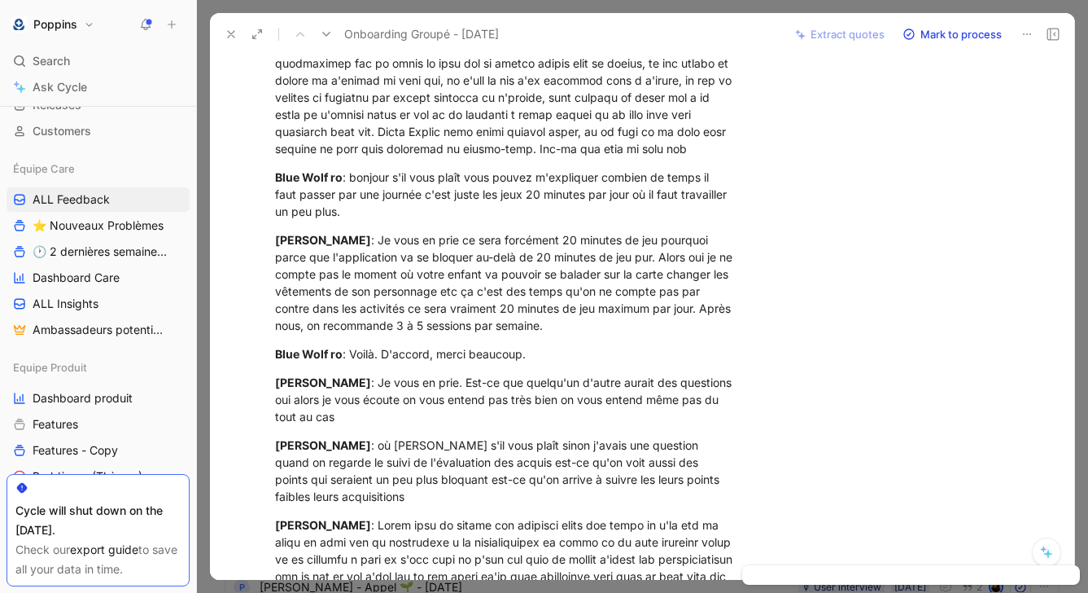
scroll to position [1814, 0]
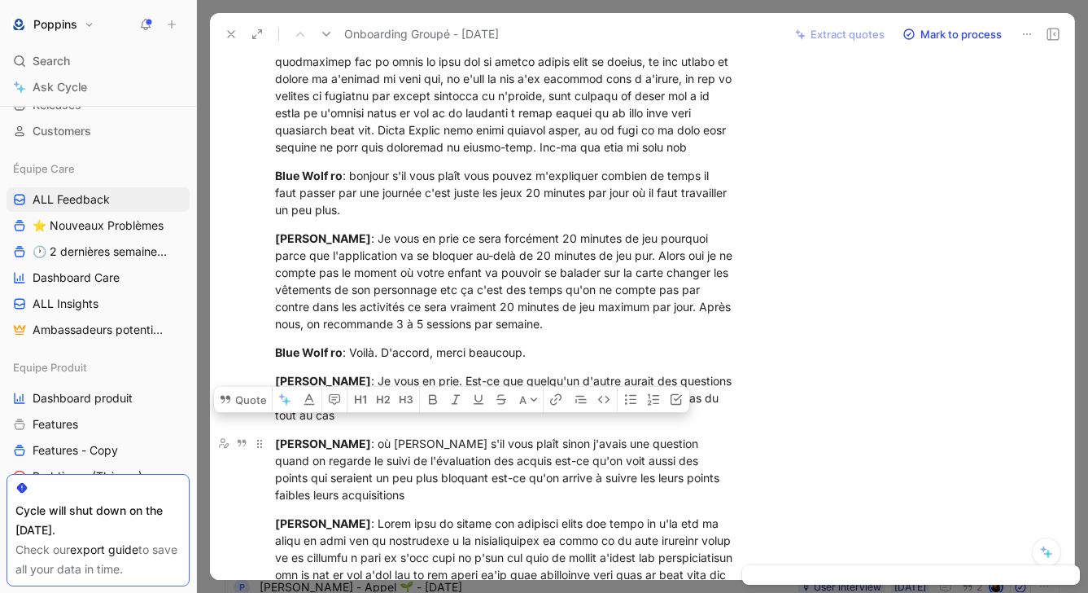
drag, startPoint x: 368, startPoint y: 496, endPoint x: 379, endPoint y: 438, distance: 59.7
click at [379, 438] on div "[PERSON_NAME] : où [PERSON_NAME] s'il vous plaît sinon j'avais une question qua…" at bounding box center [505, 469] width 461 height 68
click at [265, 413] on button "Quote" at bounding box center [243, 400] width 58 height 26
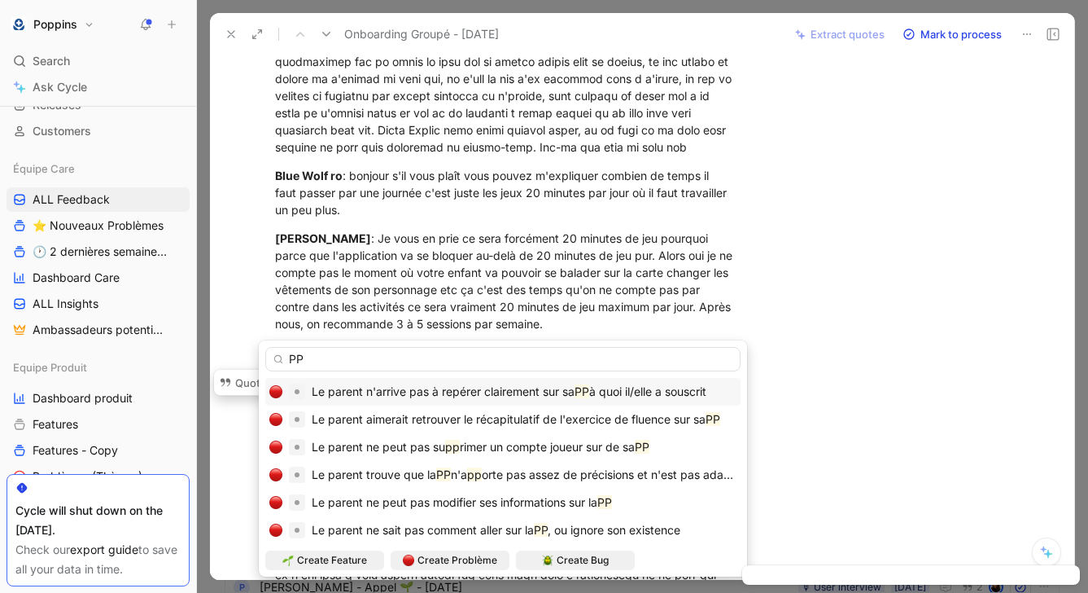
scroll to position [0, 0]
type input "PP"
click at [497, 476] on span "orte pas assez de précisions et n'est pas adaptée pour qu'un professionnel de s…" at bounding box center [765, 474] width 566 height 14
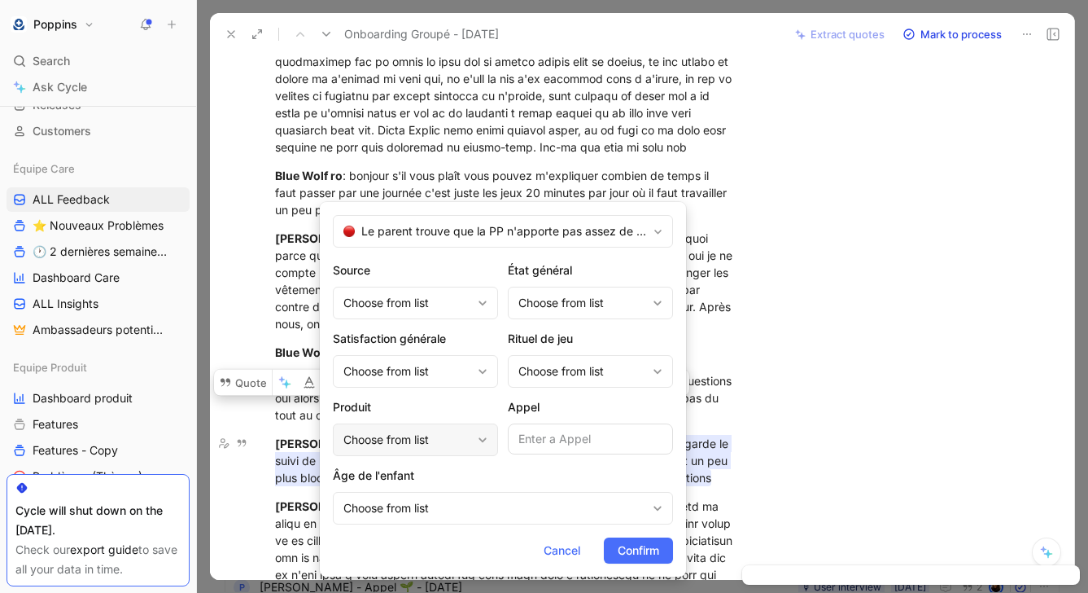
click at [443, 443] on div "Choose from list" at bounding box center [407, 440] width 128 height 20
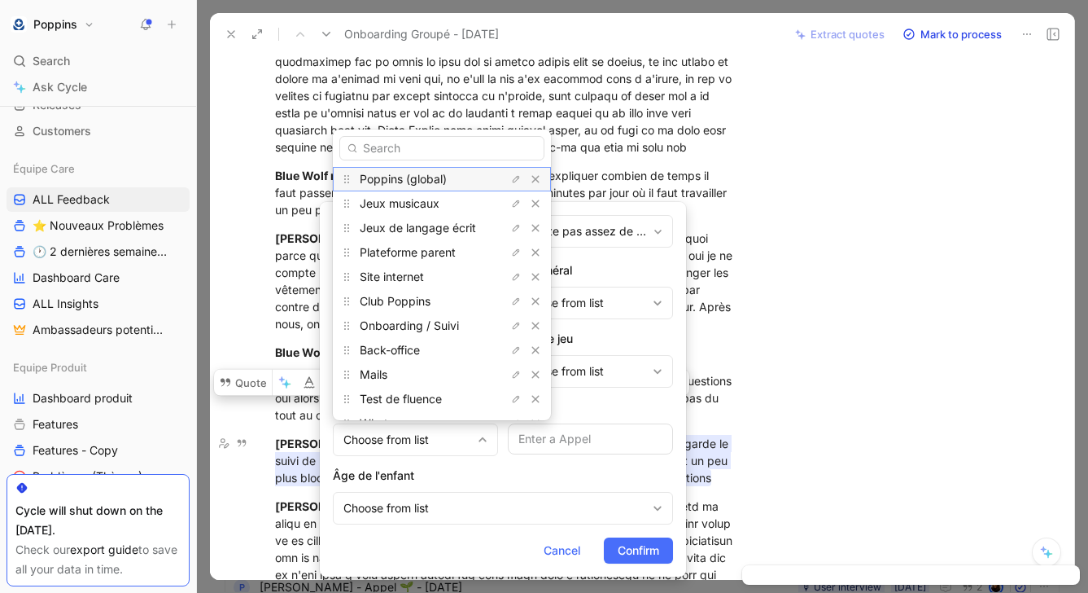
click at [435, 181] on span "Poppins (global)" at bounding box center [403, 179] width 87 height 14
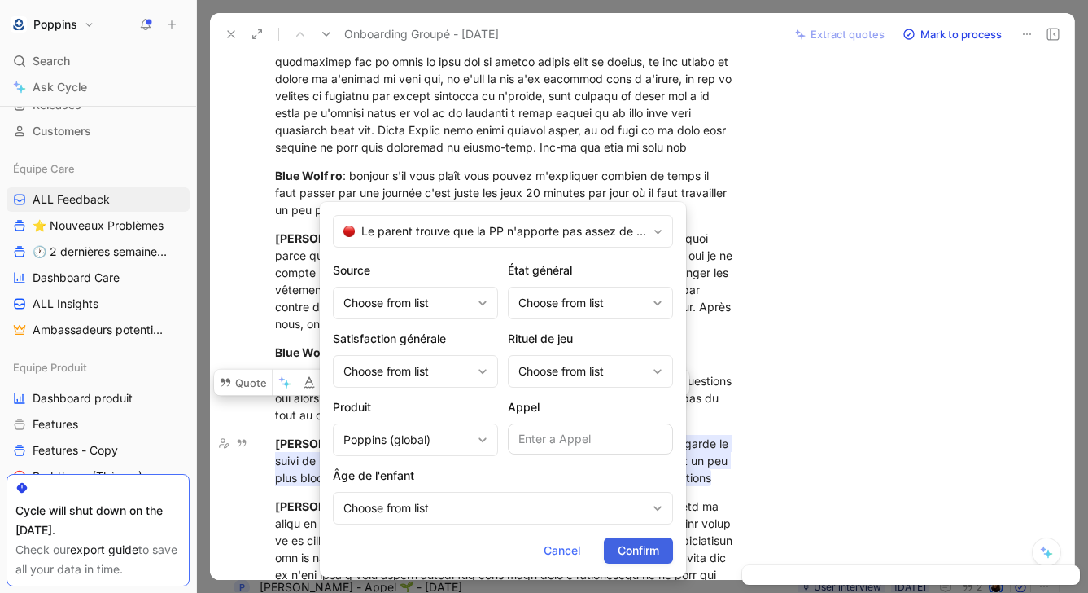
click at [654, 549] on span "Confirm" at bounding box center [639, 550] width 42 height 20
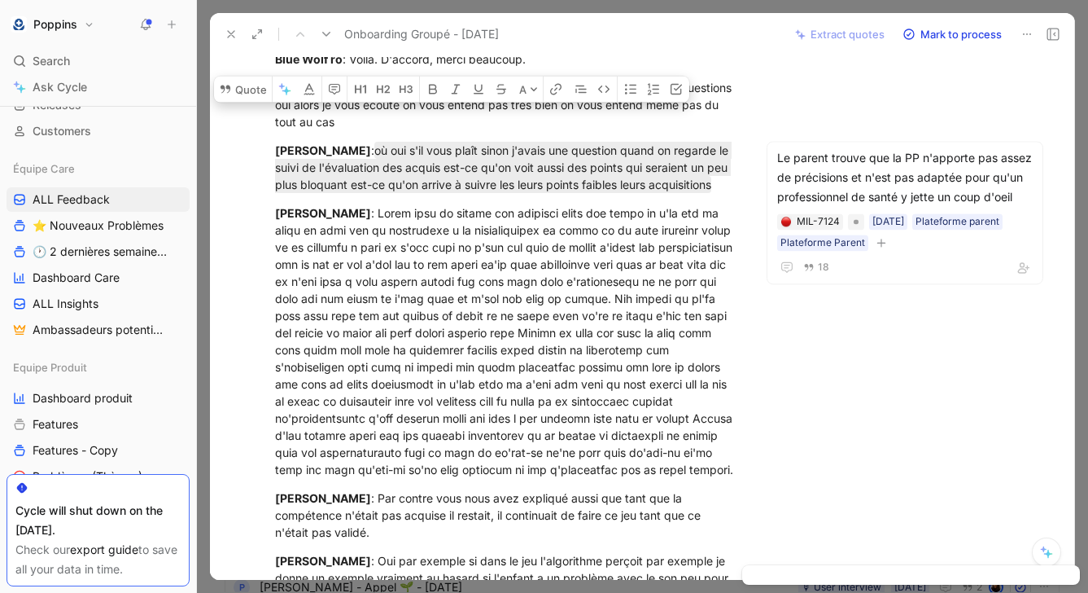
scroll to position [2112, 0]
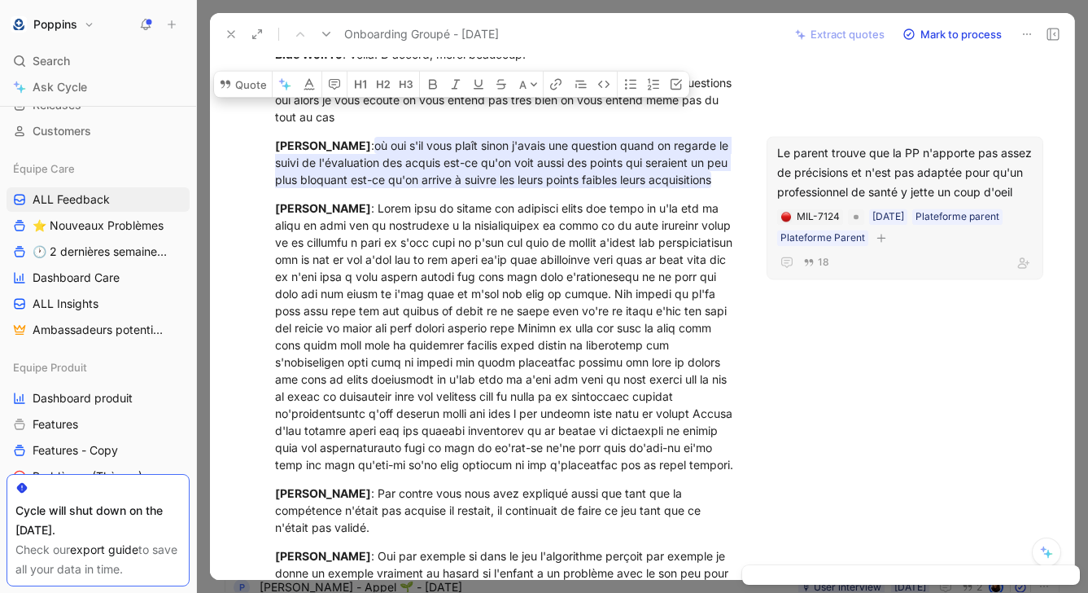
click at [879, 238] on icon "button" at bounding box center [882, 238] width 10 height 10
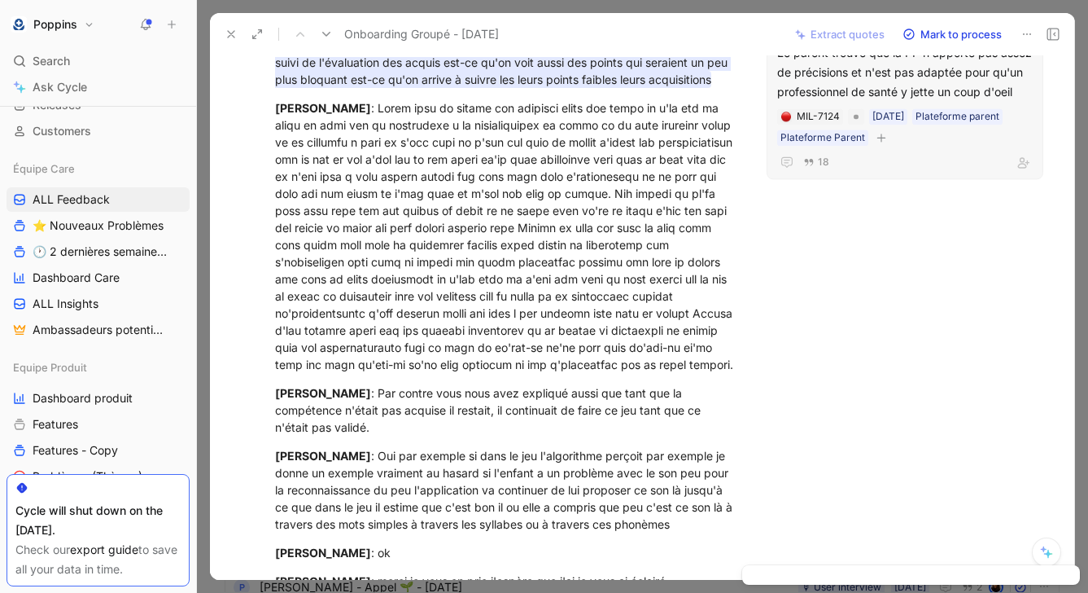
scroll to position [2245, 0]
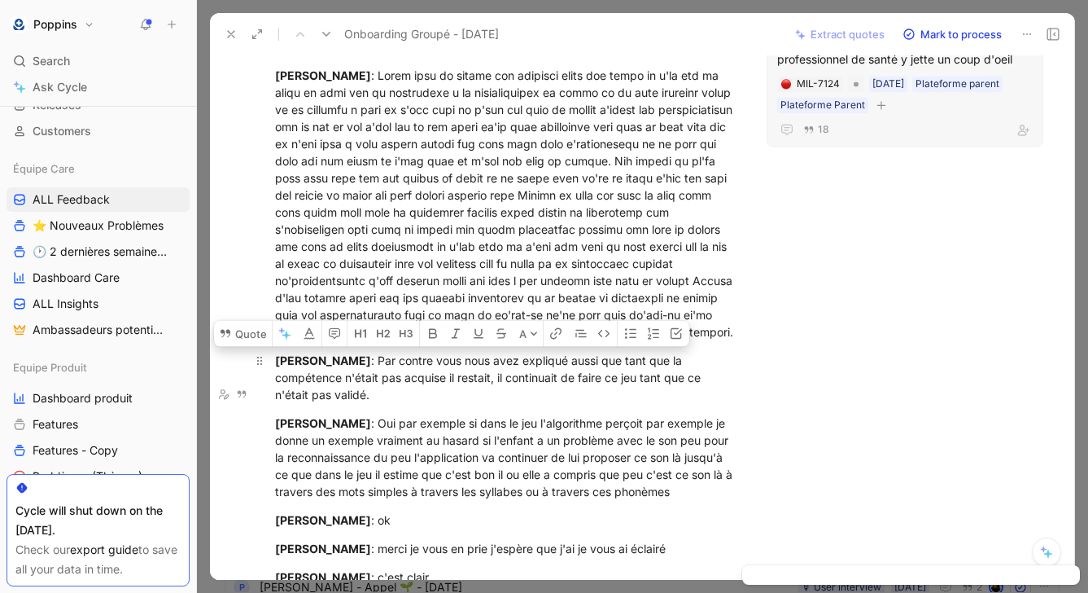
drag, startPoint x: 458, startPoint y: 425, endPoint x: 378, endPoint y: 393, distance: 85.8
click at [378, 393] on div "[PERSON_NAME] : Par contre vous nous avez expliqué aussi que tant que la compét…" at bounding box center [505, 377] width 461 height 51
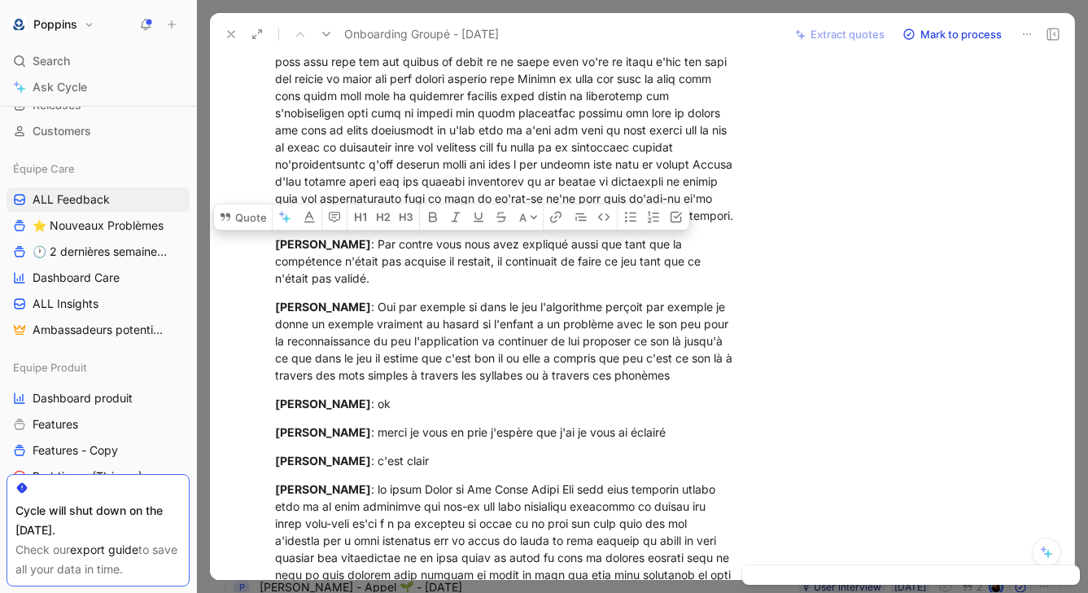
click at [378, 388] on p "[PERSON_NAME] : Oui par exemple si dans le jeu l'algorithme perçoit par exemple…" at bounding box center [505, 340] width 523 height 95
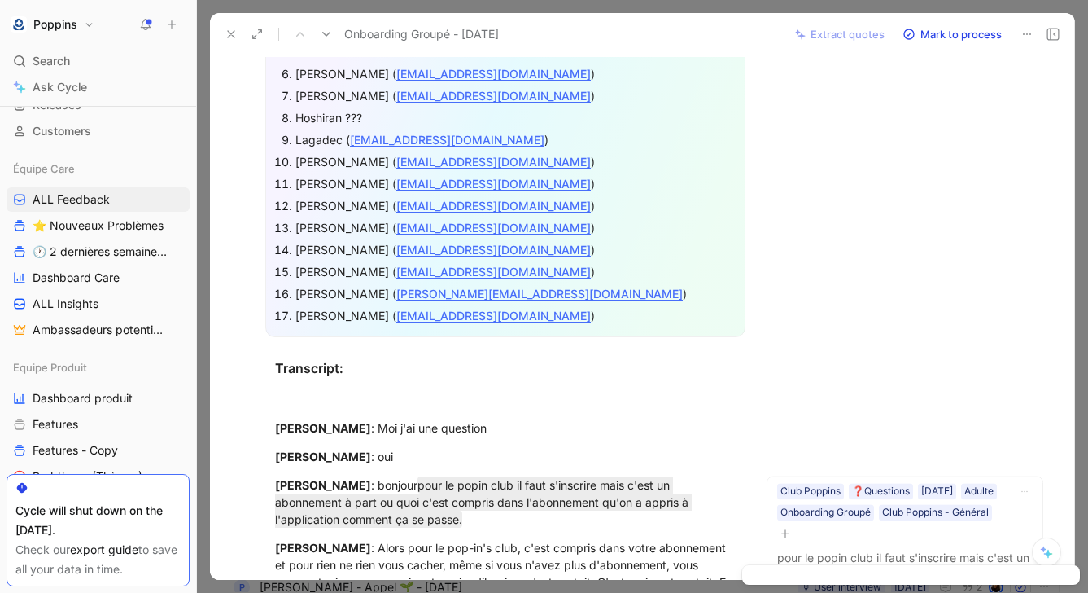
scroll to position [0, 0]
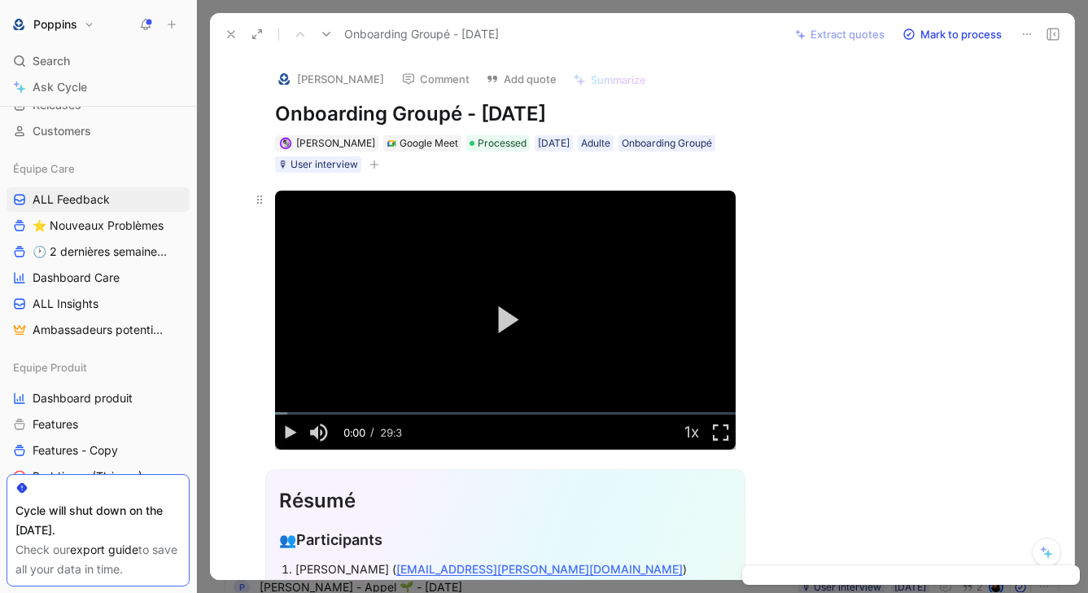
click at [244, 211] on div at bounding box center [259, 319] width 31 height 259
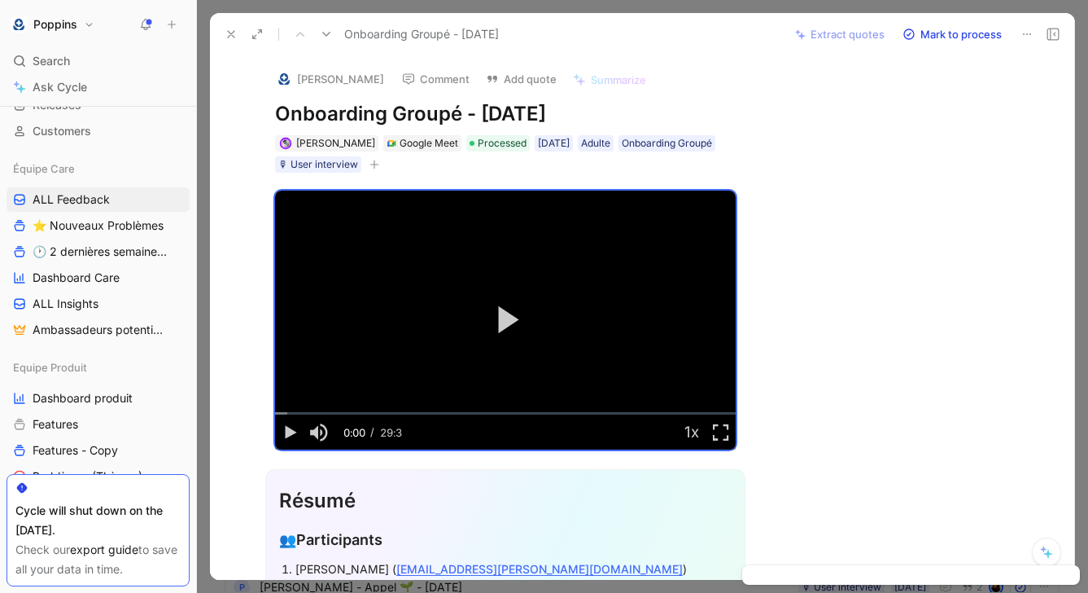
click at [235, 38] on icon at bounding box center [231, 34] width 13 height 13
